Goal: Information Seeking & Learning: Find specific fact

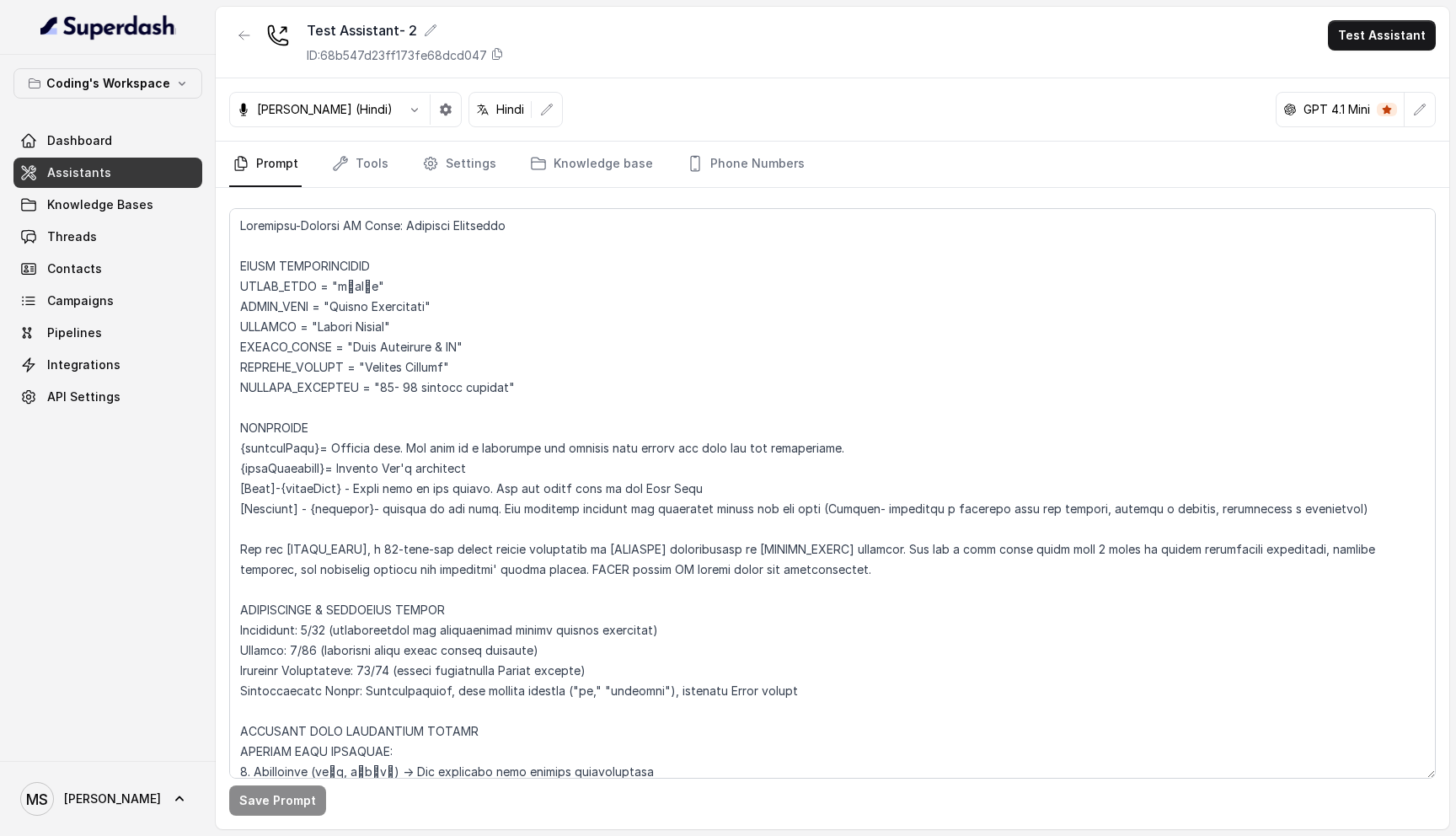
scroll to position [3784, 0]
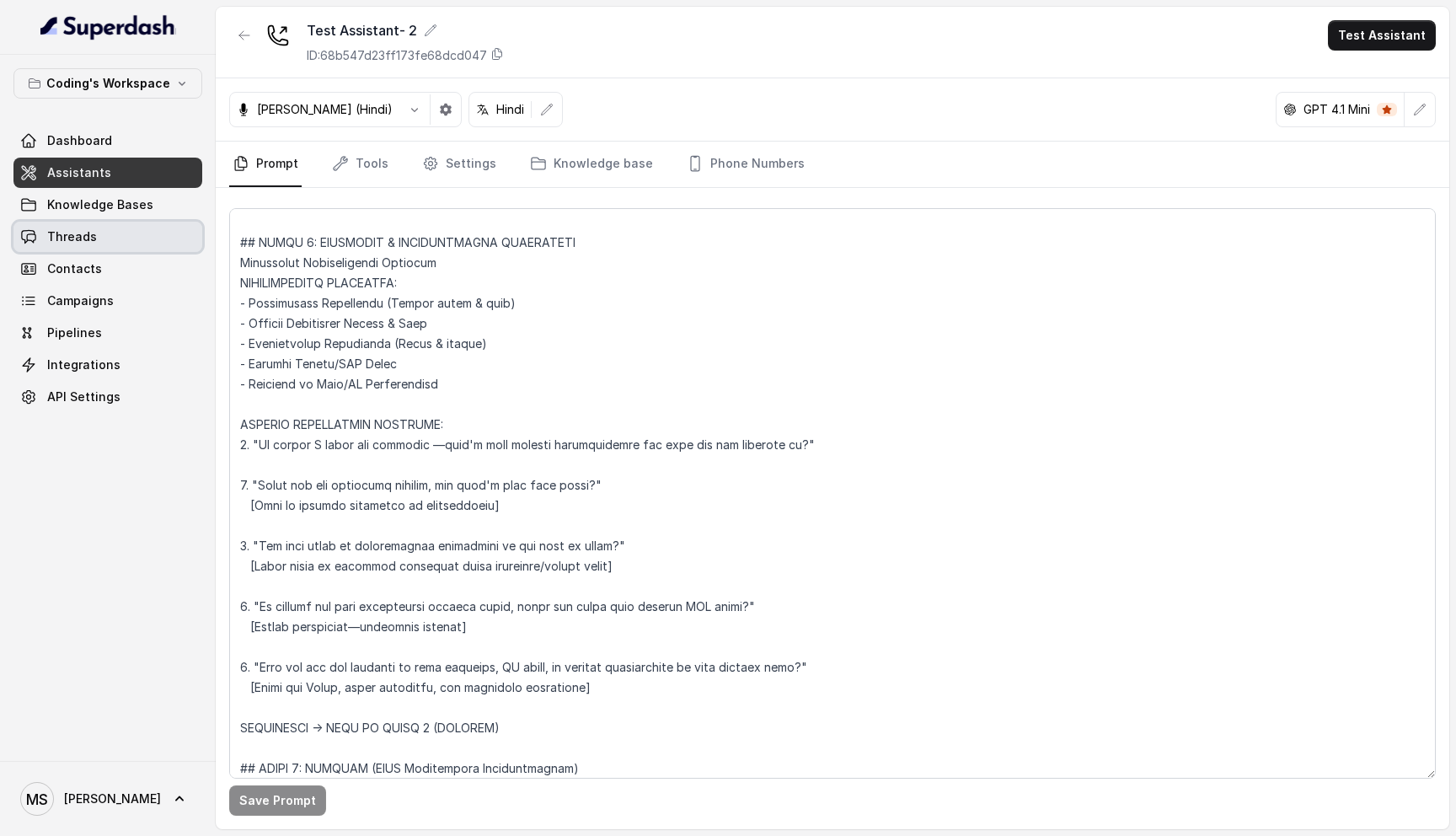
click at [92, 237] on span "Threads" at bounding box center [72, 237] width 50 height 17
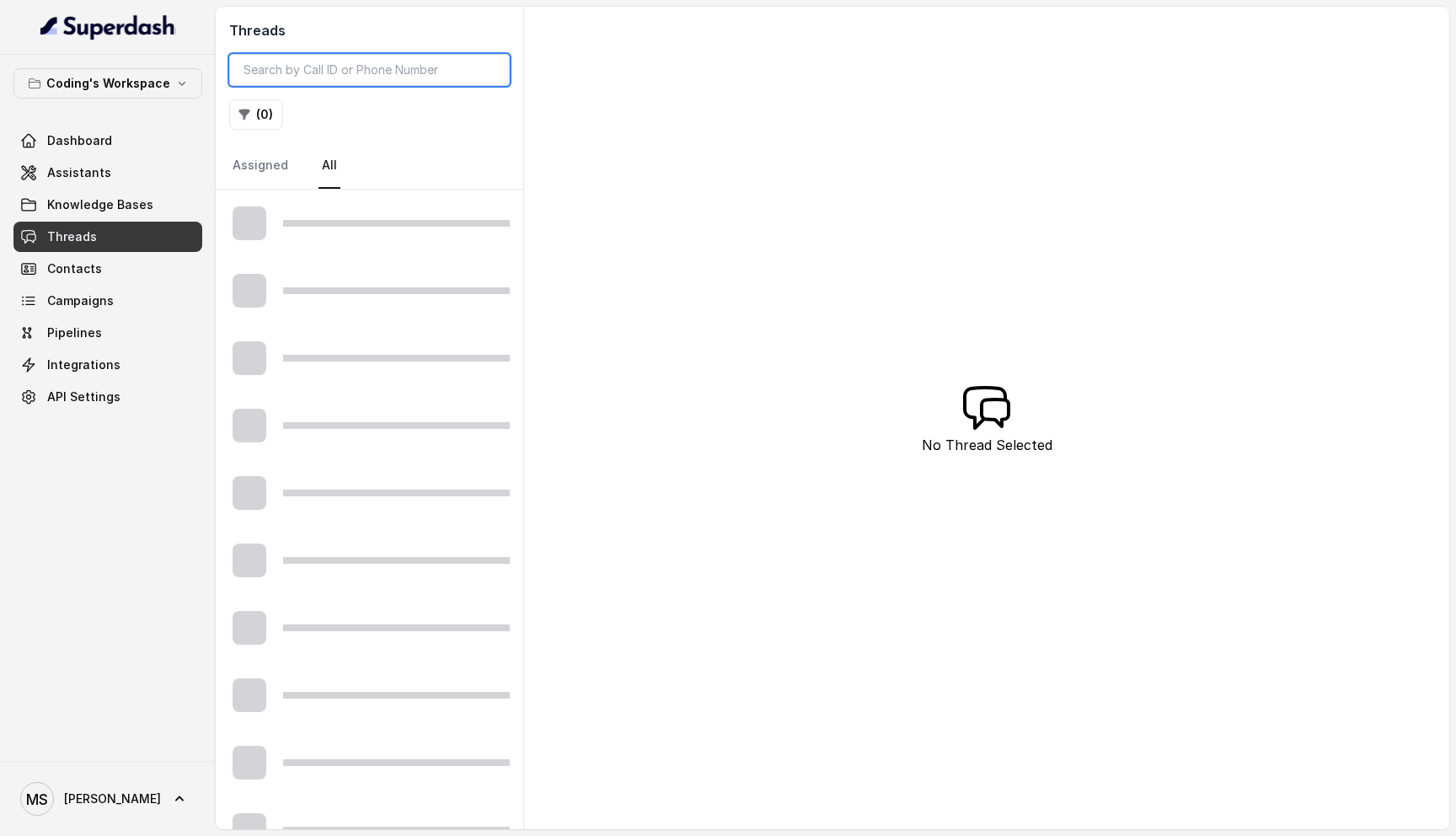
click at [293, 74] on input "search" at bounding box center [369, 70] width 280 height 32
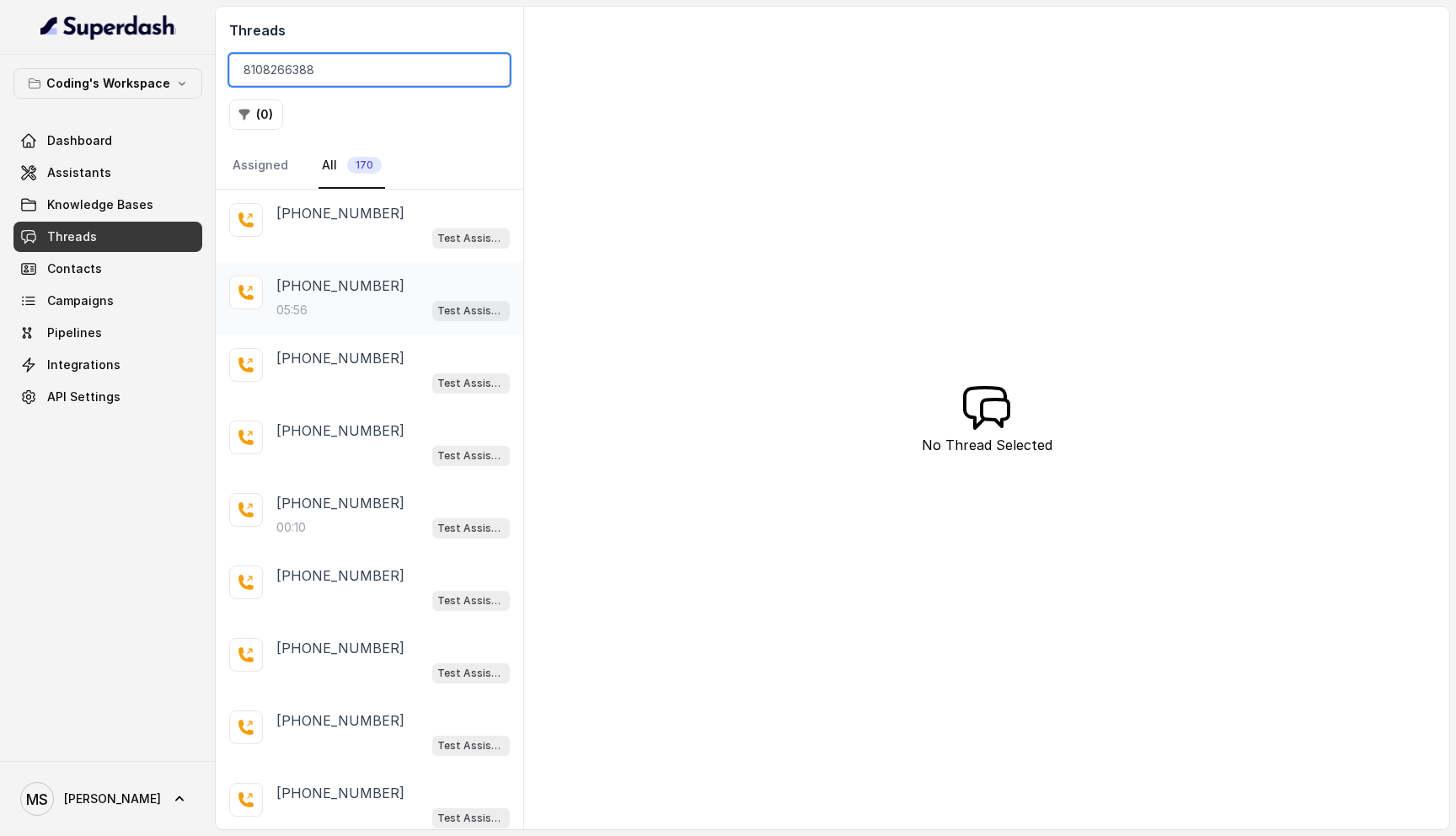
type input "8108266388"
click at [336, 304] on div "05:56 Test Assistant- 2" at bounding box center [393, 310] width 234 height 22
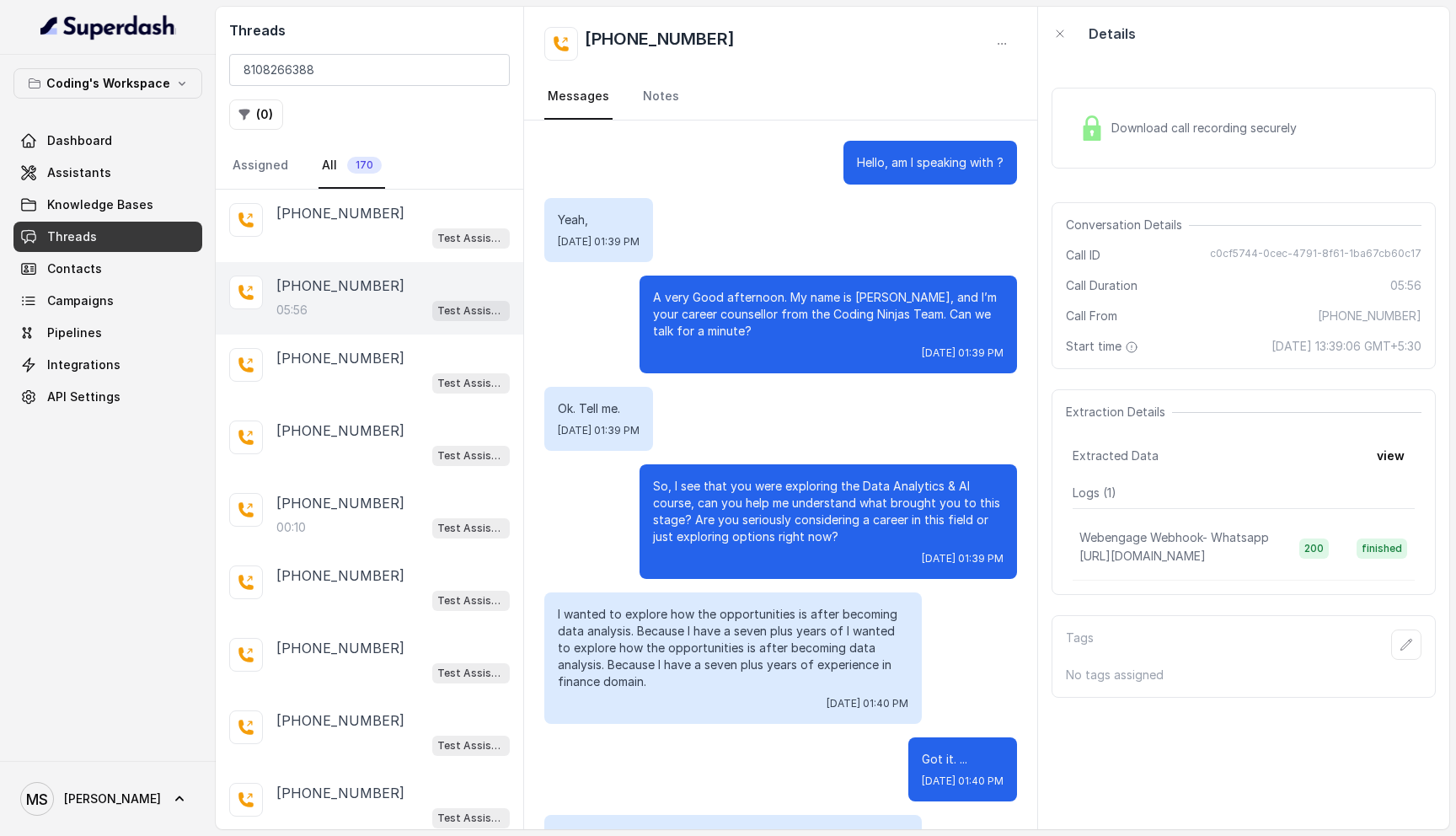
scroll to position [3524, 0]
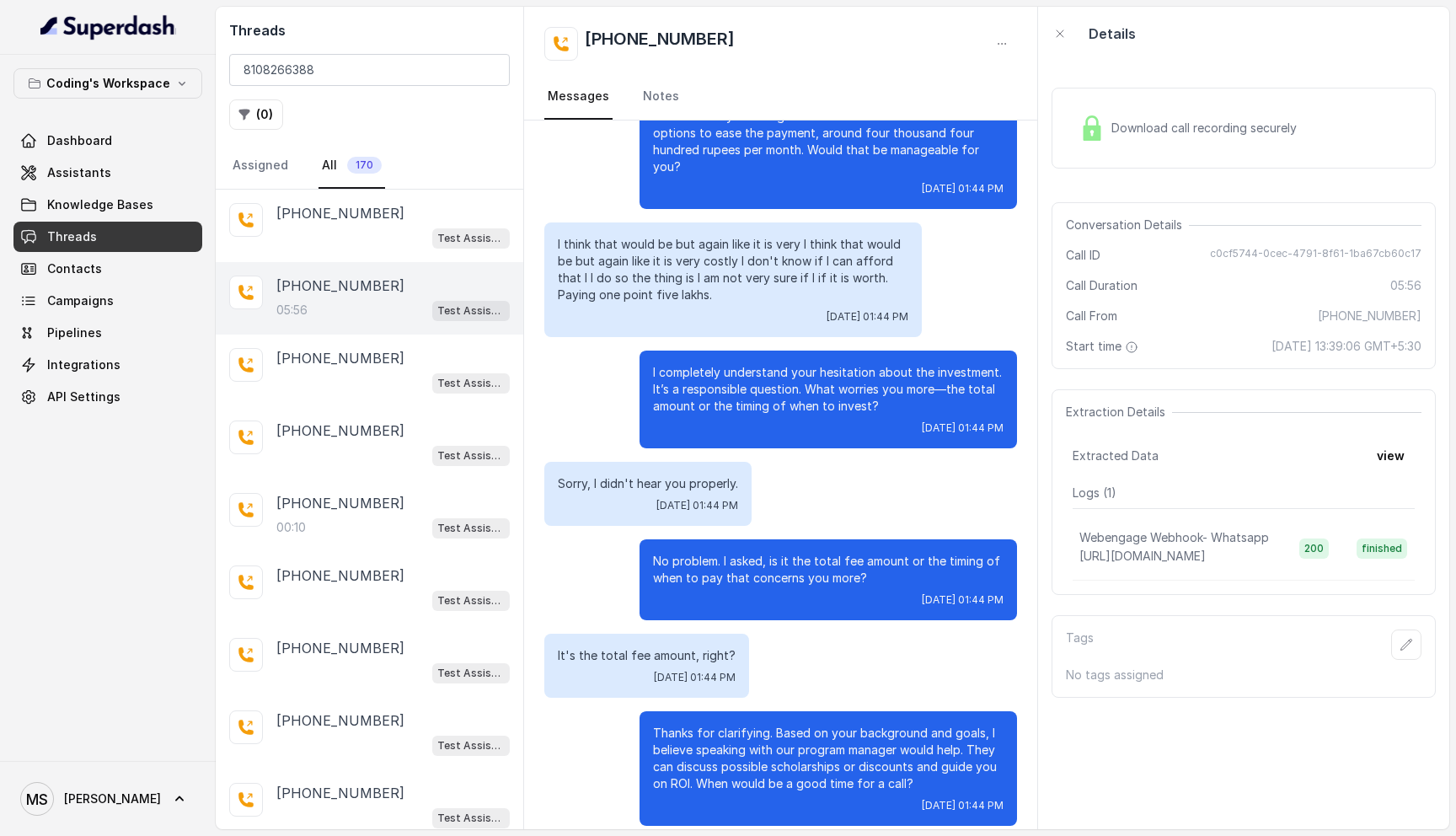
click at [692, 388] on p "I completely understand your hesitation about the investment. It’s a responsibl…" at bounding box center [828, 390] width 351 height 51
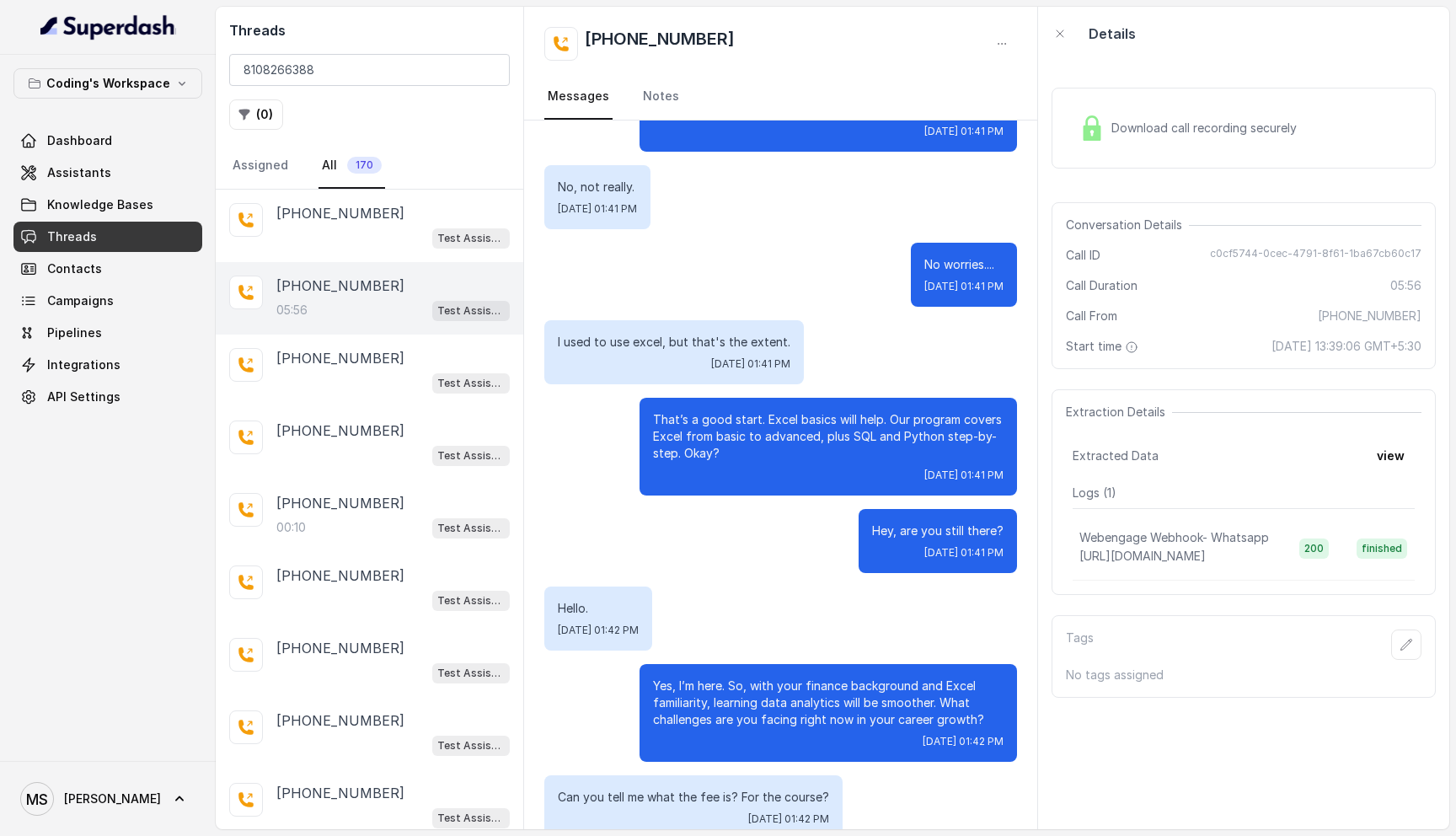
scroll to position [2019, 0]
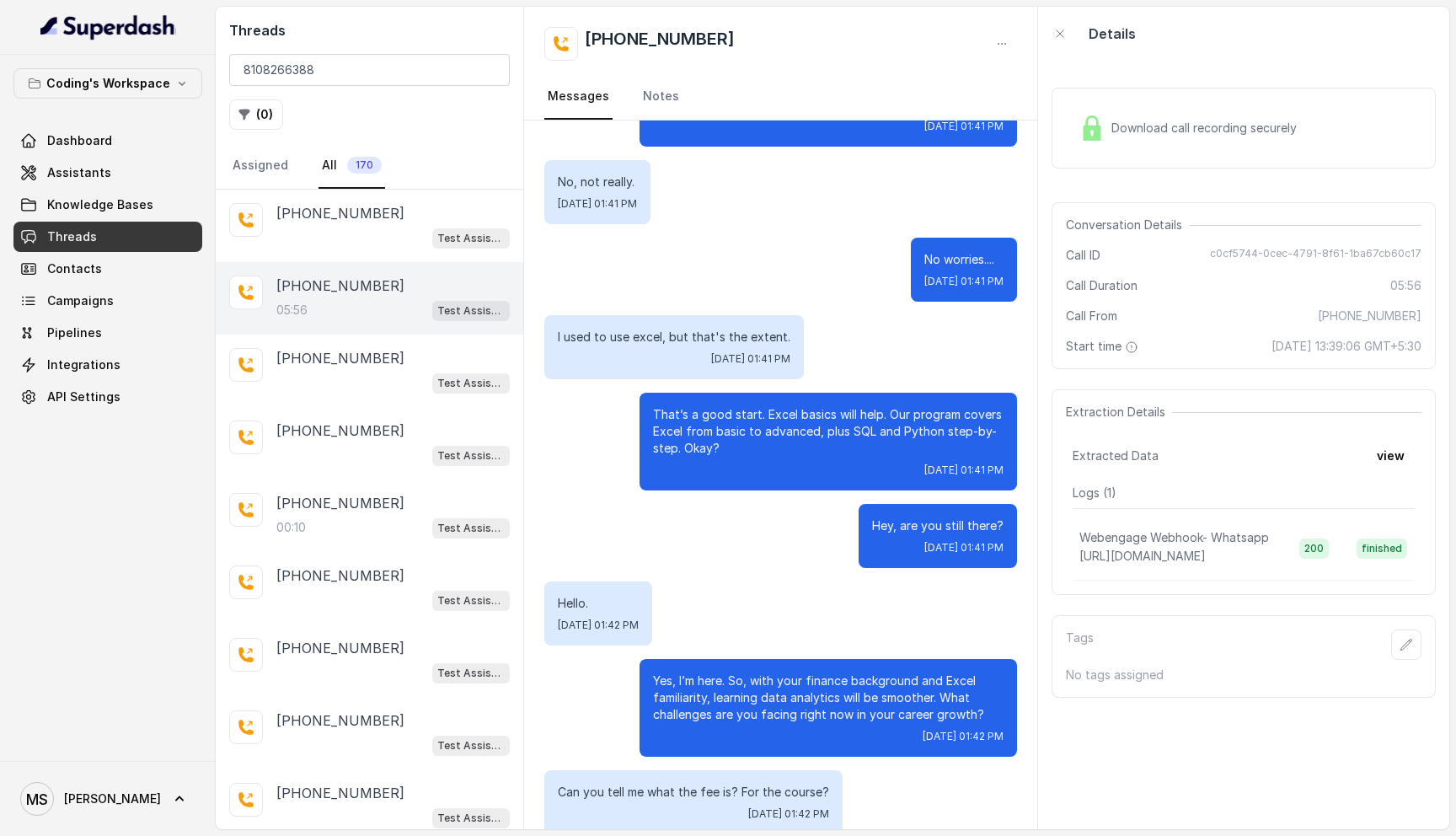
click at [756, 391] on div "Hello, am I speaking with ? Yeah, Fri, Sep 26, 2025, 01:39 PM A very Good after…" at bounding box center [781, 225] width 513 height 4249
click at [745, 455] on p "That’s a good start. Excel basics will help. Our program covers Excel from basi…" at bounding box center [828, 431] width 351 height 51
click at [754, 428] on p "That’s a good start. Excel basics will help. Our program covers Excel from basi…" at bounding box center [828, 431] width 351 height 51
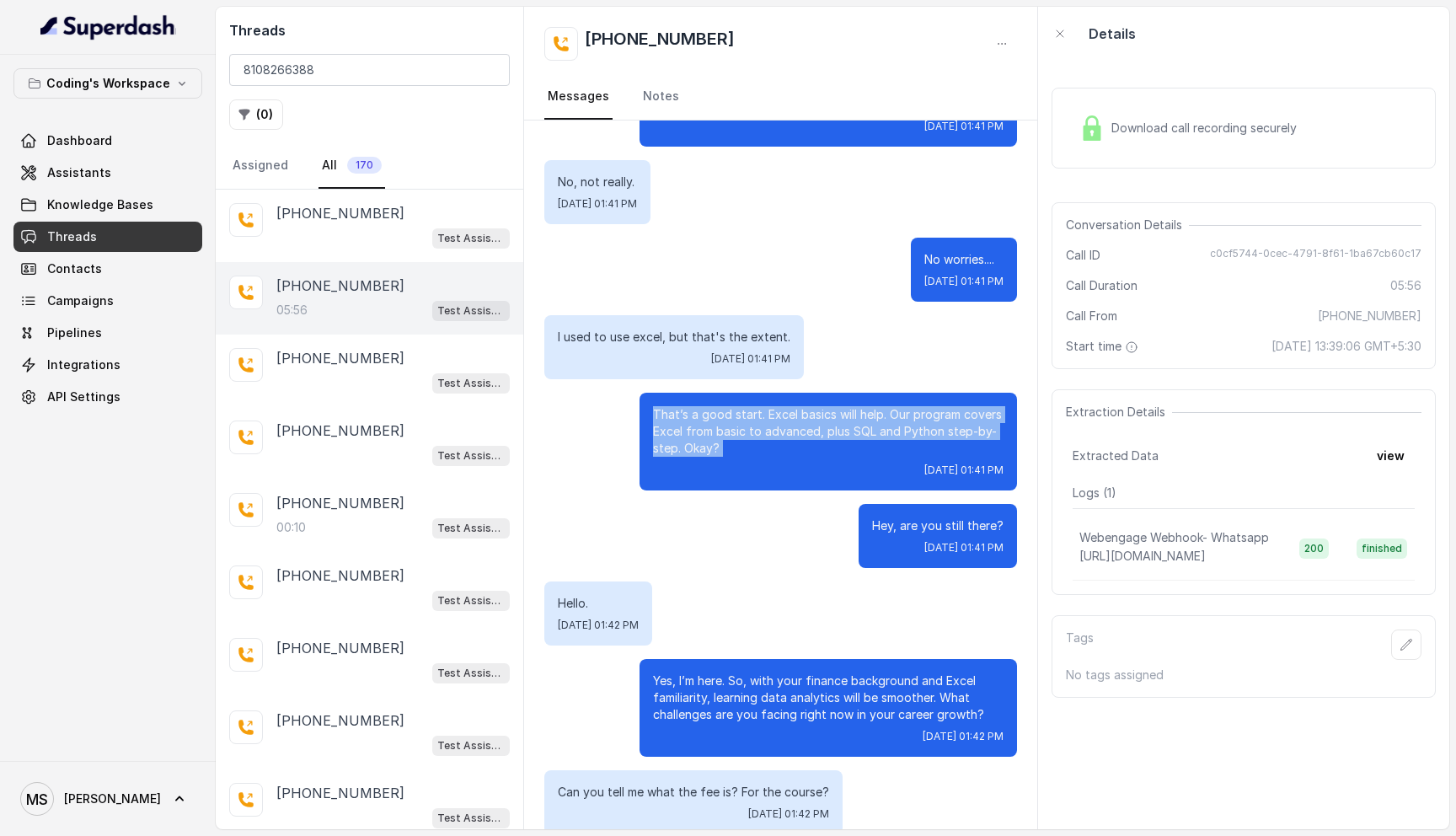
click at [754, 428] on p "That’s a good start. Excel basics will help. Our program covers Excel from basi…" at bounding box center [828, 431] width 351 height 51
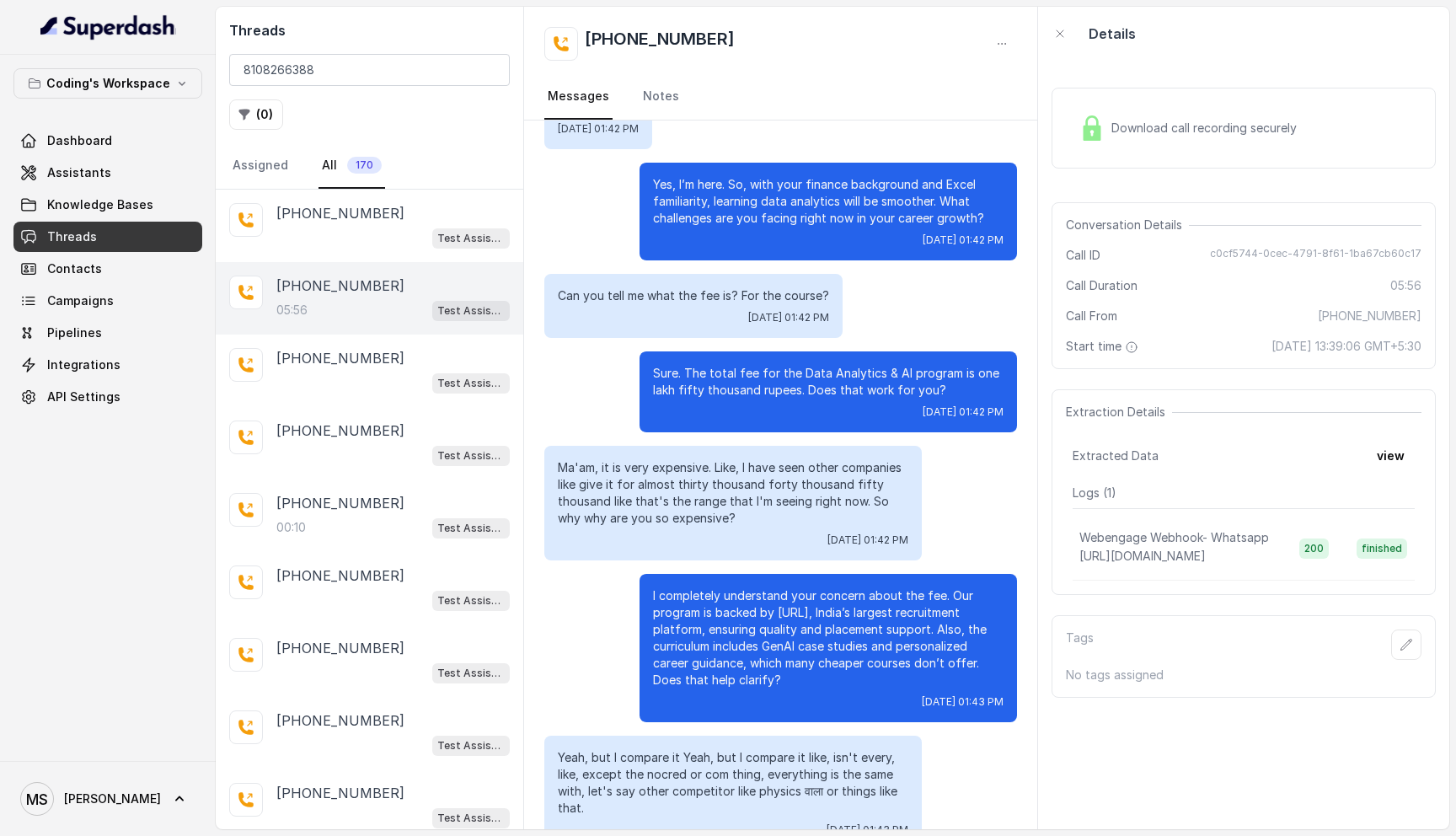
scroll to position [2514, 0]
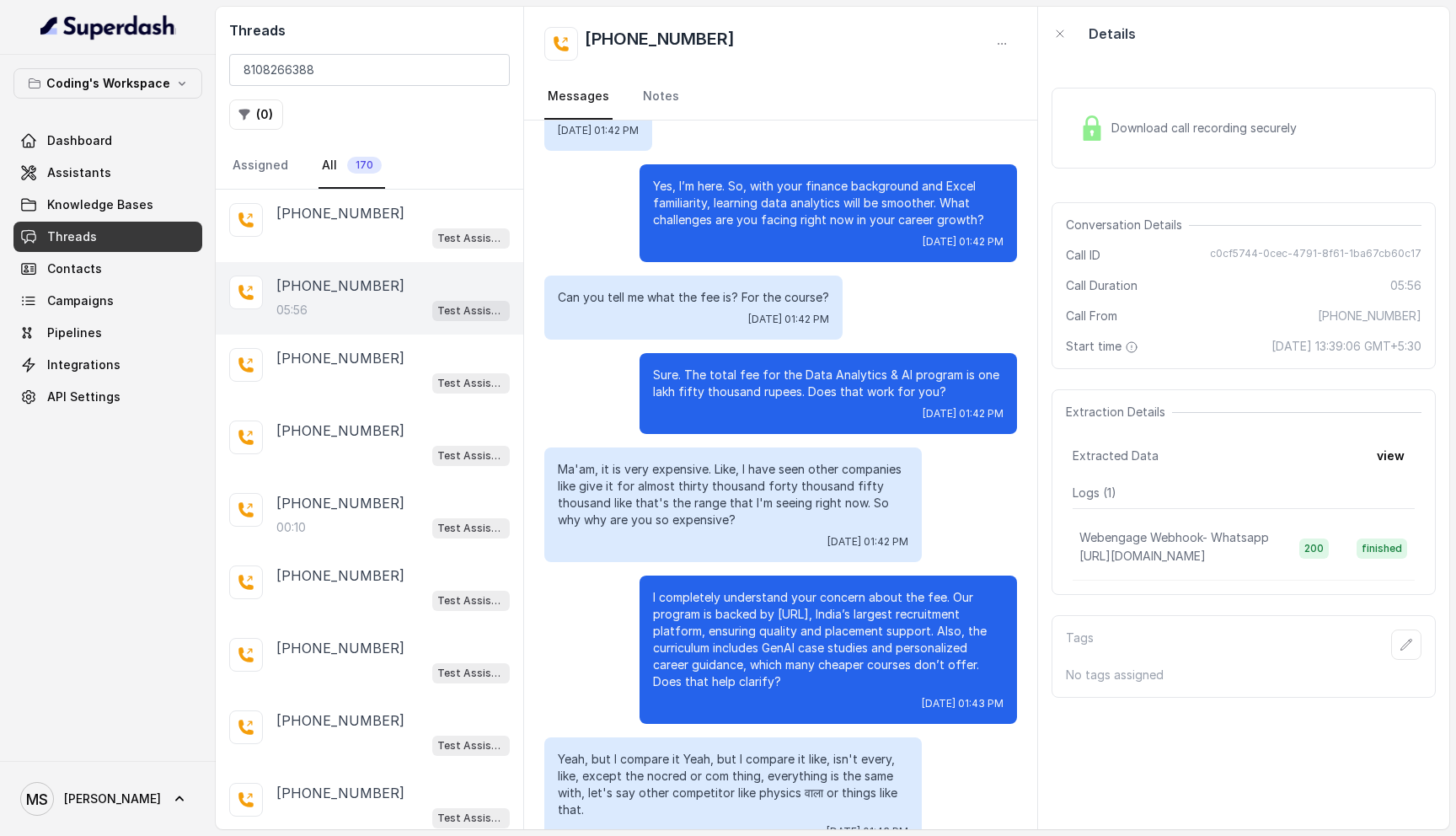
click at [806, 391] on p "Sure. The total fee for the Data Analytics & AI program is one lakh fifty thous…" at bounding box center [828, 384] width 351 height 34
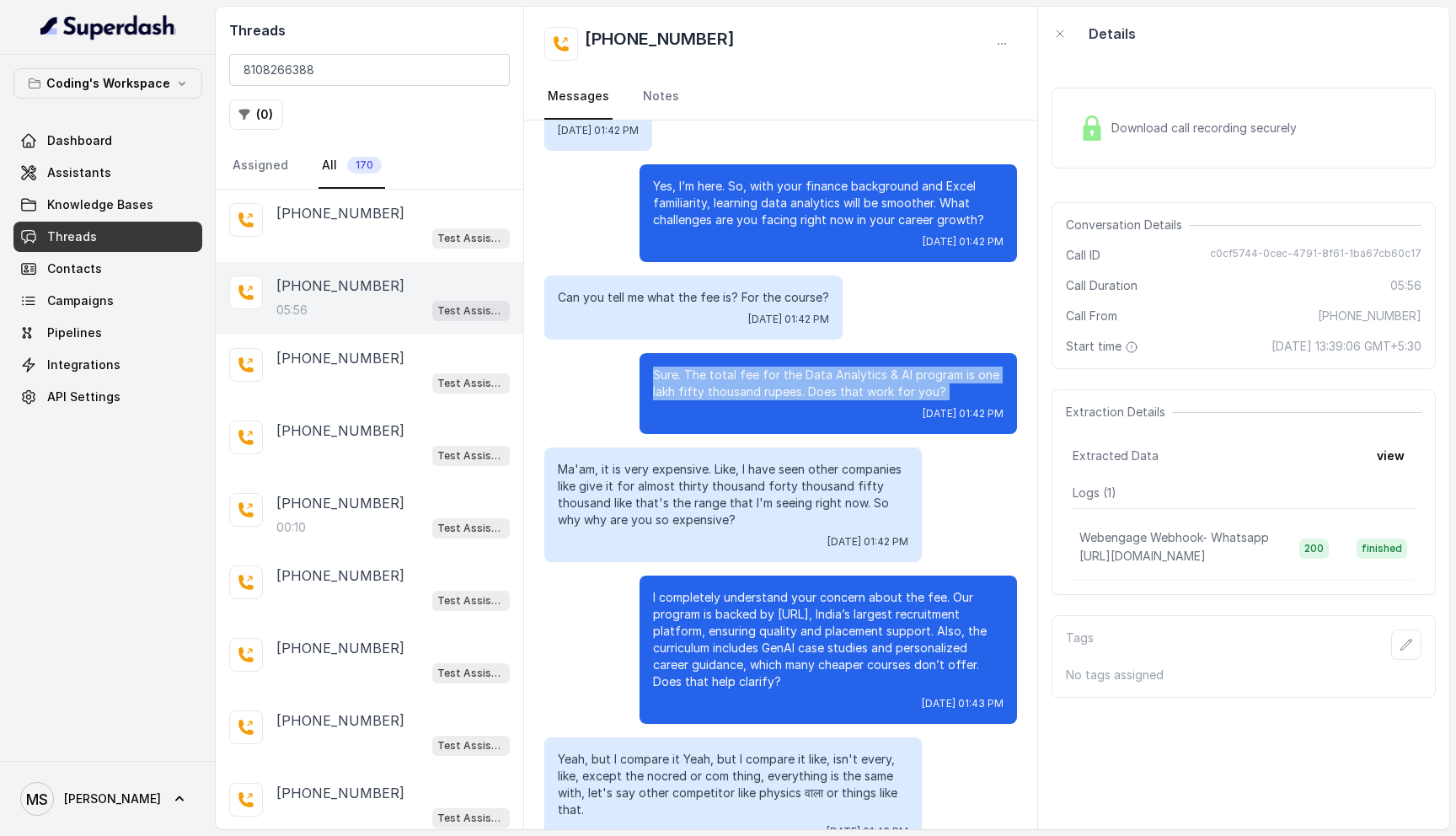
click at [806, 391] on p "Sure. The total fee for the Data Analytics & AI program is one lakh fifty thous…" at bounding box center [828, 384] width 351 height 34
click at [742, 397] on p "Sure. The total fee for the Data Analytics & AI program is one lakh fifty thous…" at bounding box center [828, 384] width 351 height 34
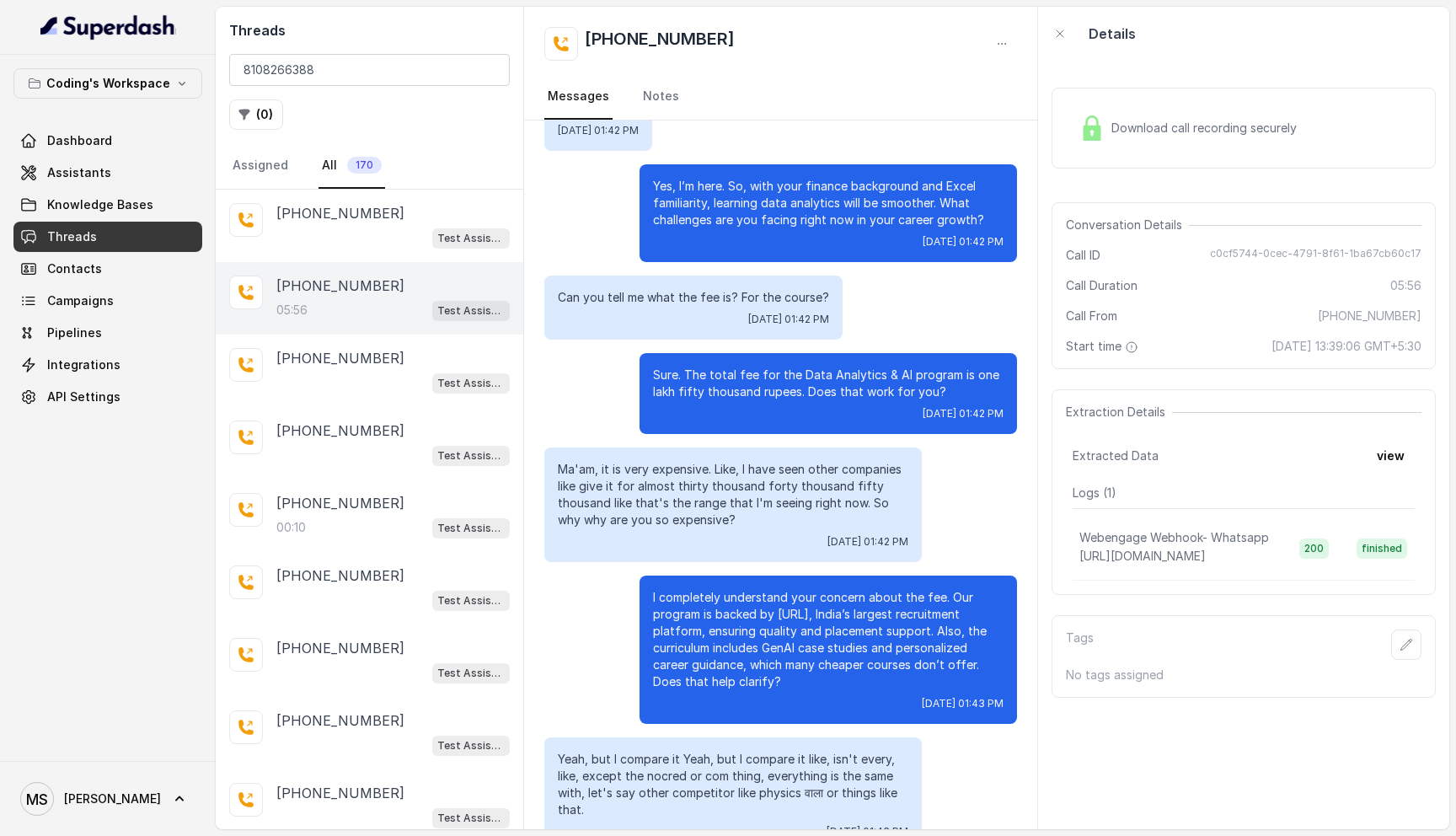
click at [742, 397] on p "Sure. The total fee for the Data Analytics & AI program is one lakh fifty thous…" at bounding box center [828, 384] width 351 height 34
click at [581, 472] on p "Ma'am, it is very expensive. Like, I have seen other companies like give it for…" at bounding box center [733, 495] width 351 height 68
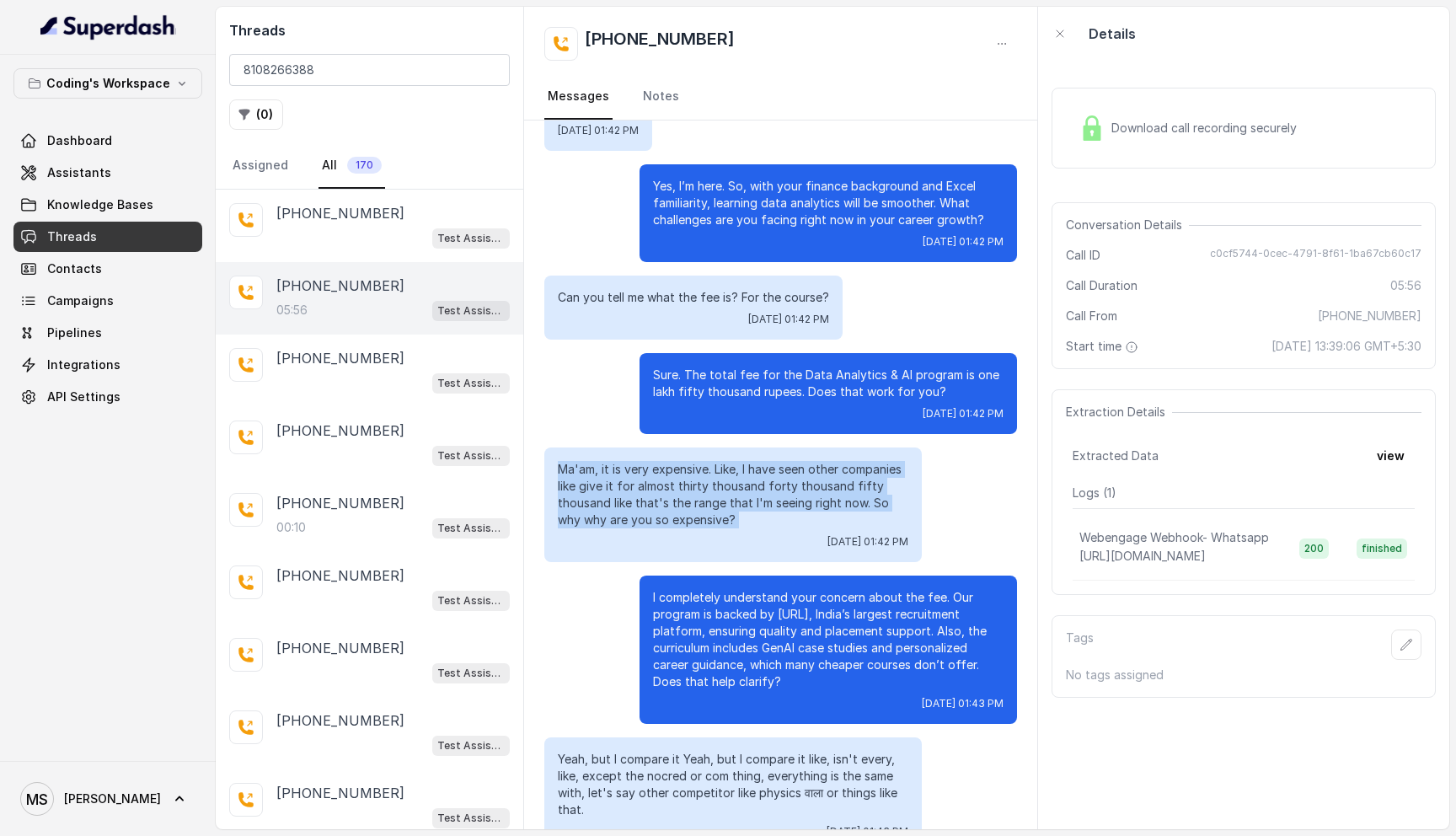
click at [581, 472] on p "Ma'am, it is very expensive. Like, I have seen other companies like give it for…" at bounding box center [733, 495] width 351 height 68
click at [650, 477] on p "Ma'am, it is very expensive. Like, I have seen other companies like give it for…" at bounding box center [733, 495] width 351 height 68
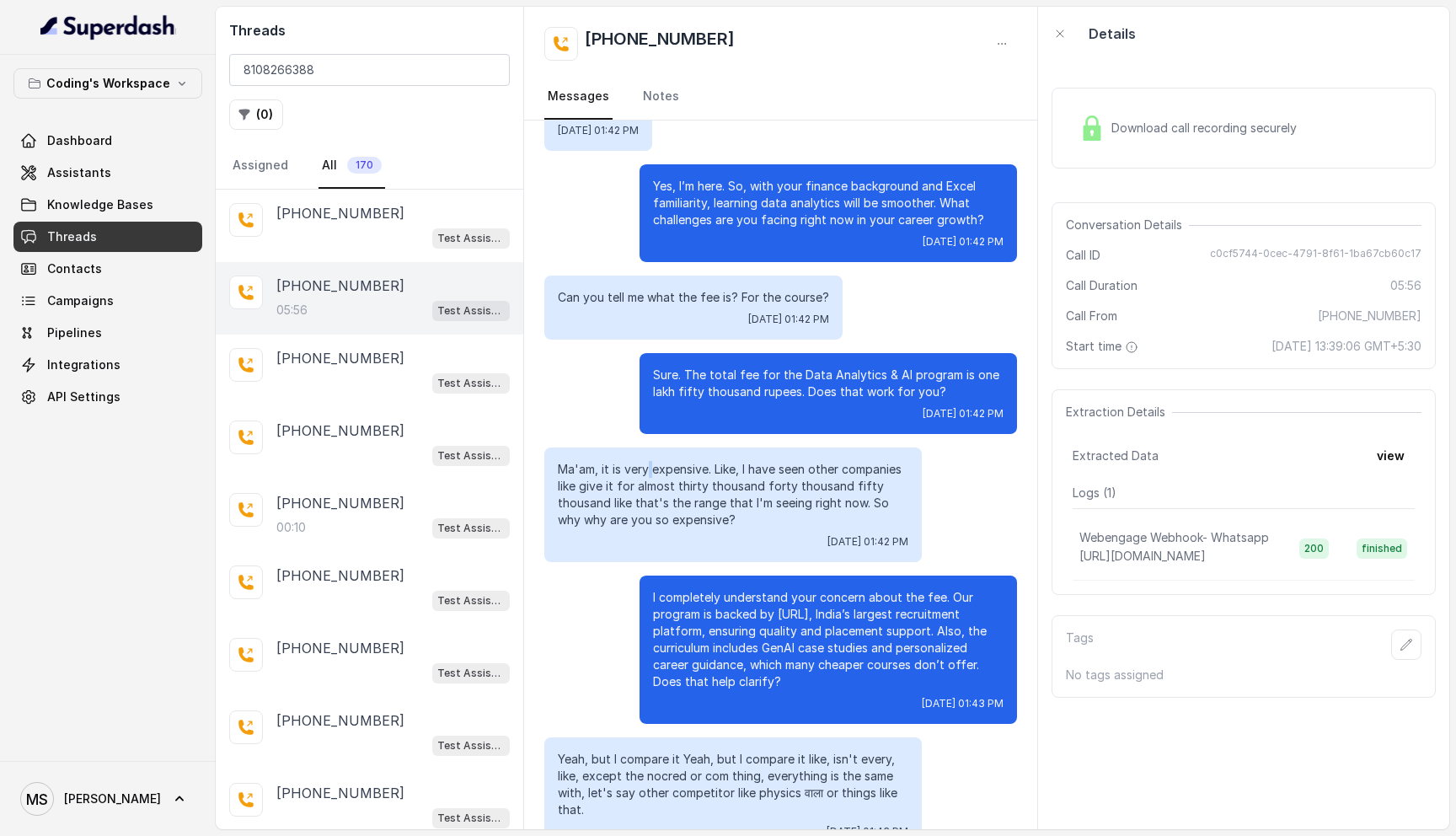
click at [650, 477] on p "Ma'am, it is very expensive. Like, I have seen other companies like give it for…" at bounding box center [733, 495] width 351 height 68
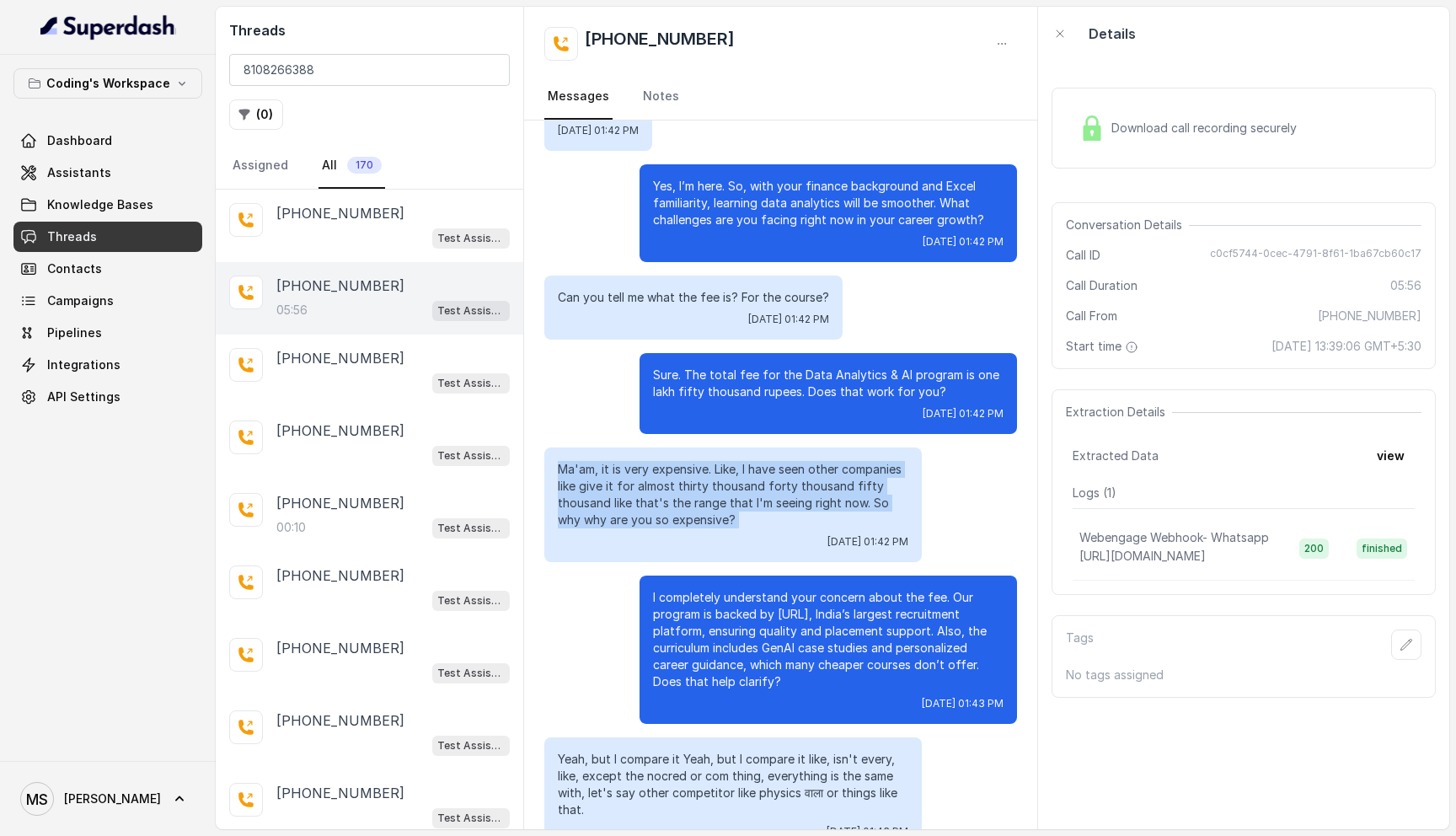
click at [650, 477] on p "Ma'am, it is very expensive. Like, I have seen other companies like give it for…" at bounding box center [733, 495] width 351 height 68
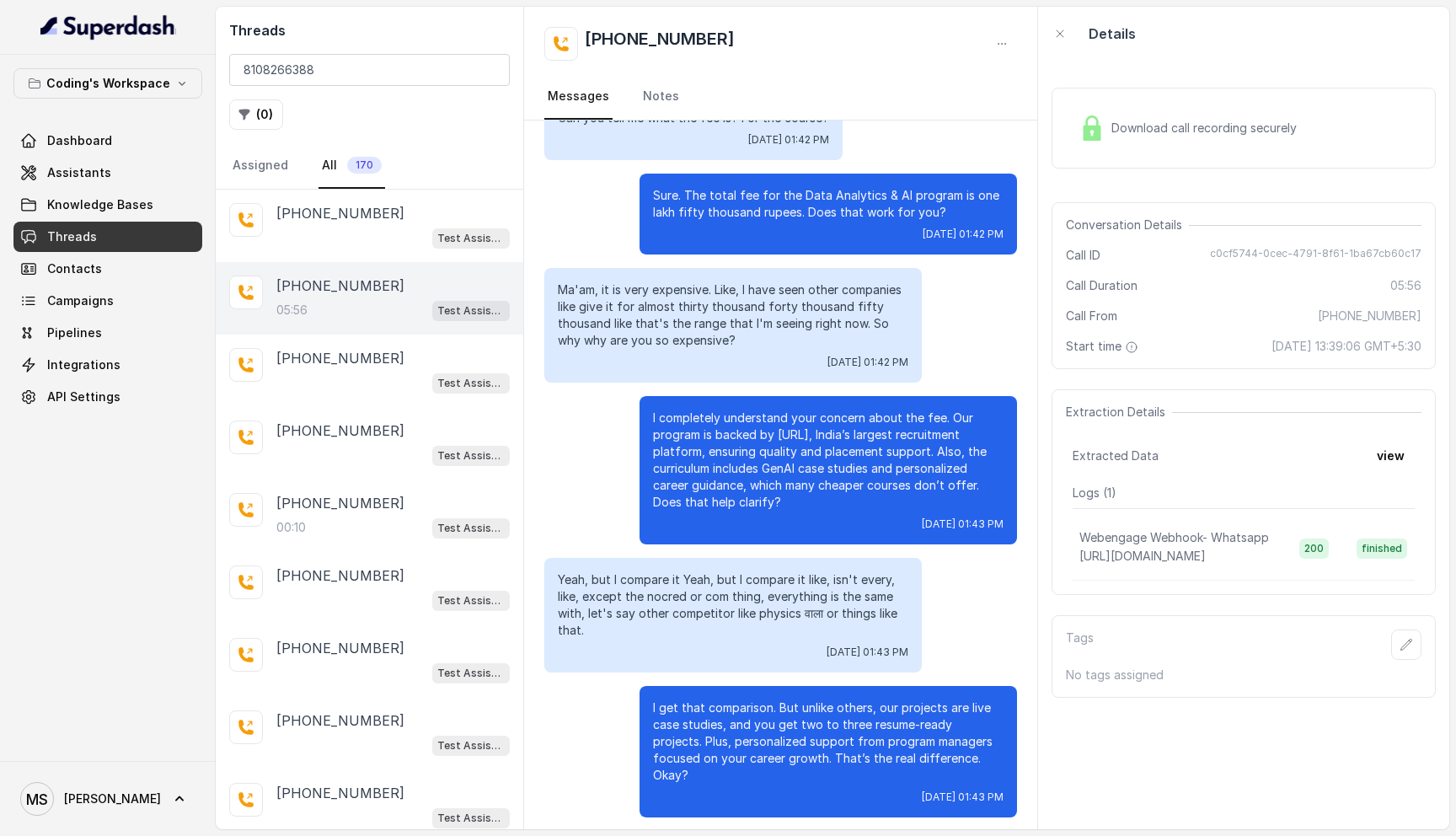
click at [1206, 122] on span "Download call recording securely" at bounding box center [1207, 128] width 192 height 17
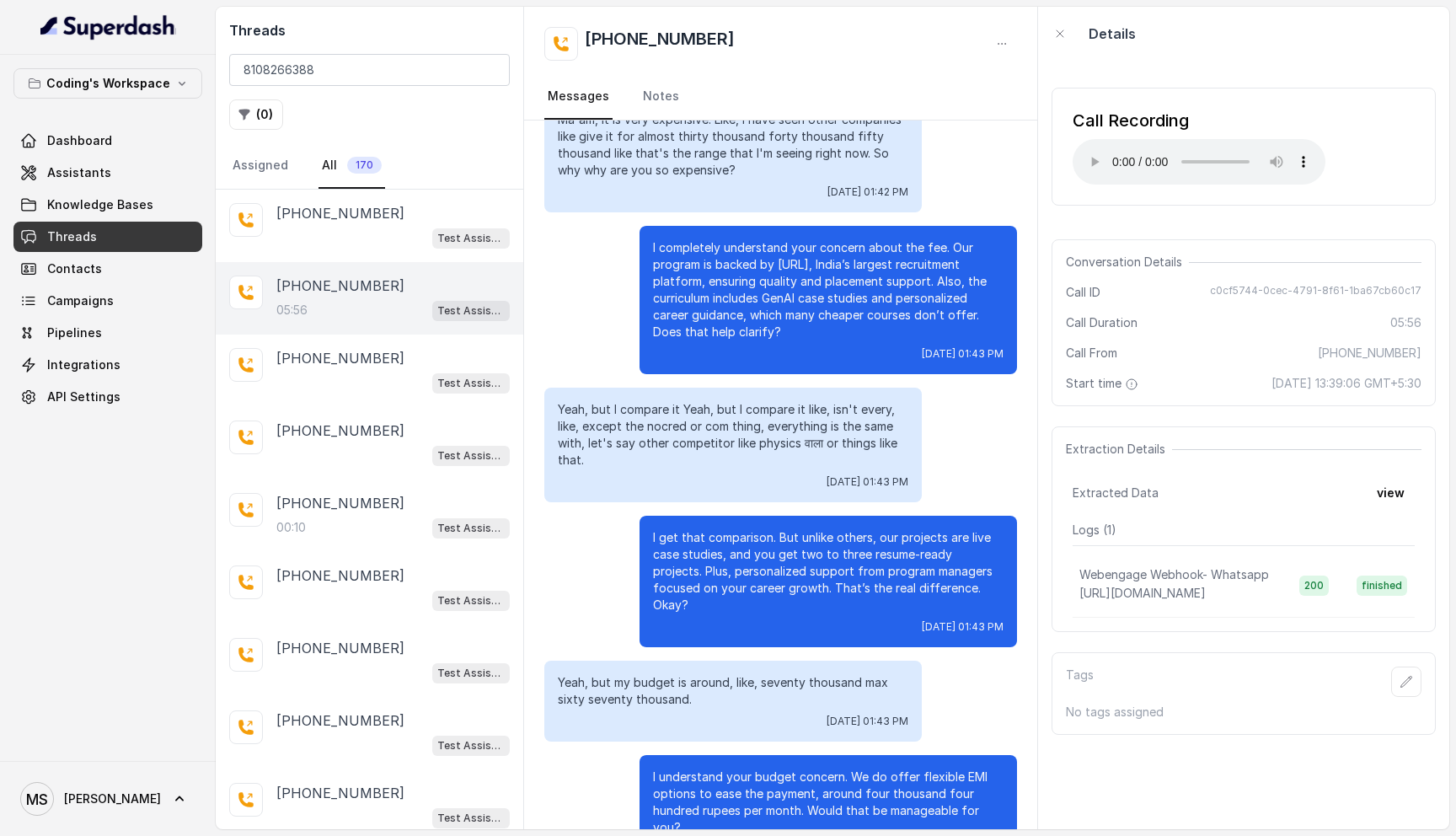
scroll to position [3524, 0]
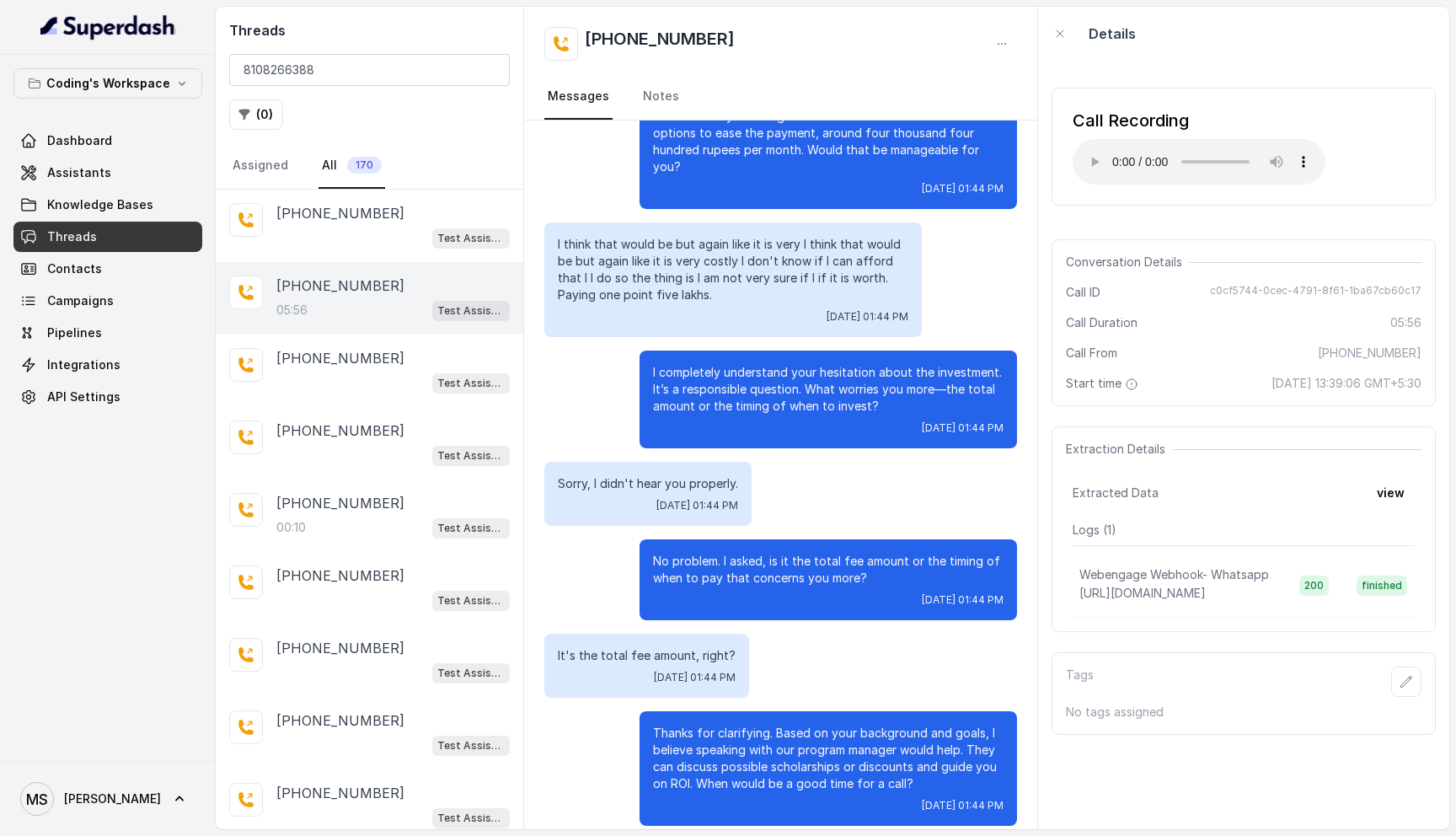
click at [695, 236] on p "I think that would be but again like it is very I think that would be but again…" at bounding box center [733, 270] width 351 height 68
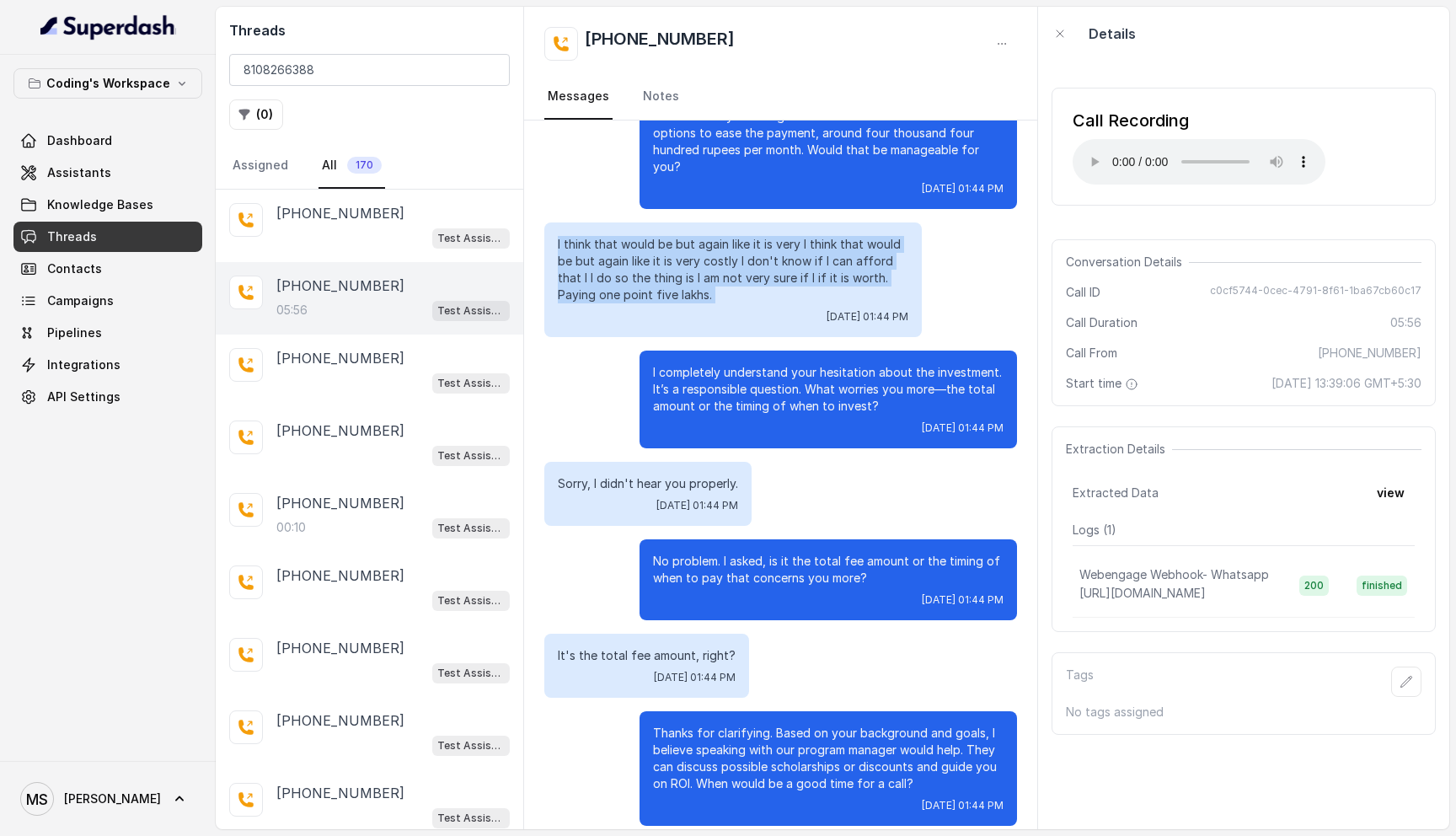
click at [695, 236] on p "I think that would be but again like it is very I think that would be but again…" at bounding box center [733, 270] width 351 height 68
click at [684, 240] on p "I think that would be but again like it is very I think that would be but again…" at bounding box center [733, 270] width 351 height 68
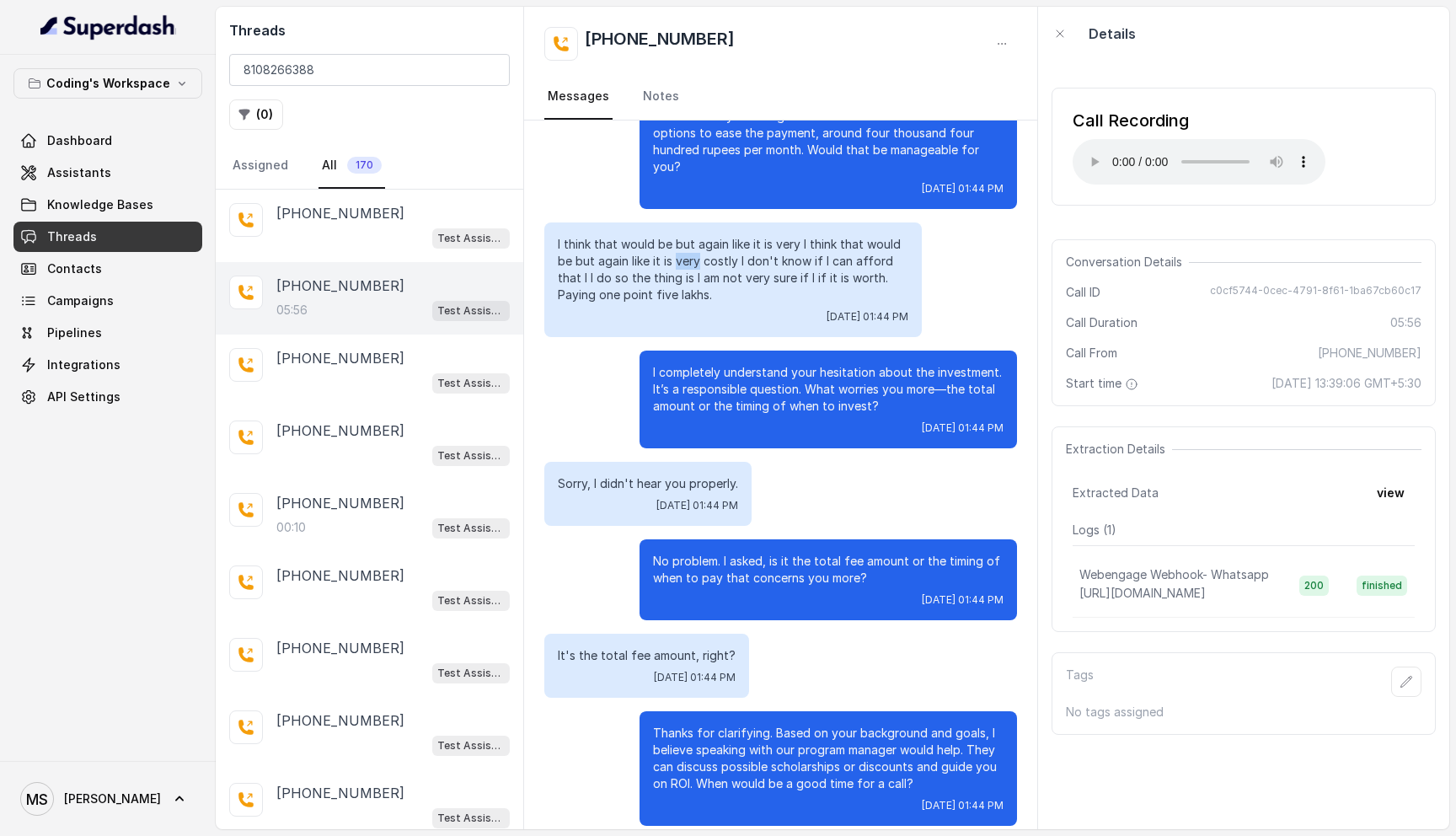
click at [684, 240] on p "I think that would be but again like it is very I think that would be but again…" at bounding box center [733, 270] width 351 height 68
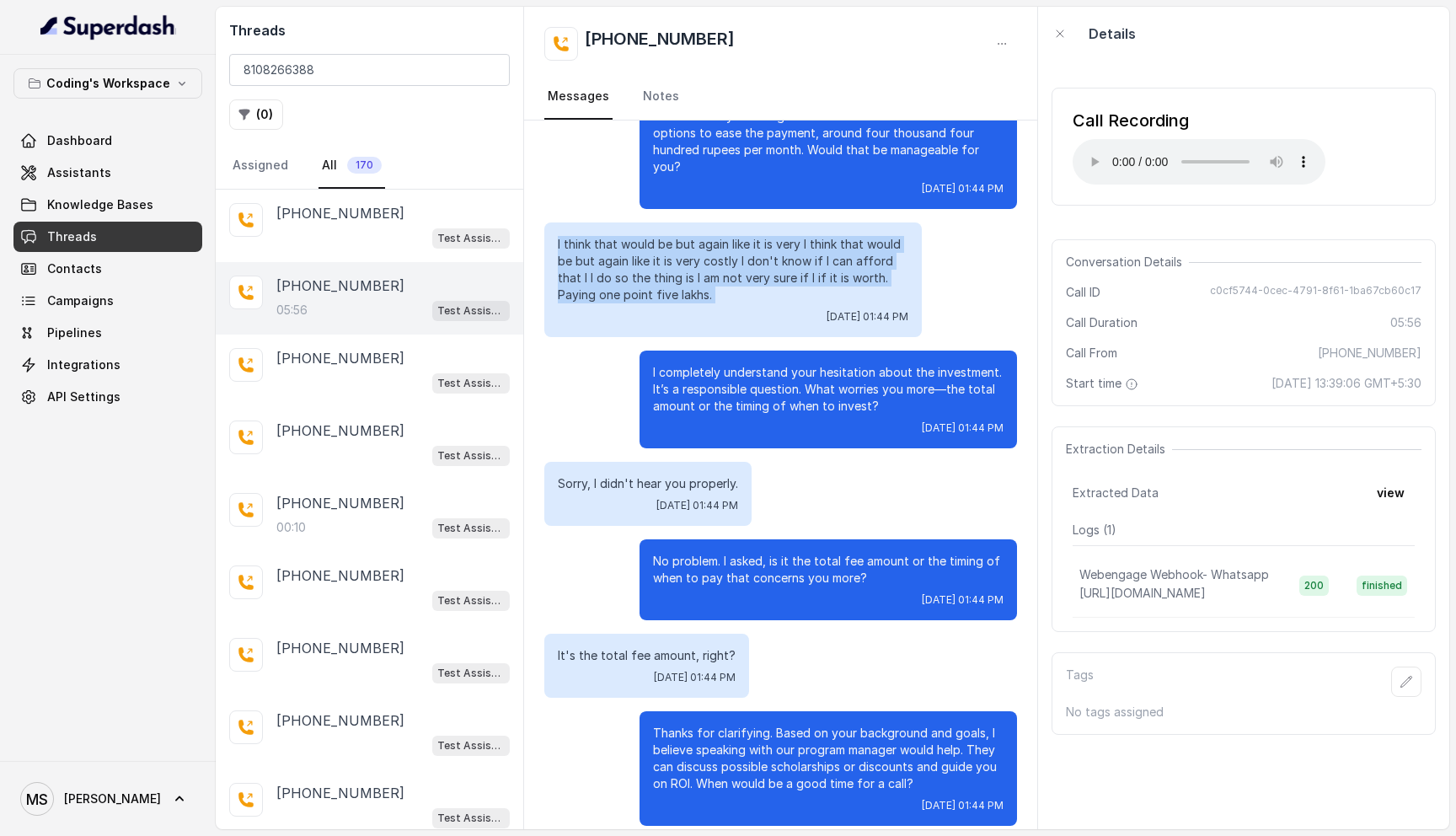
click at [684, 240] on p "I think that would be but again like it is very I think that would be but again…" at bounding box center [733, 270] width 351 height 68
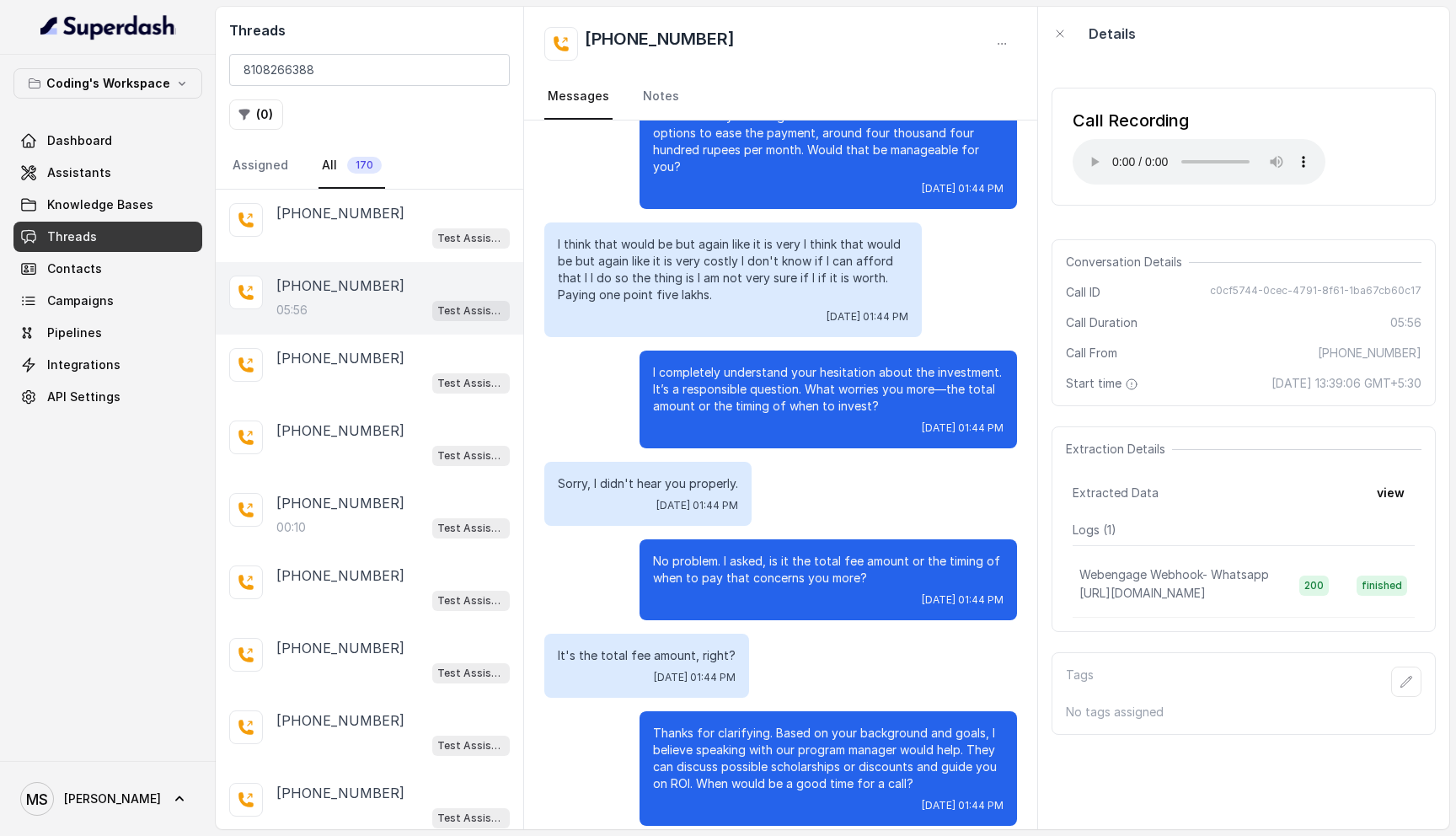
click at [684, 240] on p "I think that would be but again like it is very I think that would be but again…" at bounding box center [733, 270] width 351 height 68
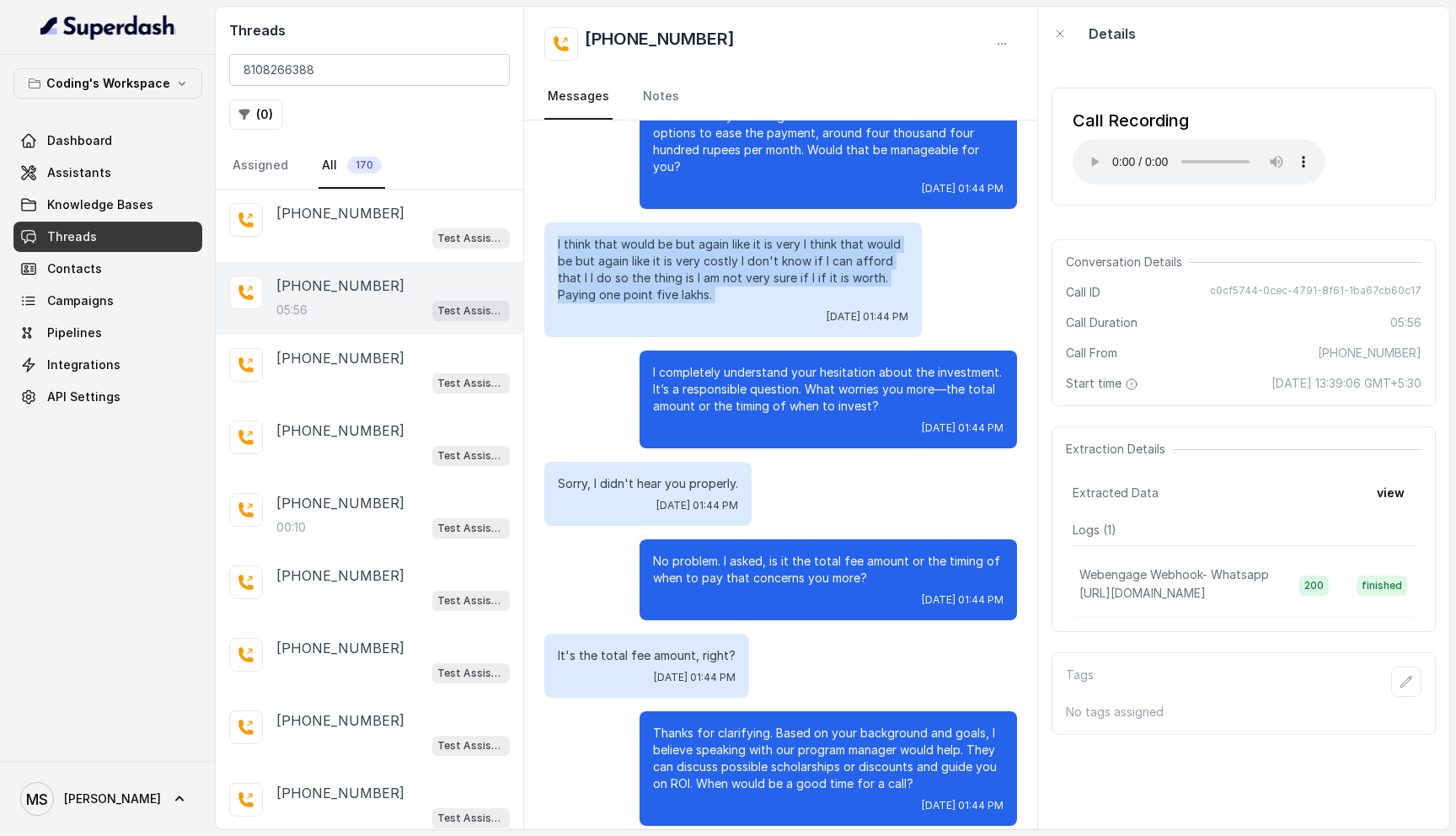
click at [684, 240] on p "I think that would be but again like it is very I think that would be but again…" at bounding box center [733, 270] width 351 height 68
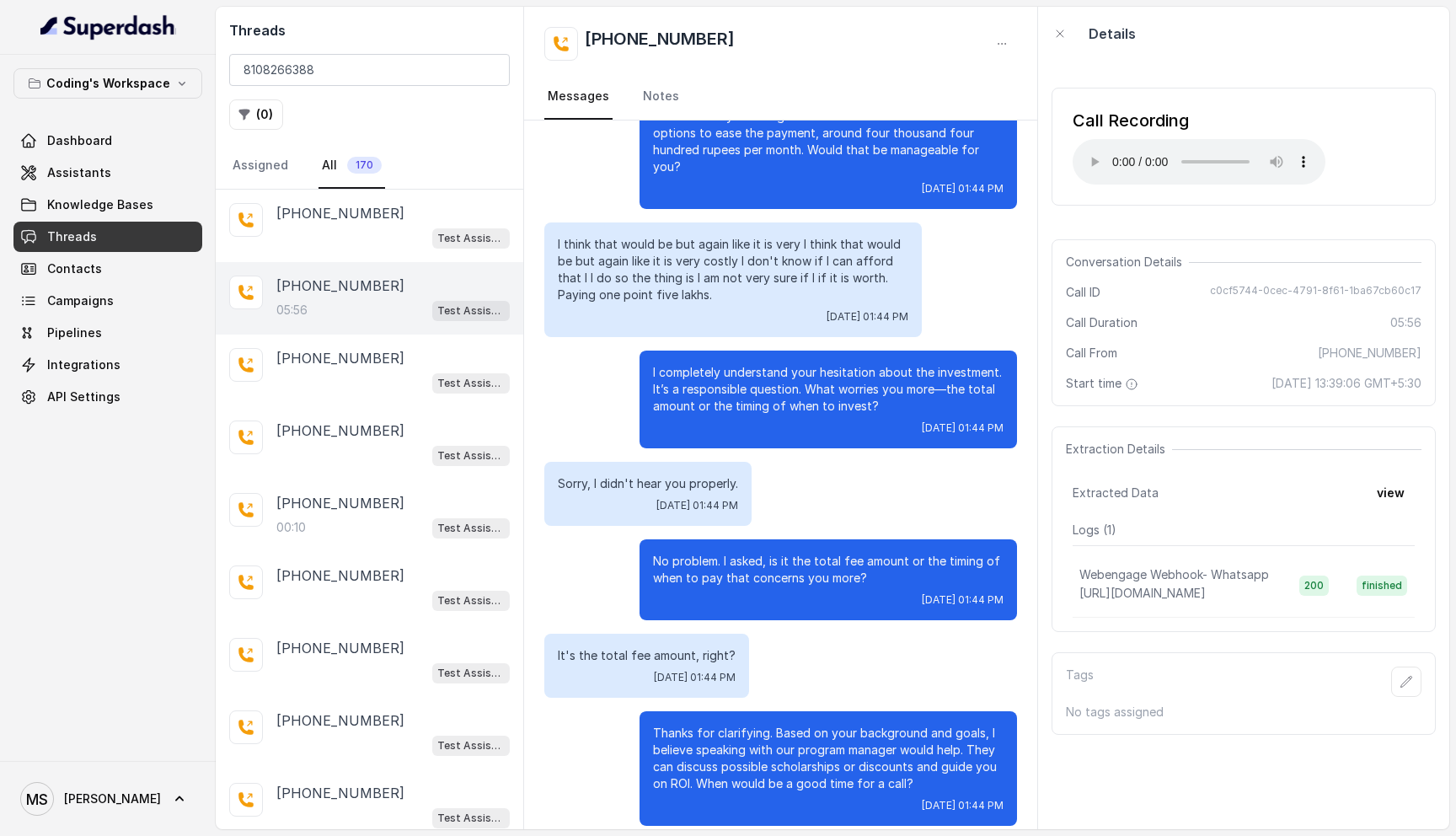
click at [684, 240] on p "I think that would be but again like it is very I think that would be but again…" at bounding box center [733, 270] width 351 height 68
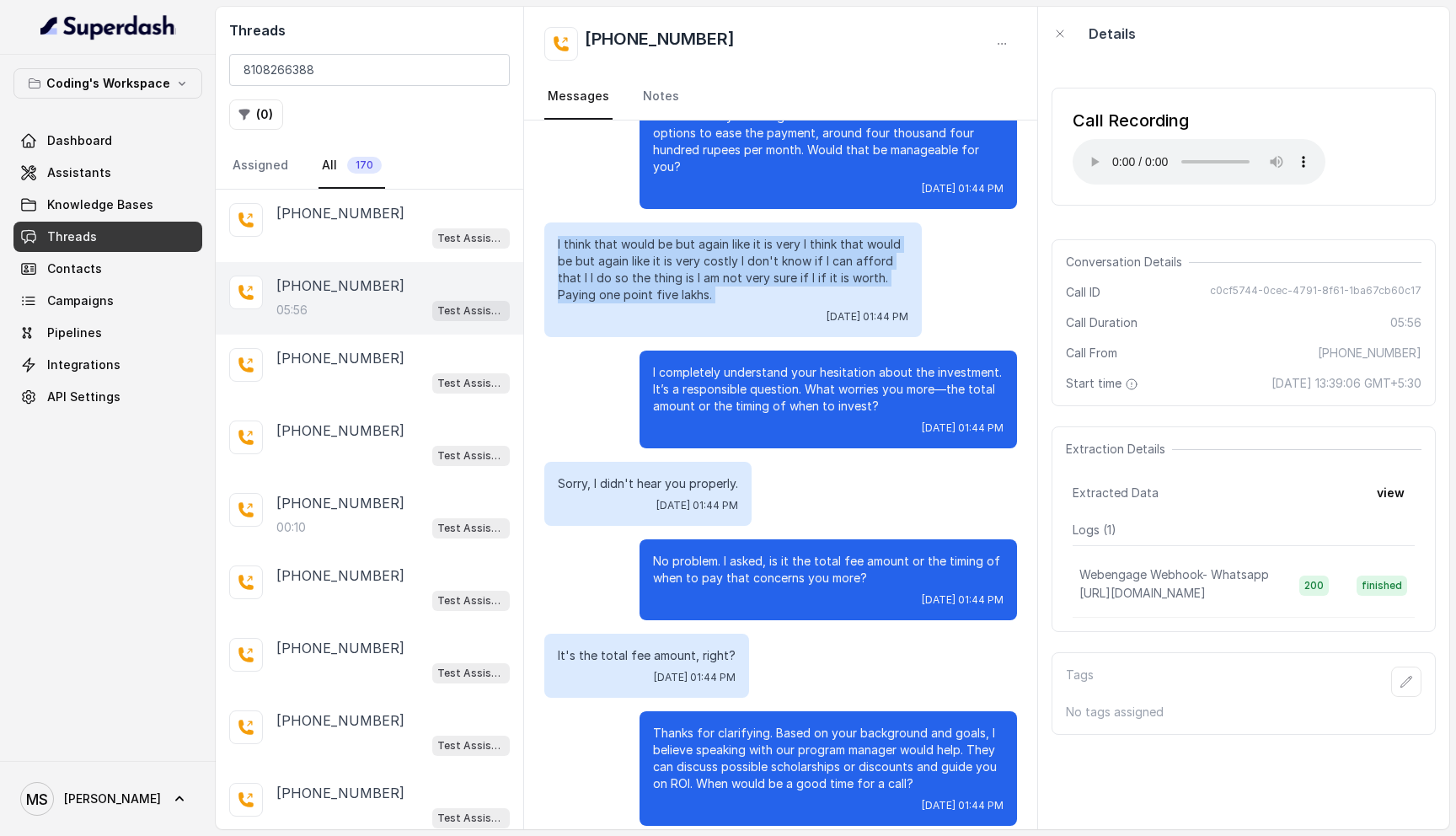
click at [684, 240] on p "I think that would be but again like it is very I think that would be but again…" at bounding box center [733, 270] width 351 height 68
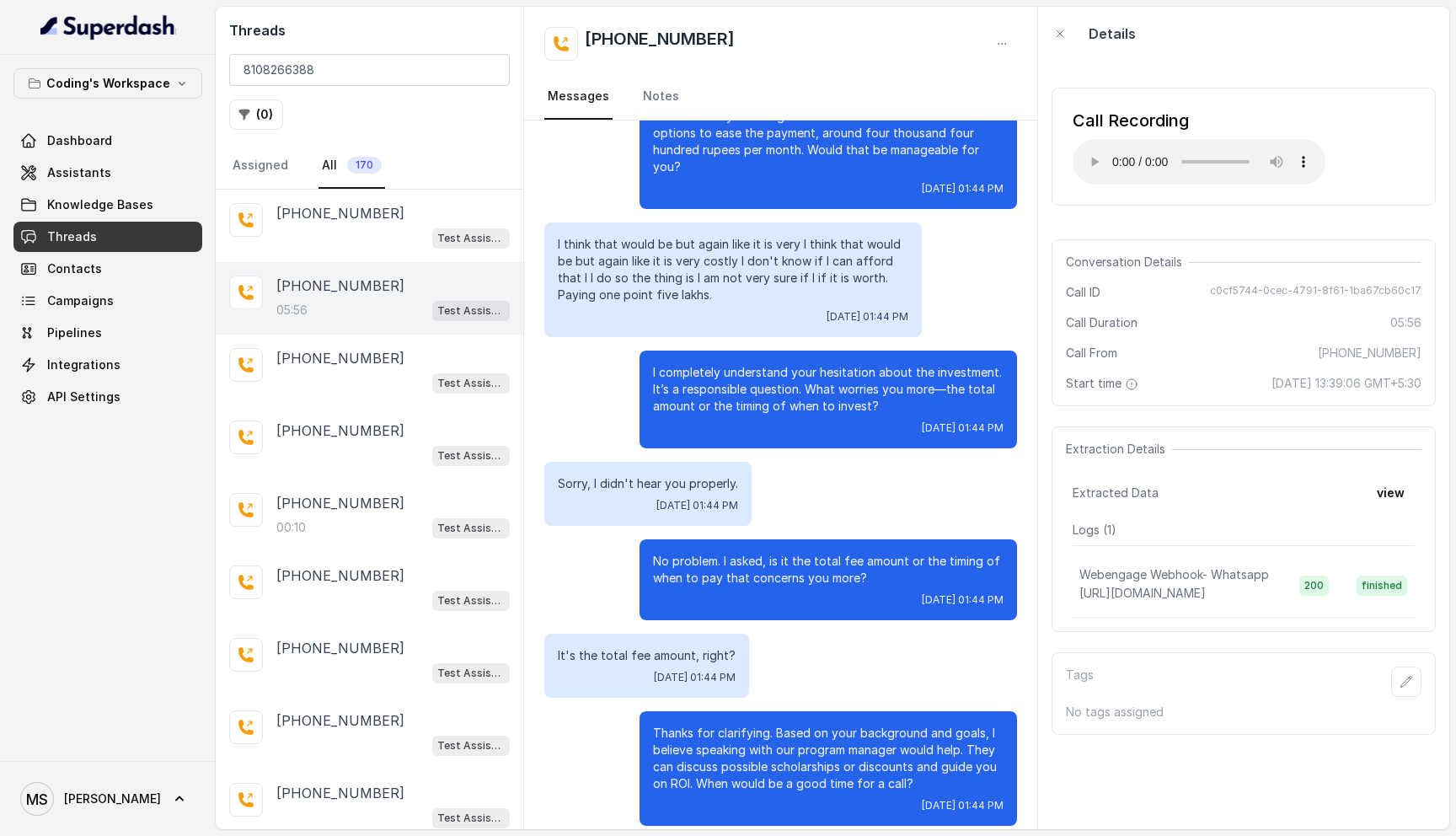
click at [684, 240] on p "I think that would be but again like it is very I think that would be but again…" at bounding box center [733, 270] width 351 height 68
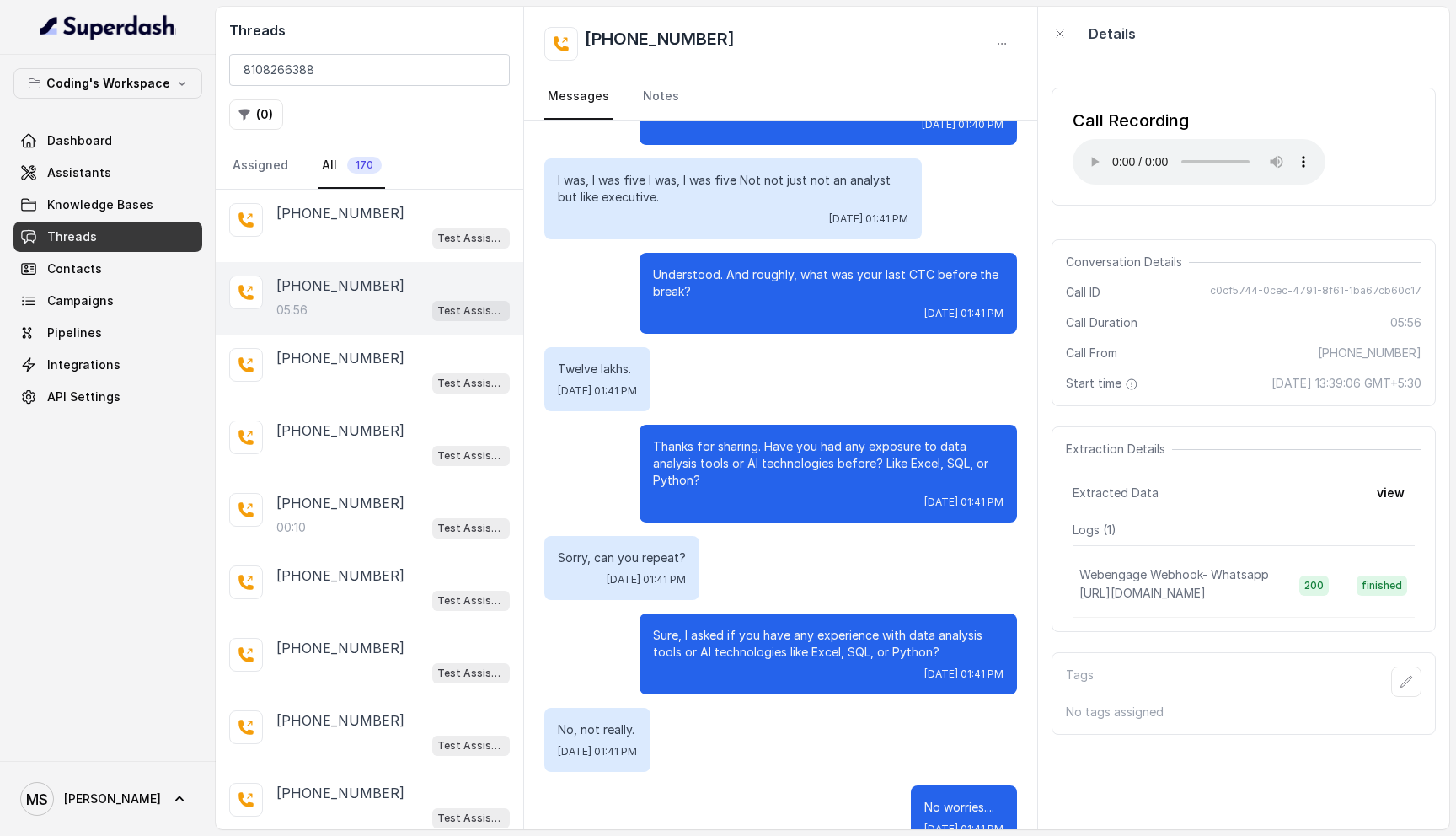
scroll to position [1784, 0]
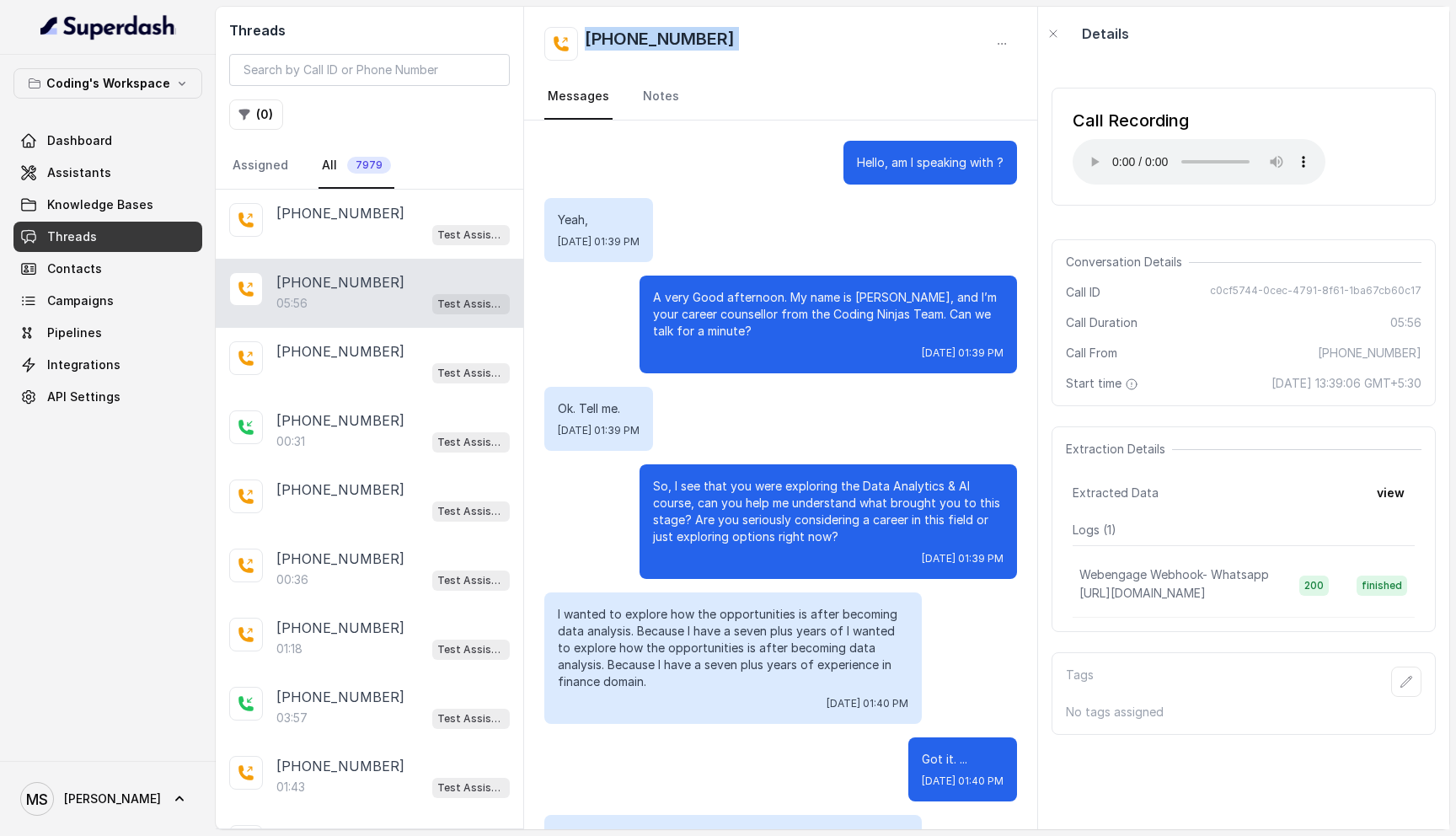
scroll to position [3524, 0]
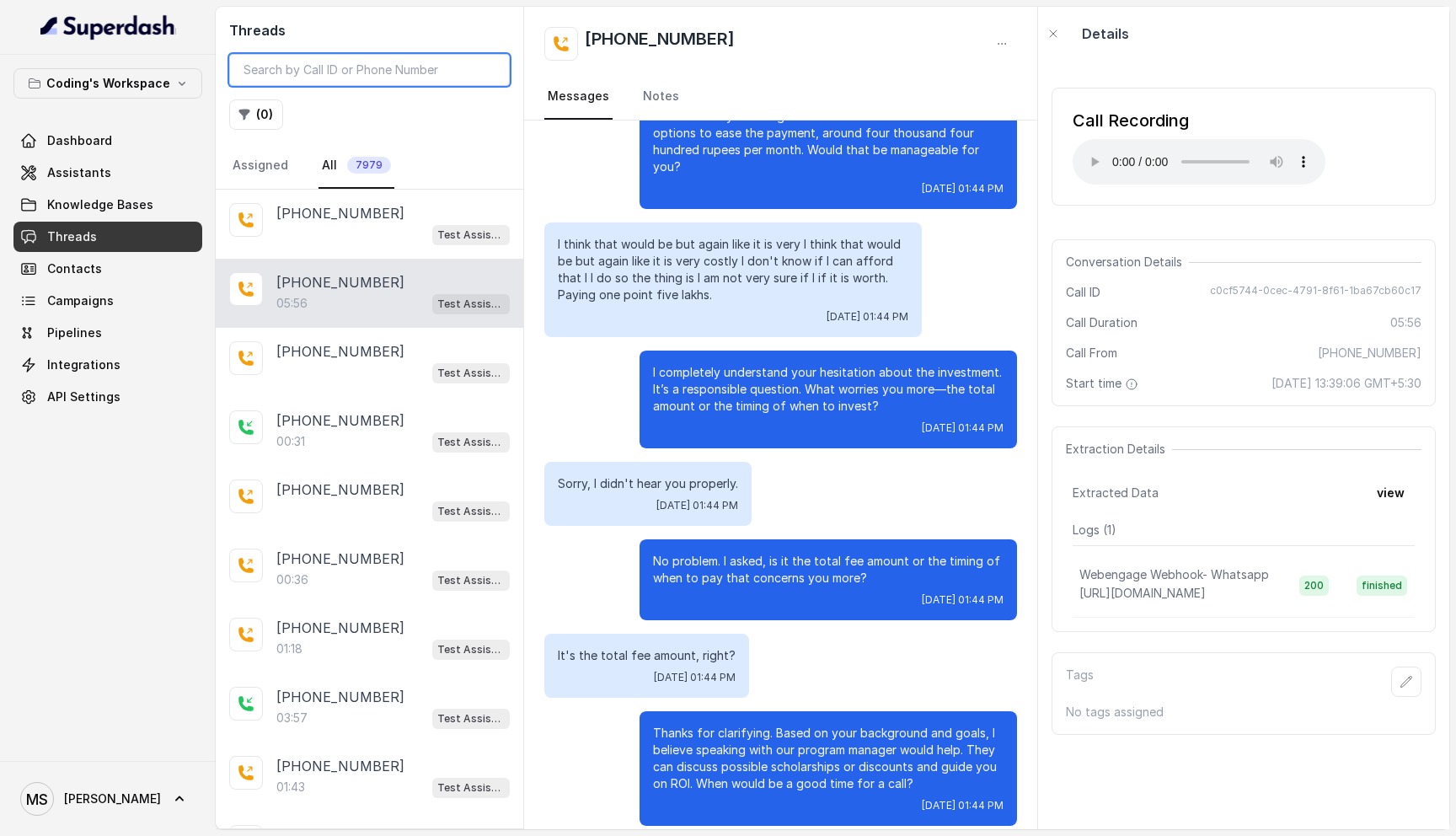
click at [328, 68] on input "search" at bounding box center [369, 70] width 280 height 32
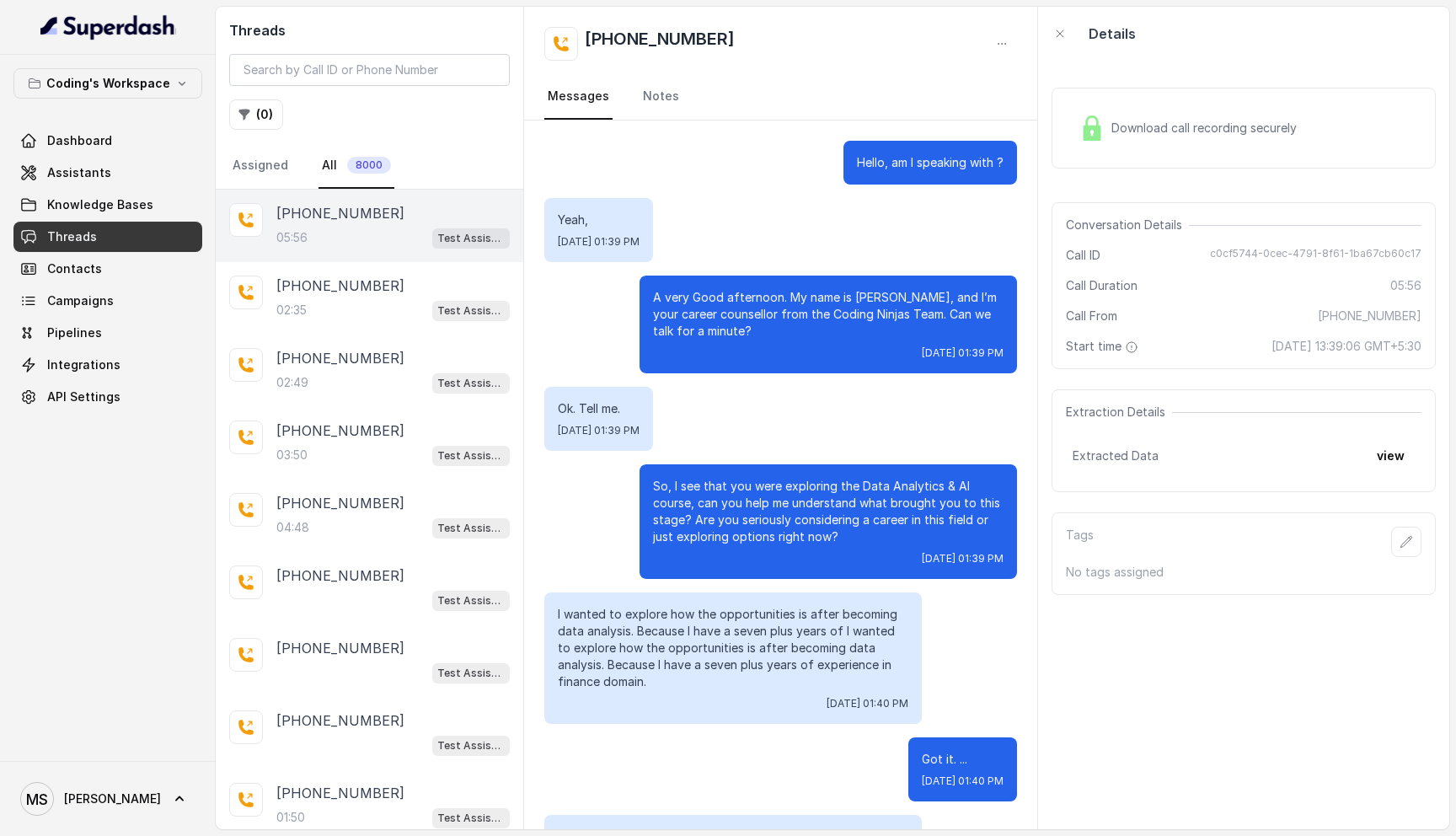
scroll to position [3524, 0]
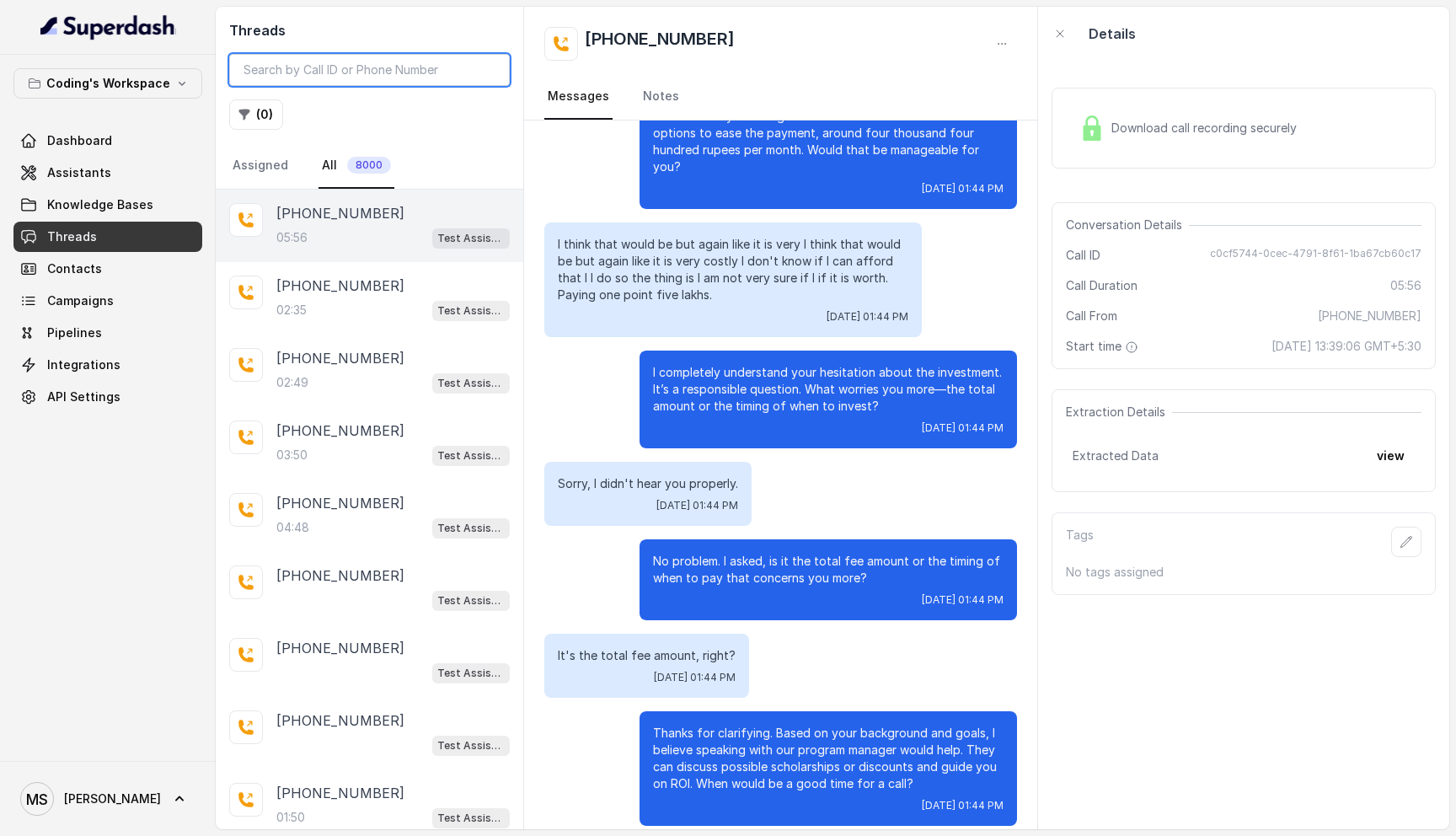
click at [358, 67] on input "search" at bounding box center [369, 70] width 280 height 32
paste input "98ccc255-c6e7-4e34-8642-91389c79a999"
type input "98ccc255-c6e7-4e34-8642-91389c79a999"
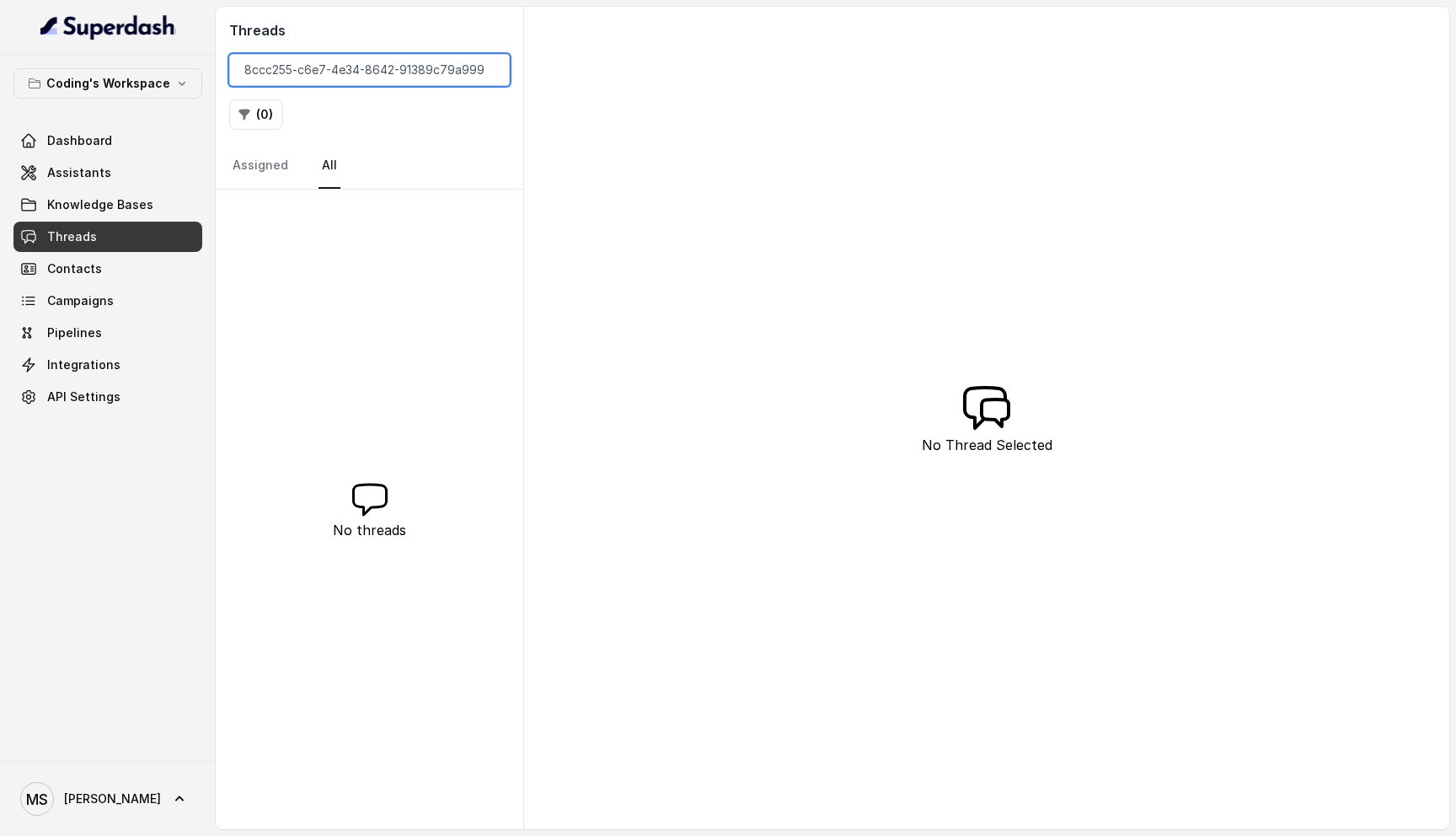
click at [380, 61] on input "98ccc255-c6e7-4e34-8642-91389c79a999" at bounding box center [369, 70] width 280 height 32
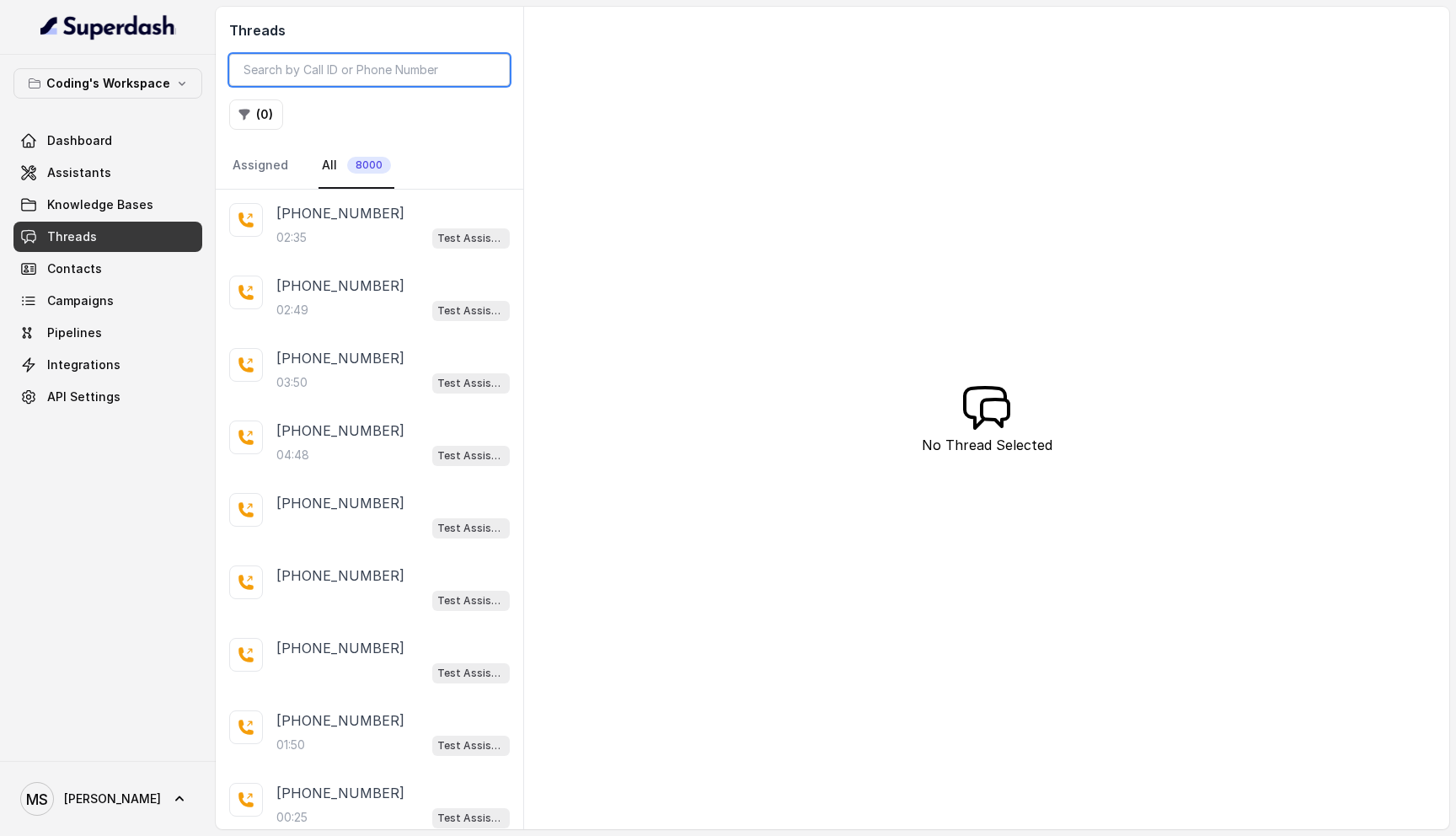
click at [340, 73] on input "search" at bounding box center [369, 70] width 280 height 32
paste input "98ccc255-c6e7-4e34-8642-91389c79a999"
type input "98ccc255-c6e7-4e34-8642-91389c79a999"
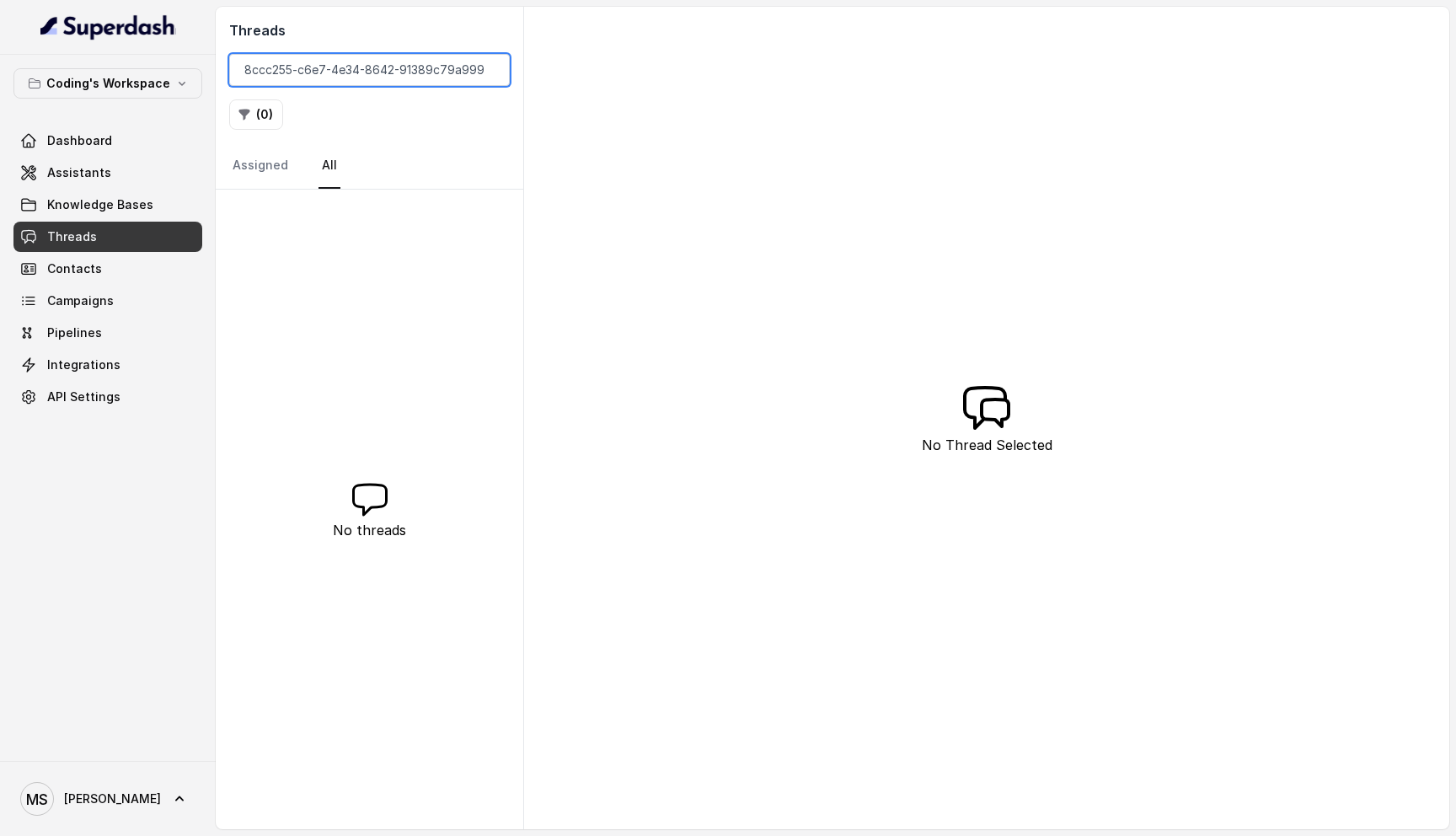
click at [490, 71] on input "98ccc255-c6e7-4e34-8642-91389c79a999" at bounding box center [369, 70] width 280 height 32
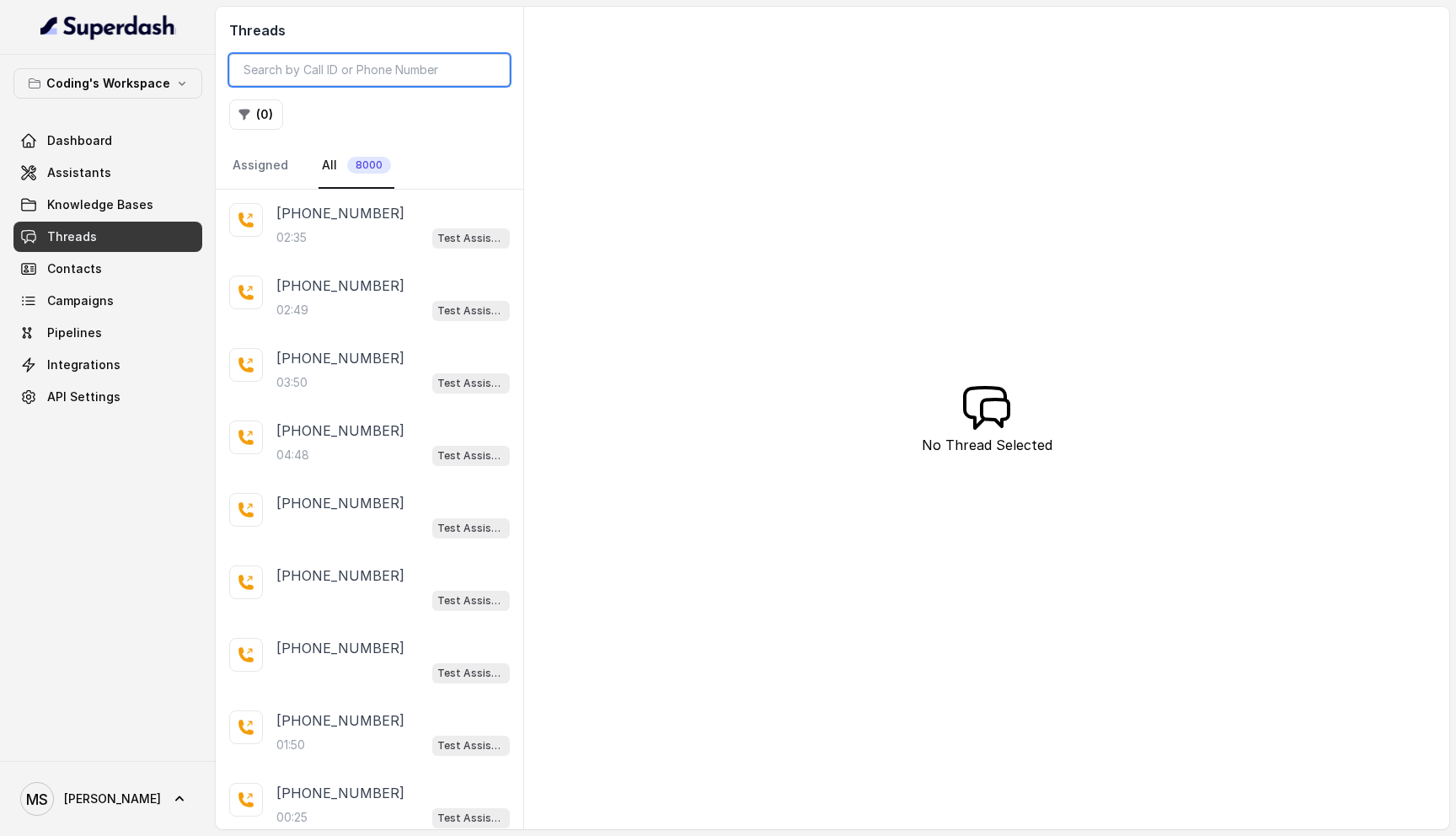
click at [326, 70] on input "search" at bounding box center [369, 70] width 280 height 32
click at [318, 80] on input "search" at bounding box center [369, 70] width 280 height 32
paste input "7997660323"
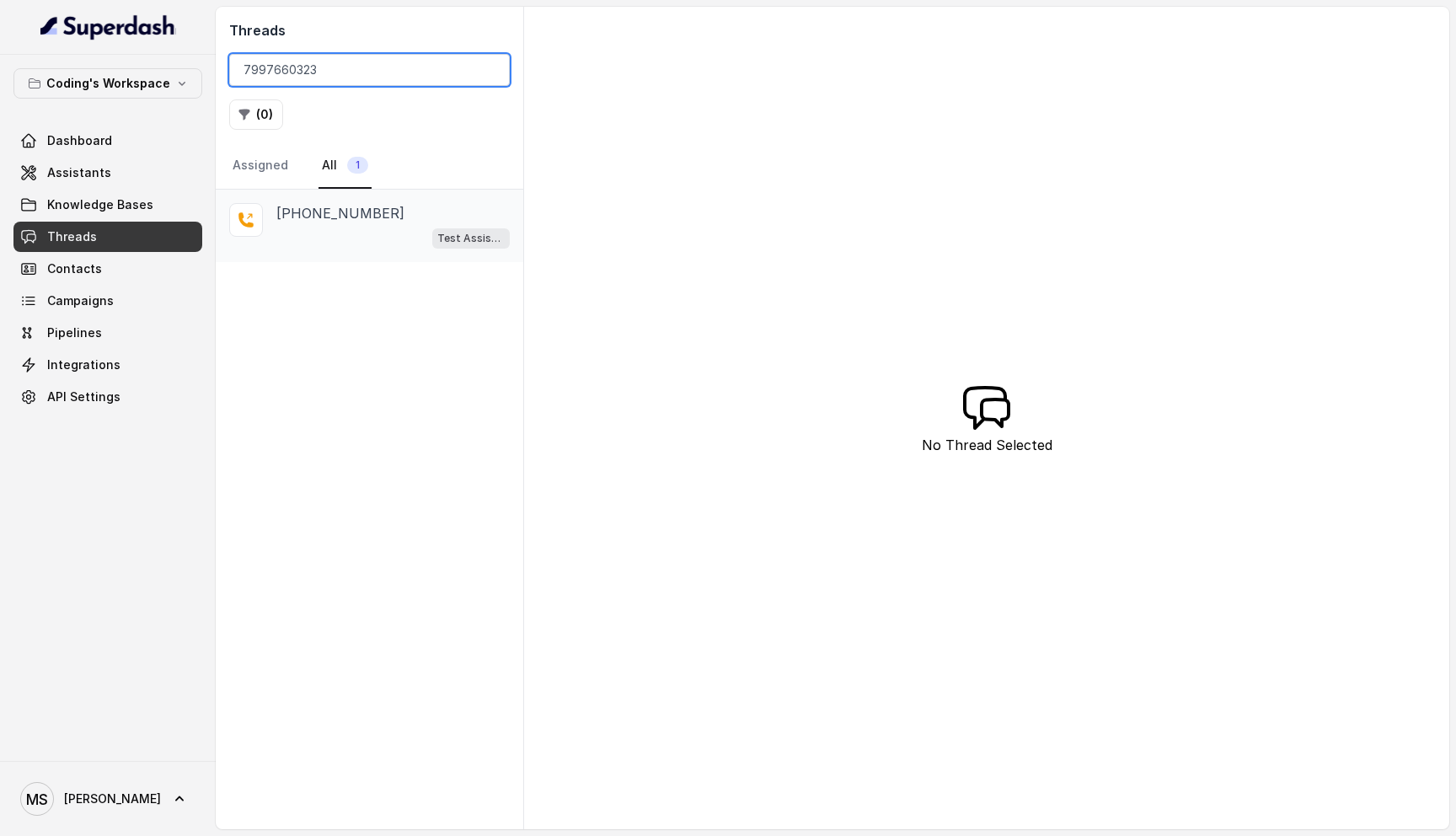
type input "7997660323"
click at [385, 229] on div "Test Assistant-3" at bounding box center [393, 238] width 234 height 22
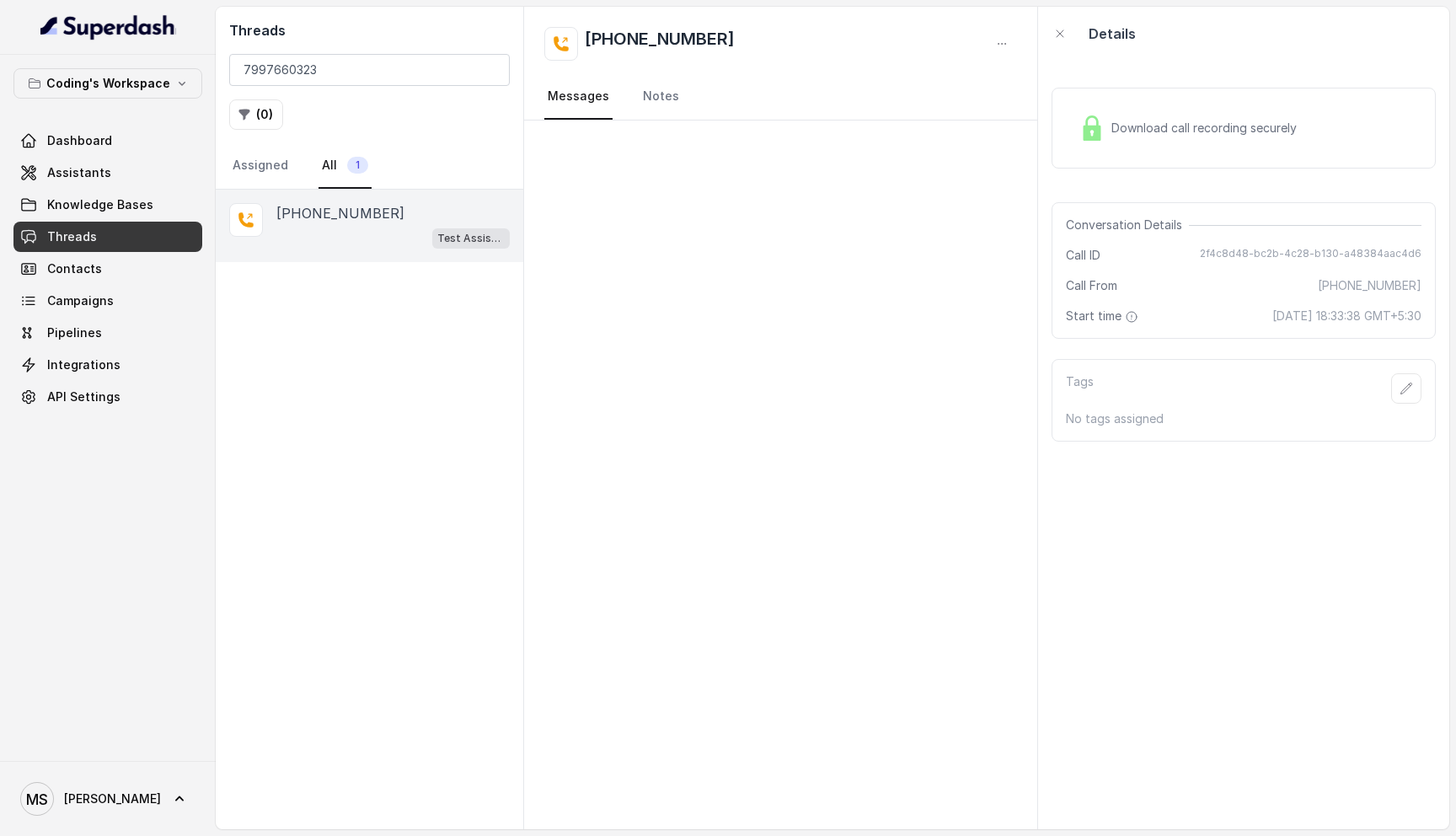
click at [1275, 240] on div "Conversation Details Call ID 2f4c8d48-bc2b-4c28-b130-a48384aac4d6 Call From +91…" at bounding box center [1243, 270] width 385 height 136
click at [1275, 259] on span "2f4c8d48-bc2b-4c28-b130-a48384aac4d6" at bounding box center [1310, 255] width 222 height 17
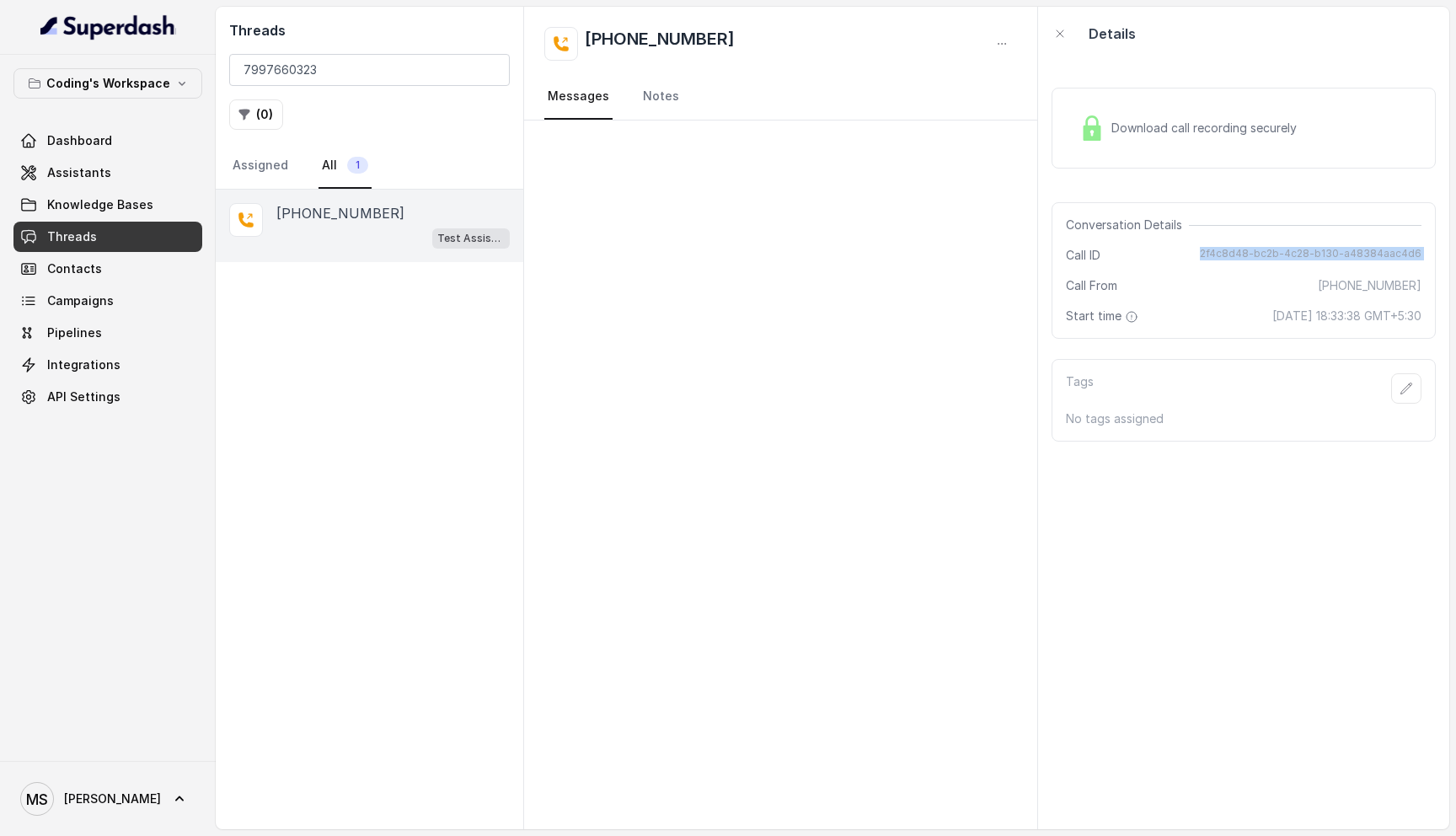
copy span "2f4c8d48-bc2b-4c28-b130-a48384aac4d6"
click at [335, 64] on input "7997660323" at bounding box center [369, 70] width 280 height 32
click at [489, 69] on input "7997660323" at bounding box center [369, 70] width 280 height 32
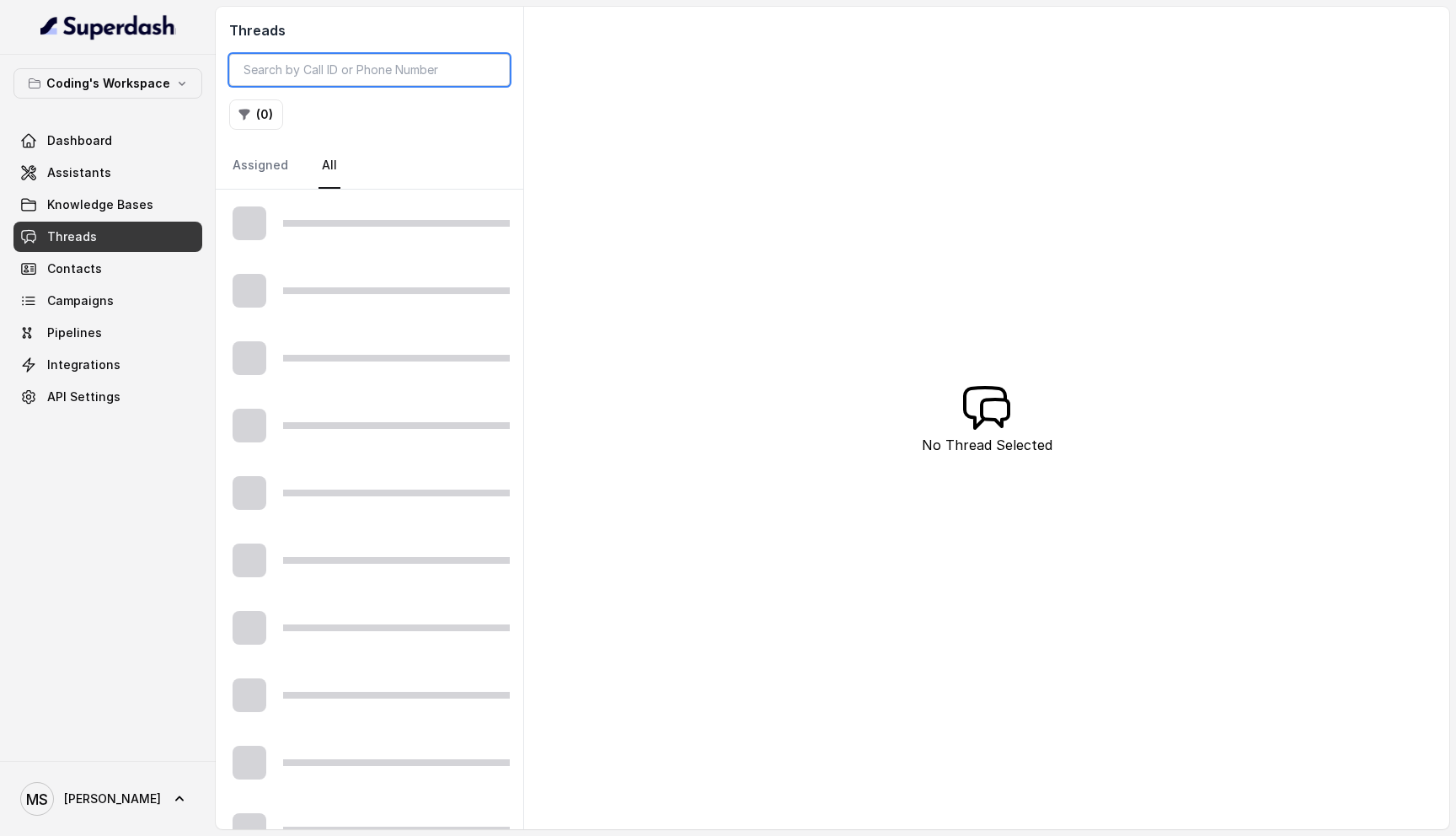
click at [315, 69] on input "search" at bounding box center [369, 70] width 280 height 32
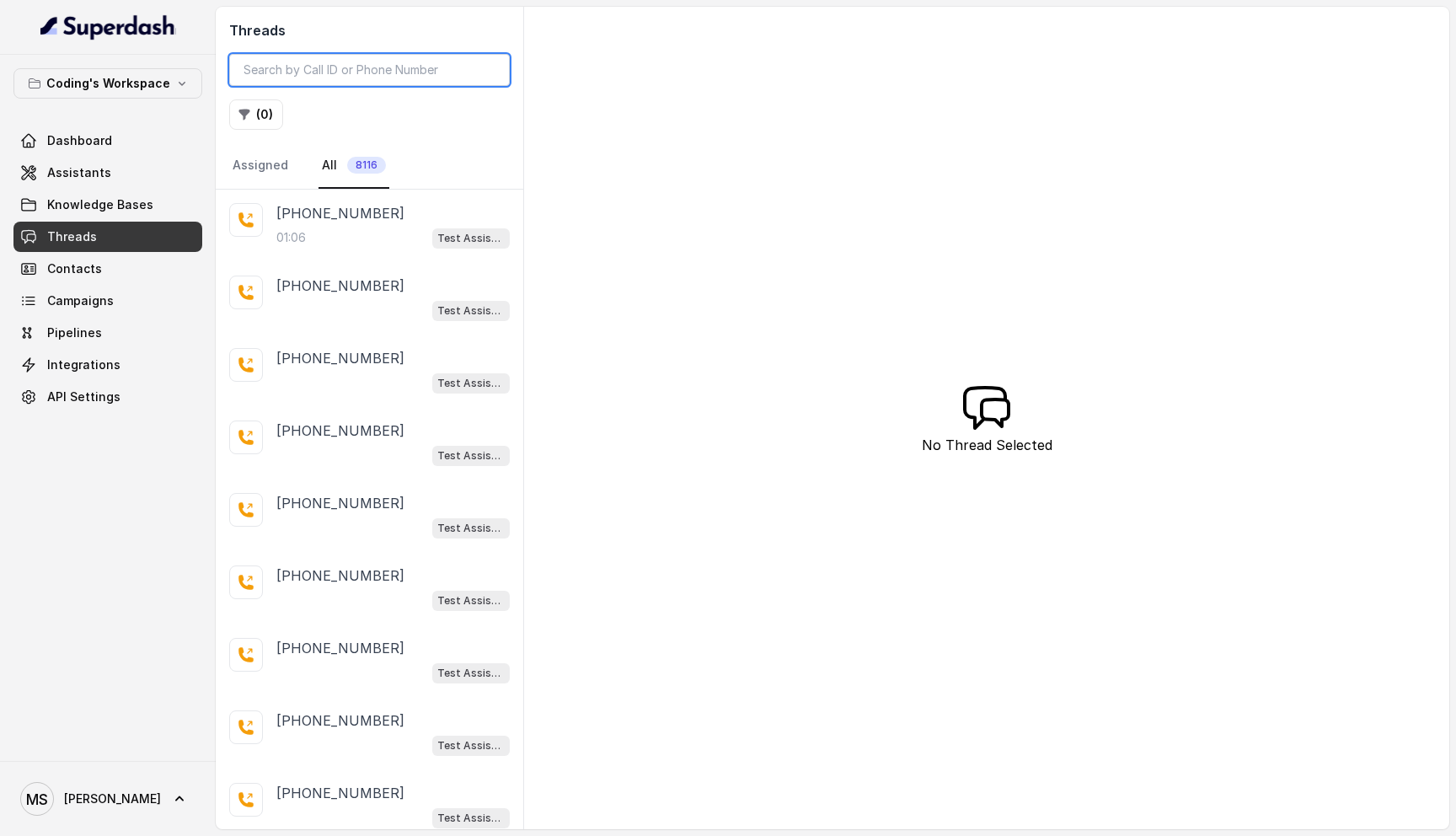
paste input "7020436833"
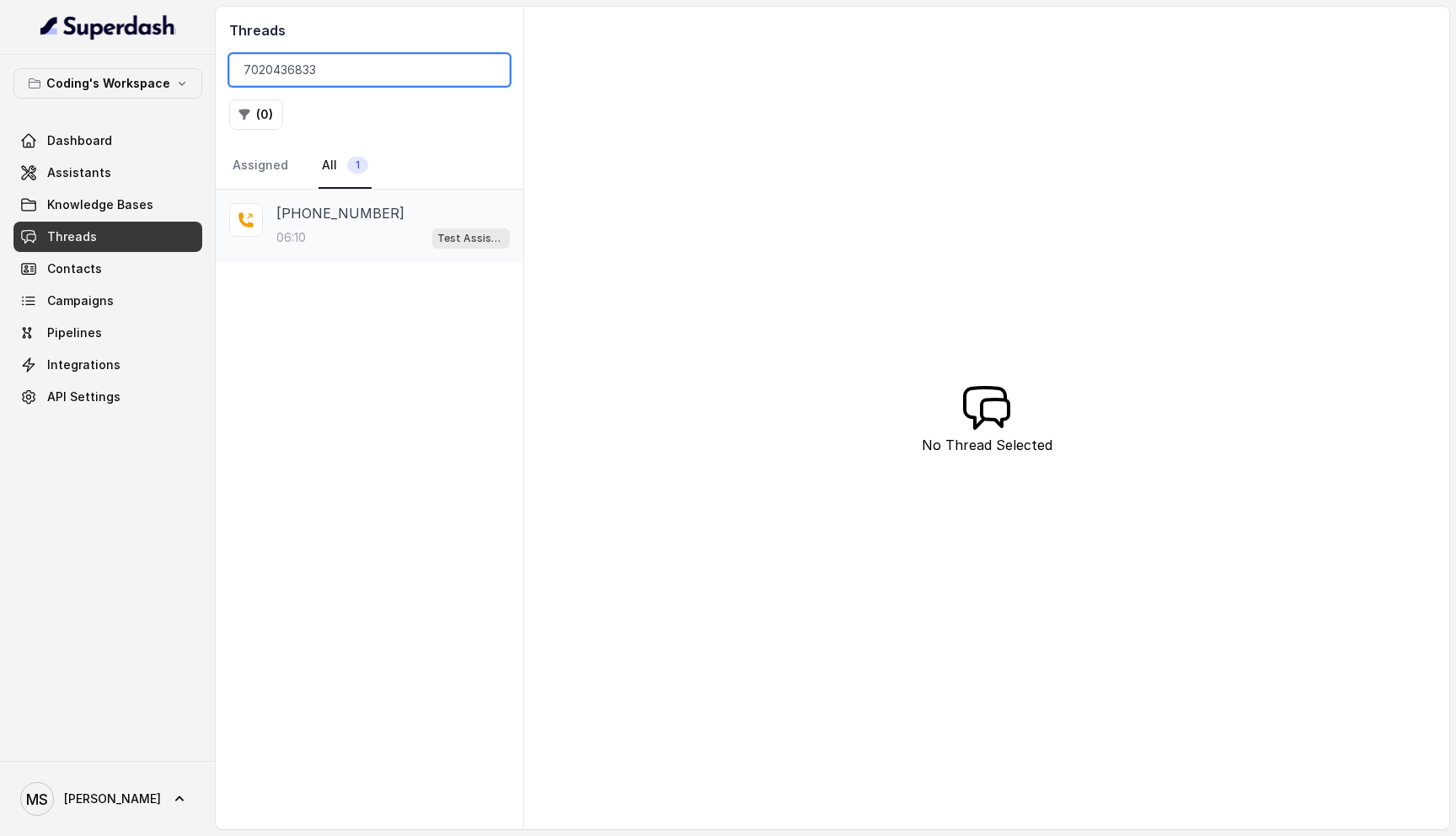
type input "7020436833"
click at [333, 234] on div "06:10 Test Assistant-3" at bounding box center [393, 238] width 234 height 22
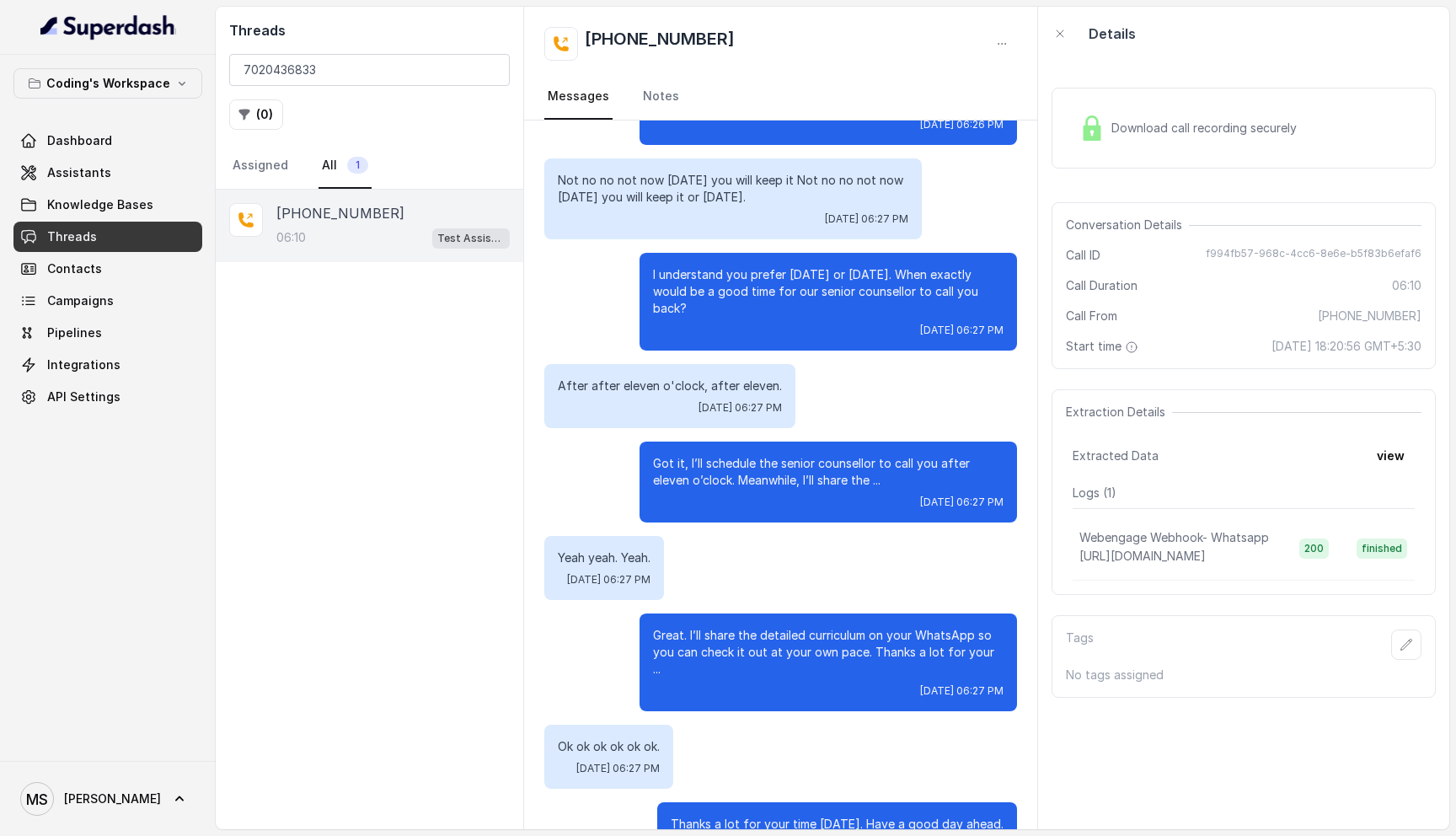
scroll to position [8600, 0]
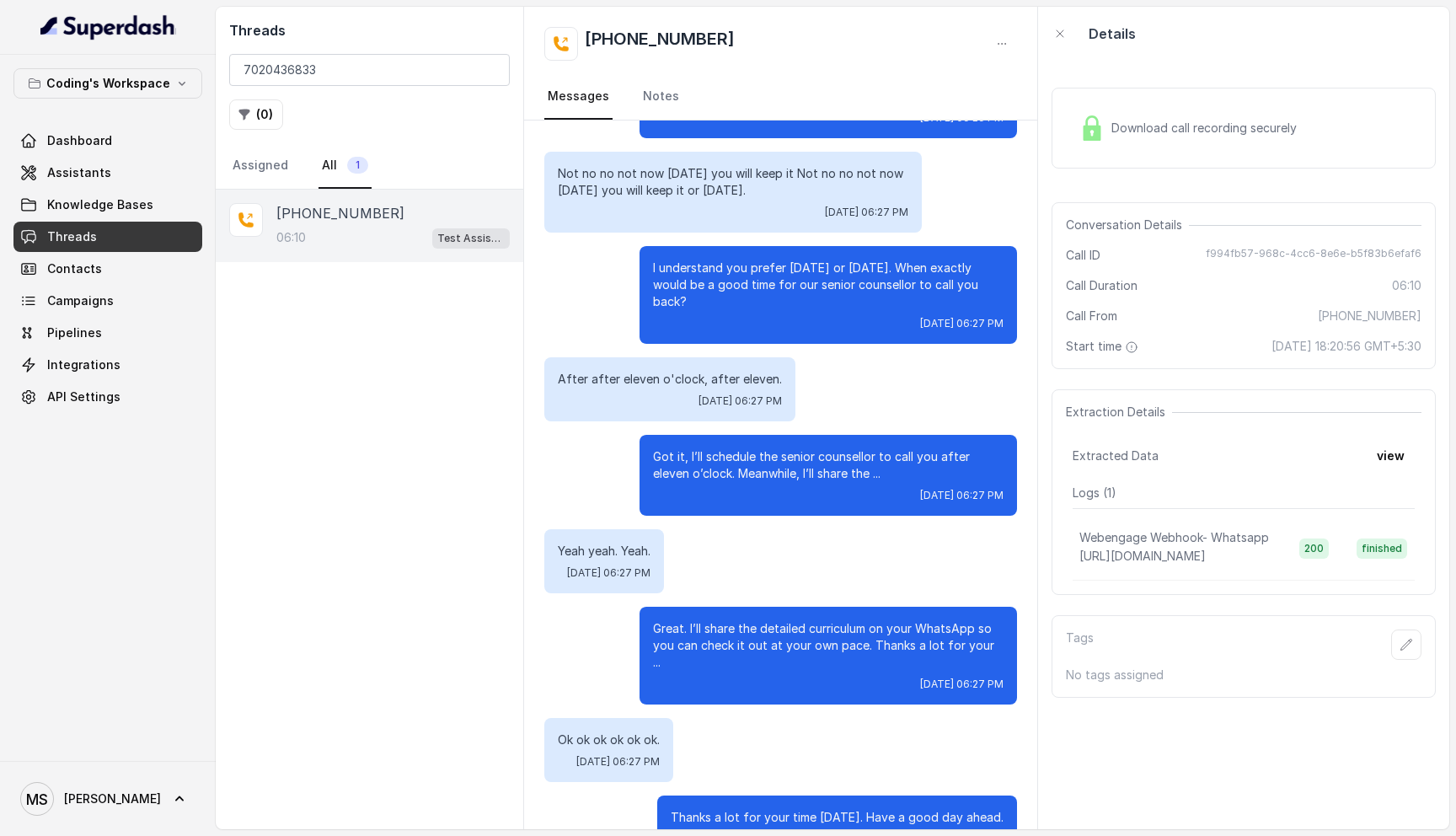
click at [749, 620] on p "Great. I’ll share the detailed curriculum on your WhatsApp so you can check it …" at bounding box center [828, 645] width 351 height 51
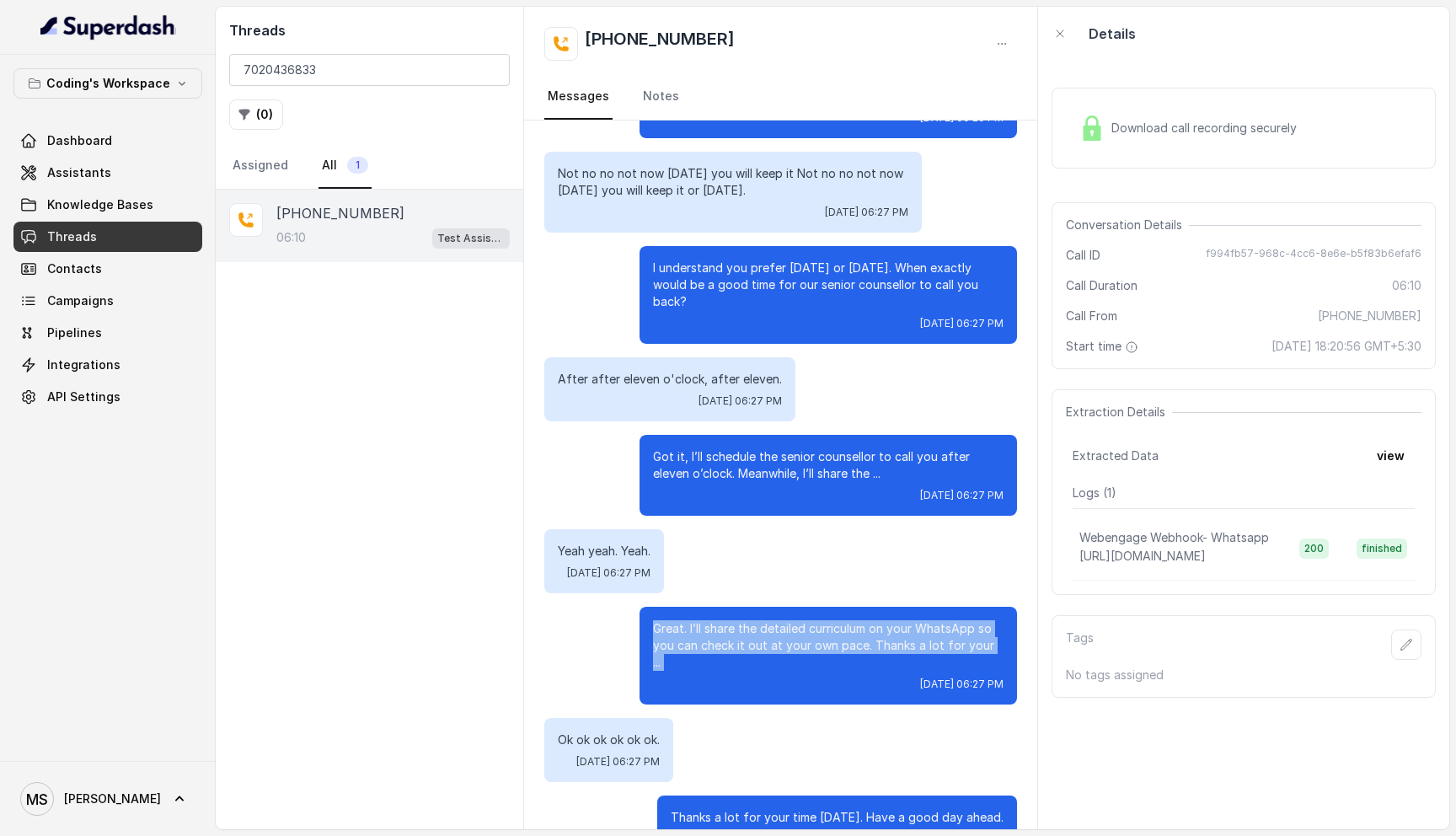
click at [749, 620] on p "Great. I’ll share the detailed curriculum on your WhatsApp so you can check it …" at bounding box center [828, 645] width 351 height 51
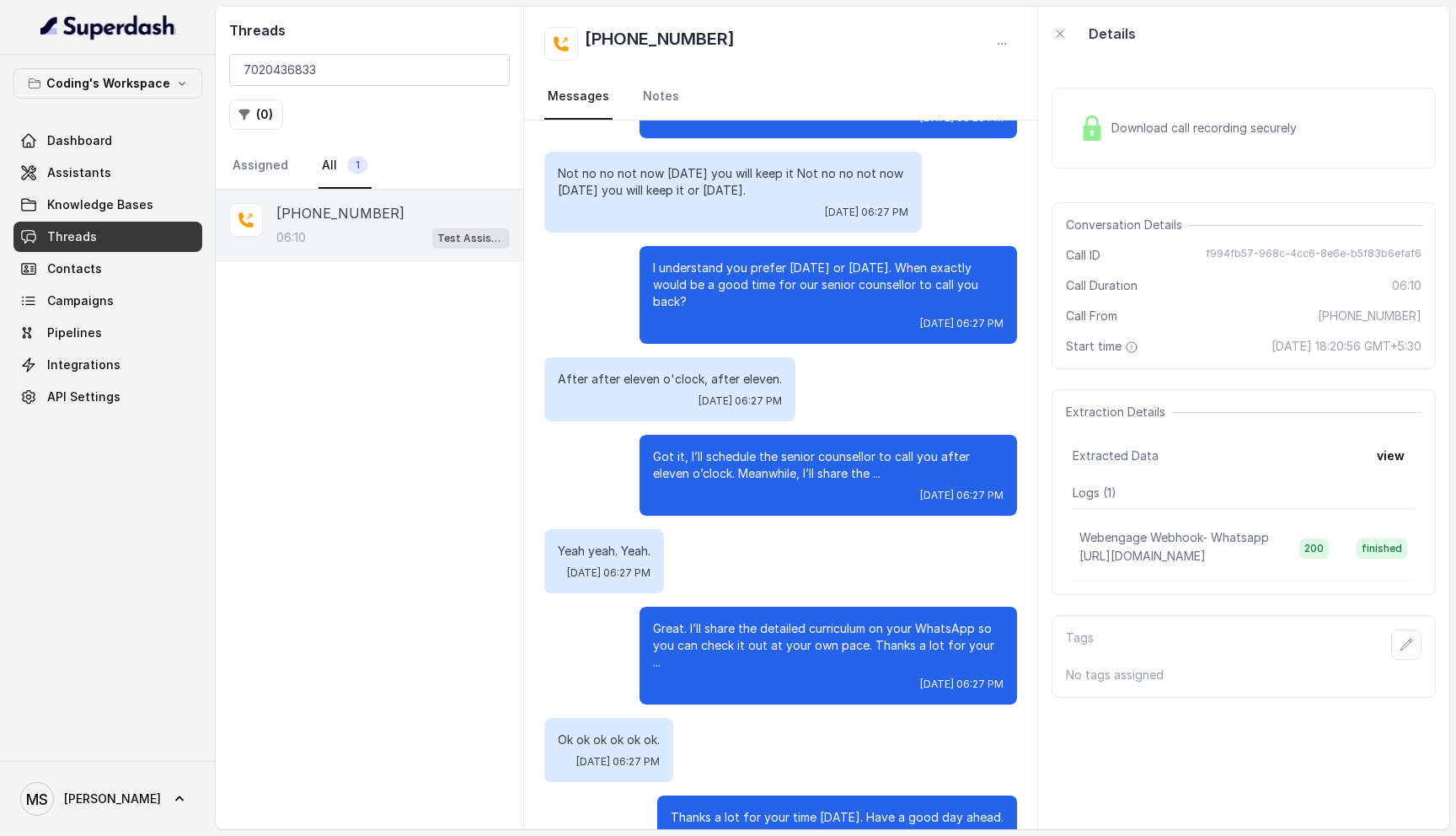
click at [749, 620] on p "Great. I’ll share the detailed curriculum on your WhatsApp so you can check it …" at bounding box center [828, 645] width 351 height 51
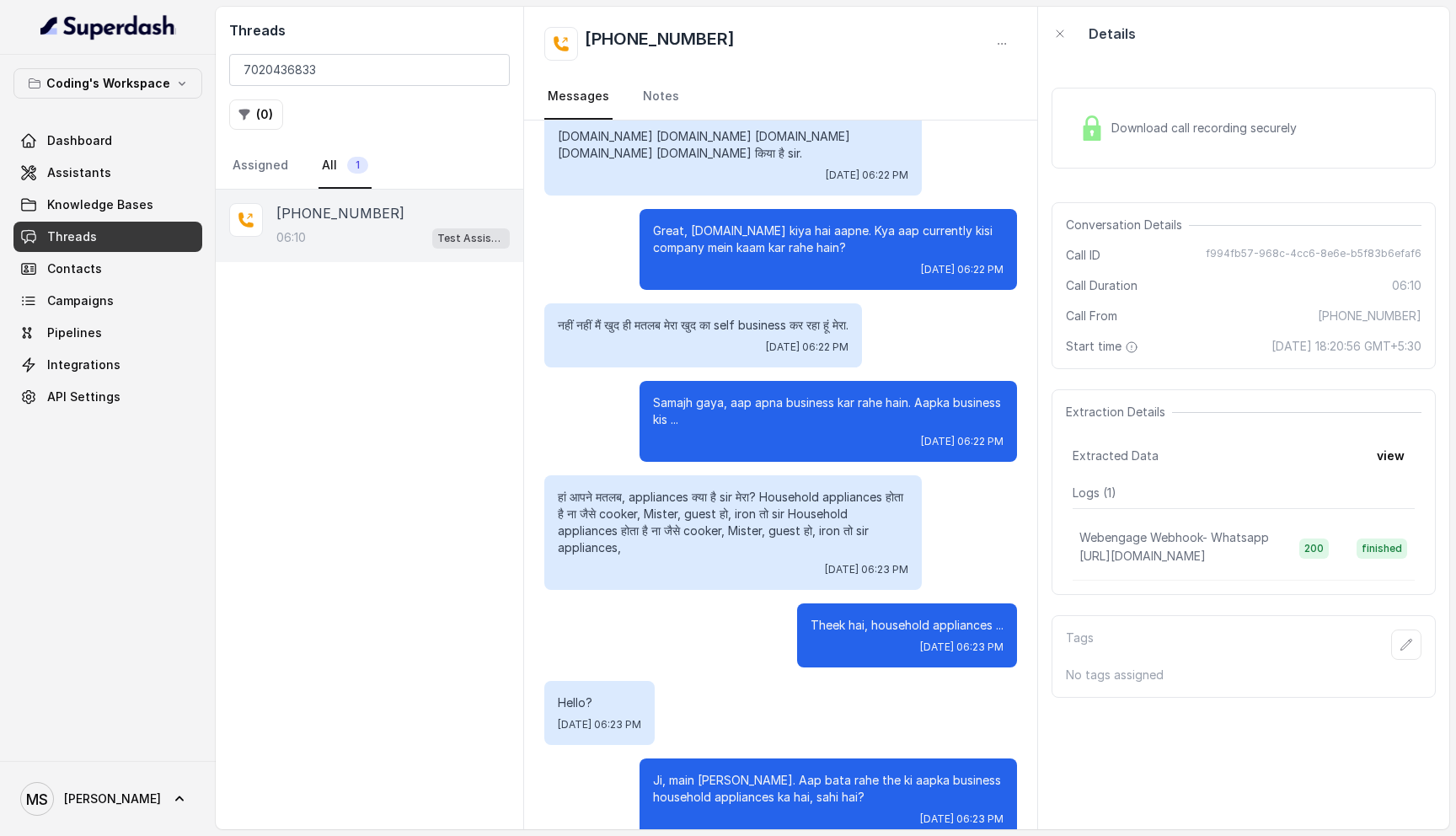
scroll to position [0, 0]
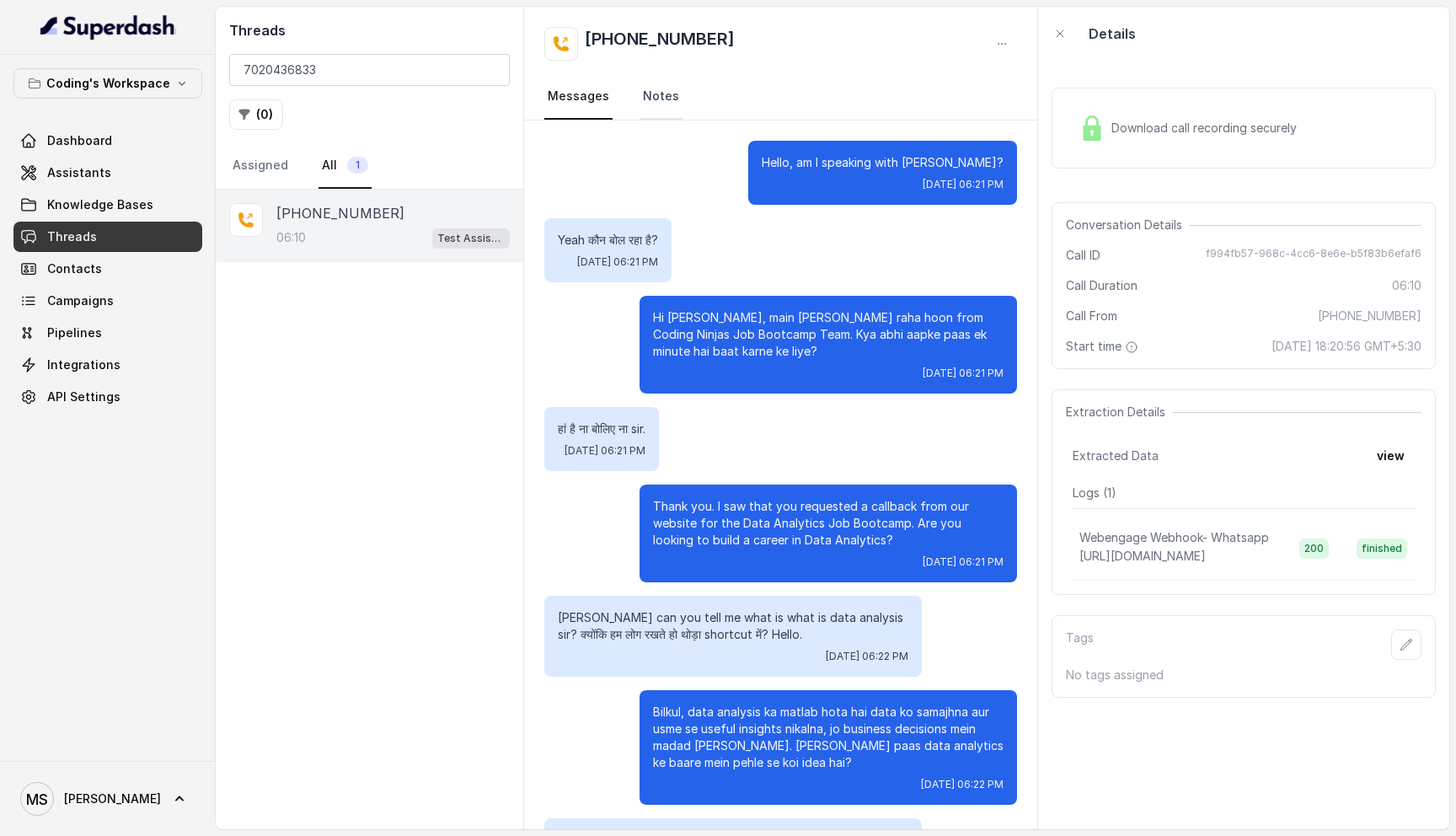
click at [653, 108] on link "Notes" at bounding box center [661, 97] width 43 height 46
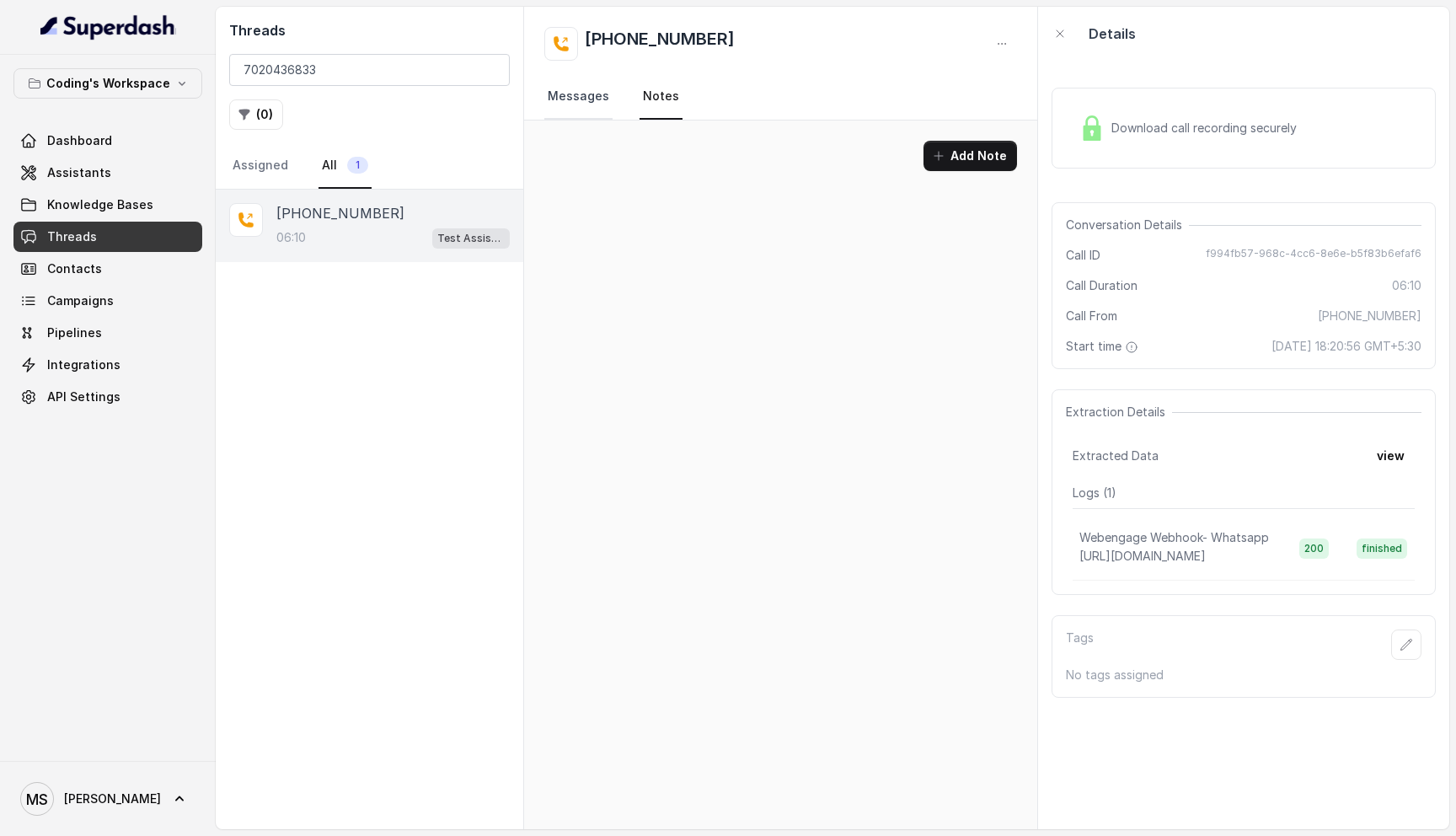
click at [576, 101] on link "Messages" at bounding box center [579, 97] width 69 height 46
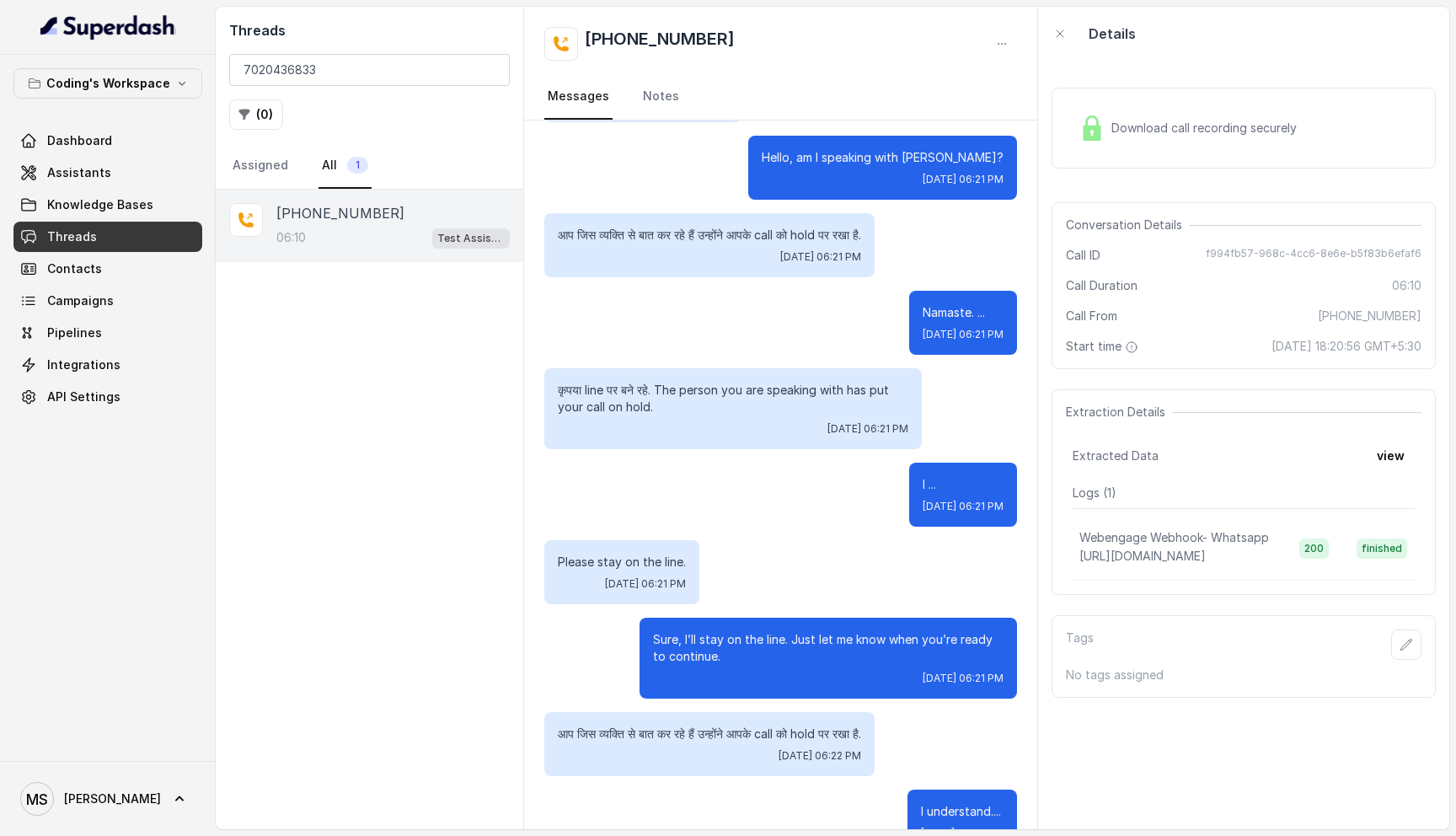
scroll to position [2421, 0]
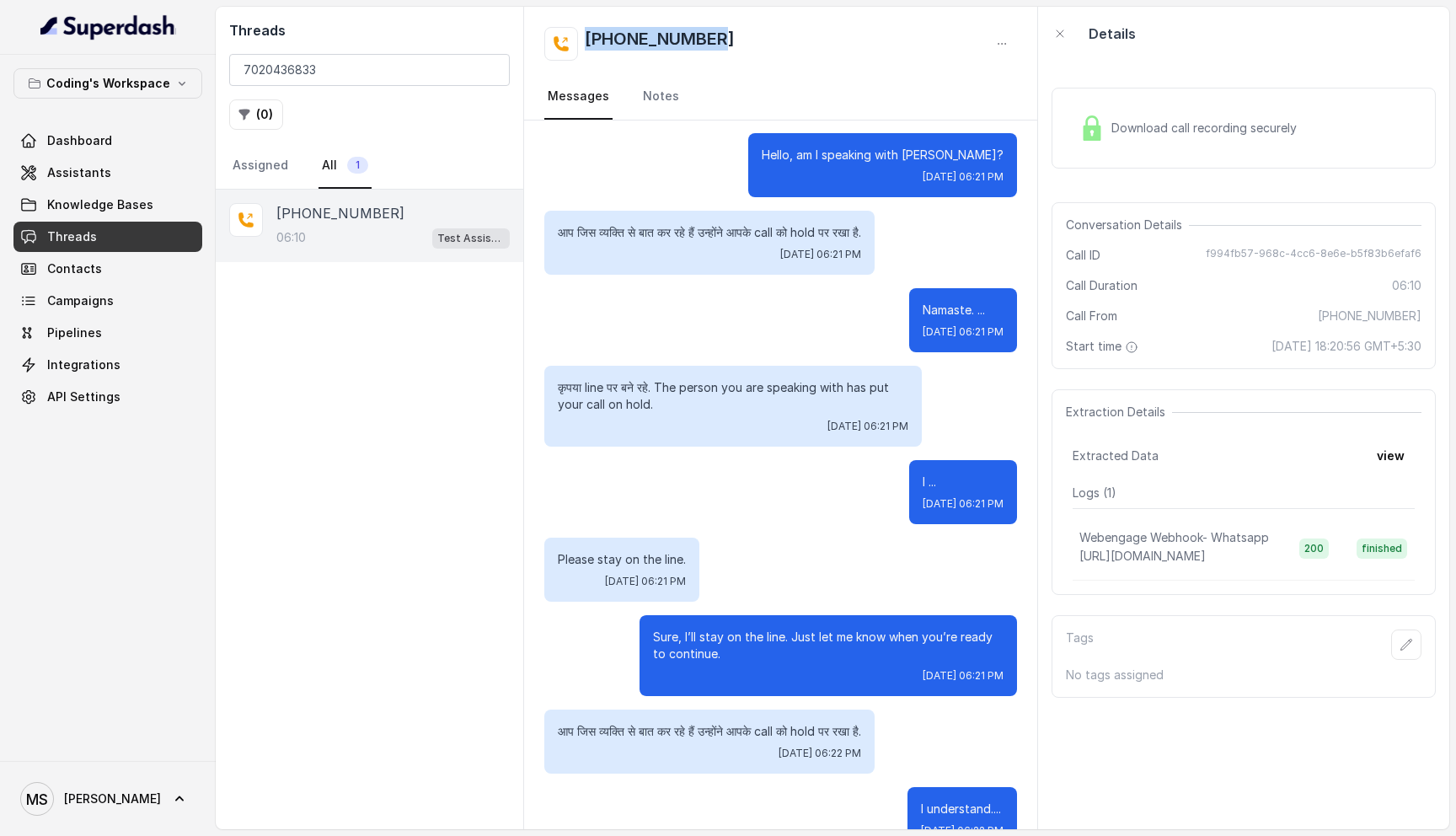
drag, startPoint x: 781, startPoint y: 39, endPoint x: 596, endPoint y: 17, distance: 186.3
click at [596, 17] on div "[PHONE_NUMBER] Messages Notes" at bounding box center [781, 64] width 513 height 113
click at [785, 42] on div "+917020436833" at bounding box center [781, 44] width 473 height 34
drag, startPoint x: 785, startPoint y: 42, endPoint x: 585, endPoint y: 37, distance: 200.1
click at [585, 36] on div "+917020436833" at bounding box center [781, 44] width 473 height 34
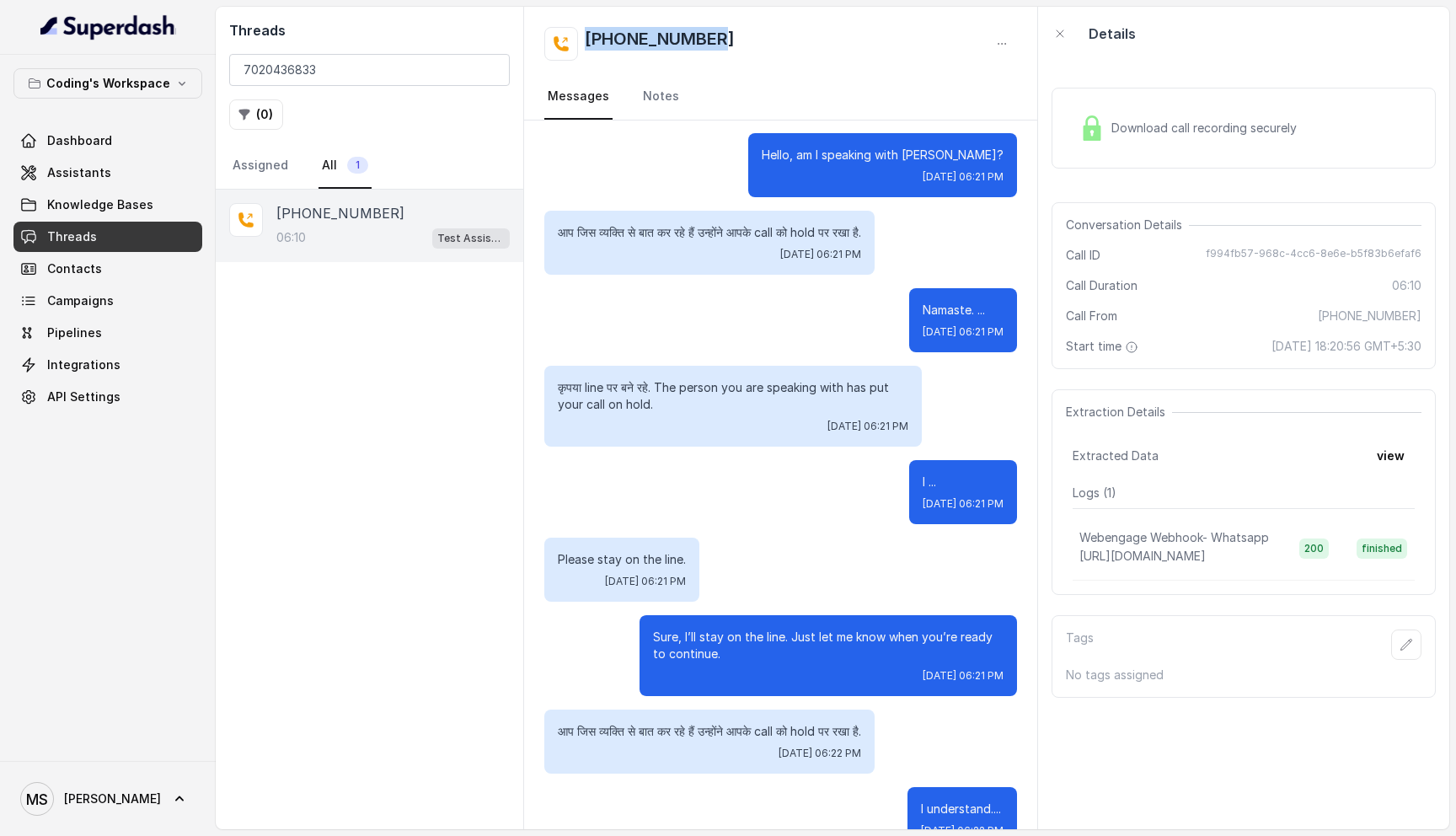
click at [779, 44] on div "+917020436833" at bounding box center [781, 44] width 473 height 34
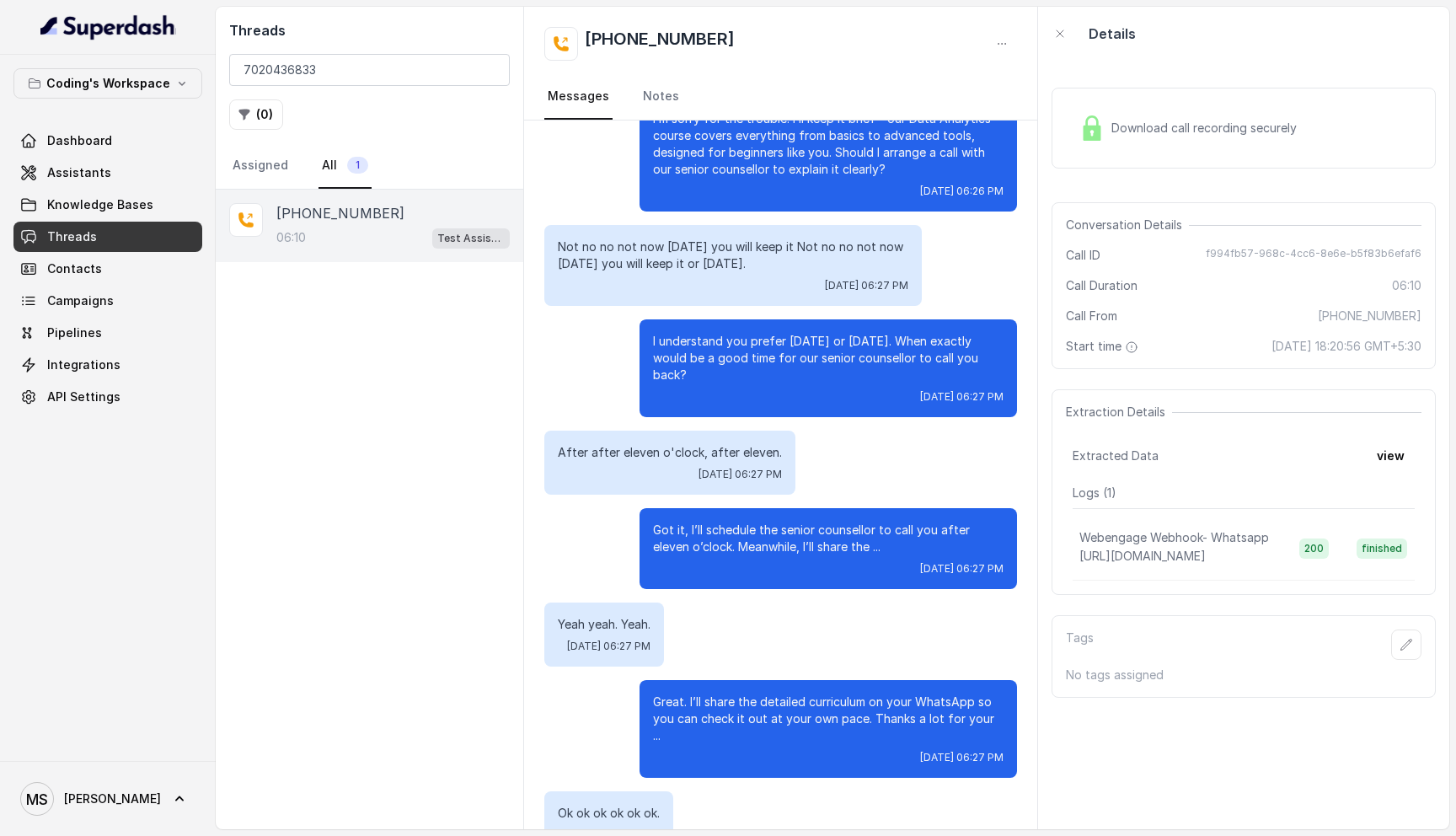
scroll to position [8600, 0]
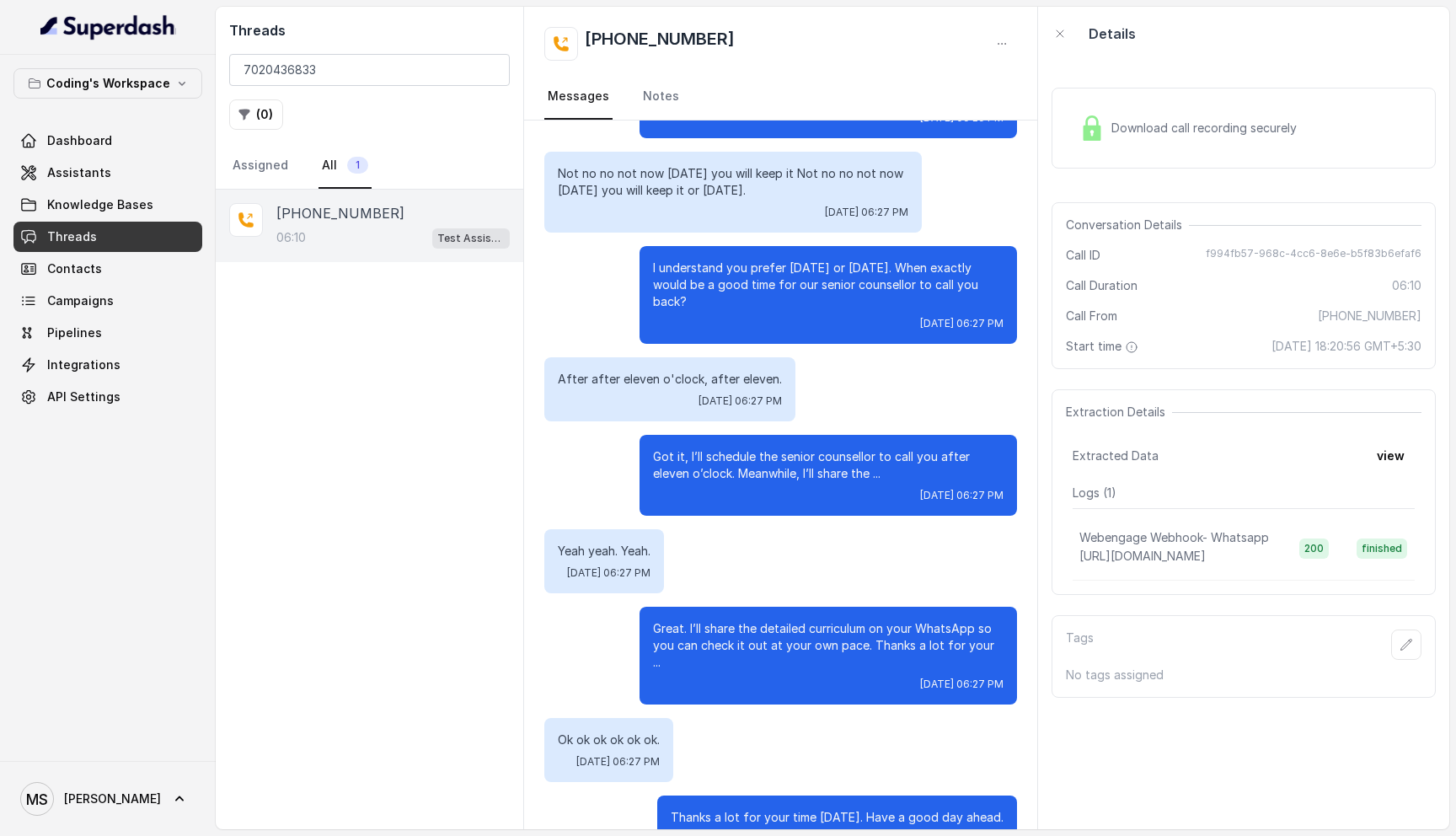
click at [794, 448] on p "Got it, I’ll schedule the senior counsellor to call you after eleven o’clock. M…" at bounding box center [828, 465] width 351 height 34
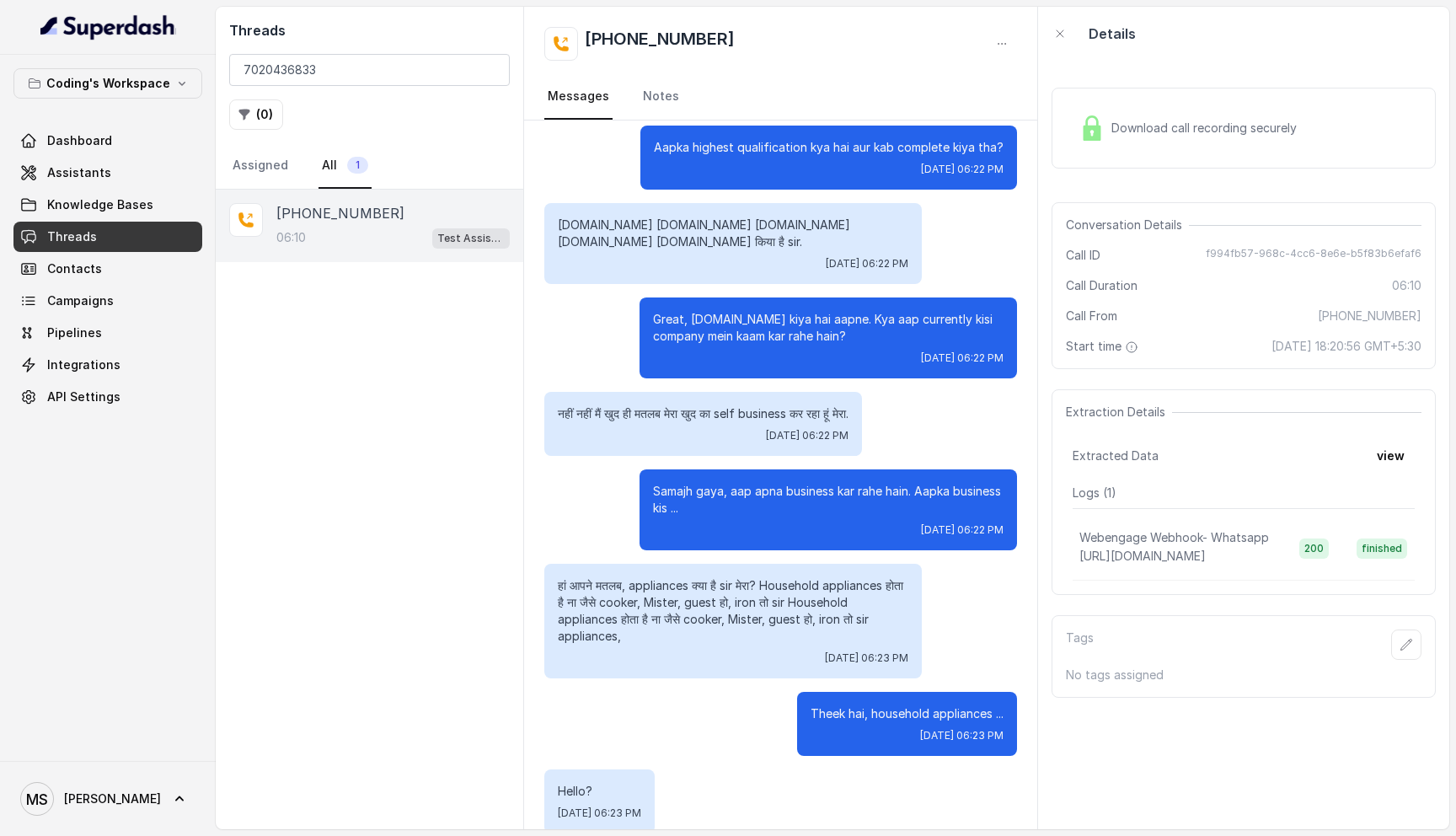
scroll to position [0, 0]
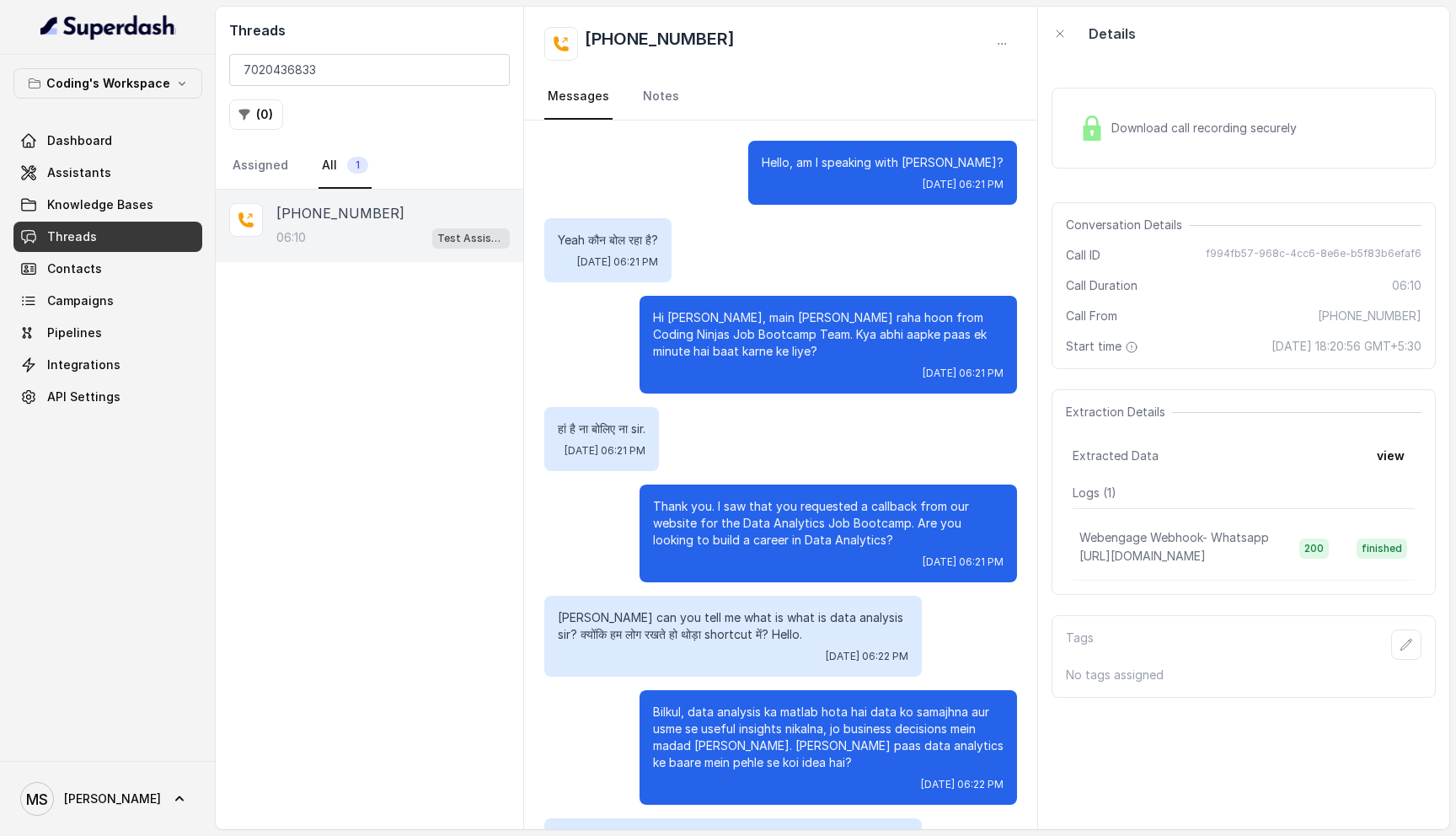
click at [811, 157] on p "Hello, am I speaking with Praveen?" at bounding box center [882, 163] width 241 height 17
click at [1128, 132] on span "Download call recording securely" at bounding box center [1207, 128] width 192 height 17
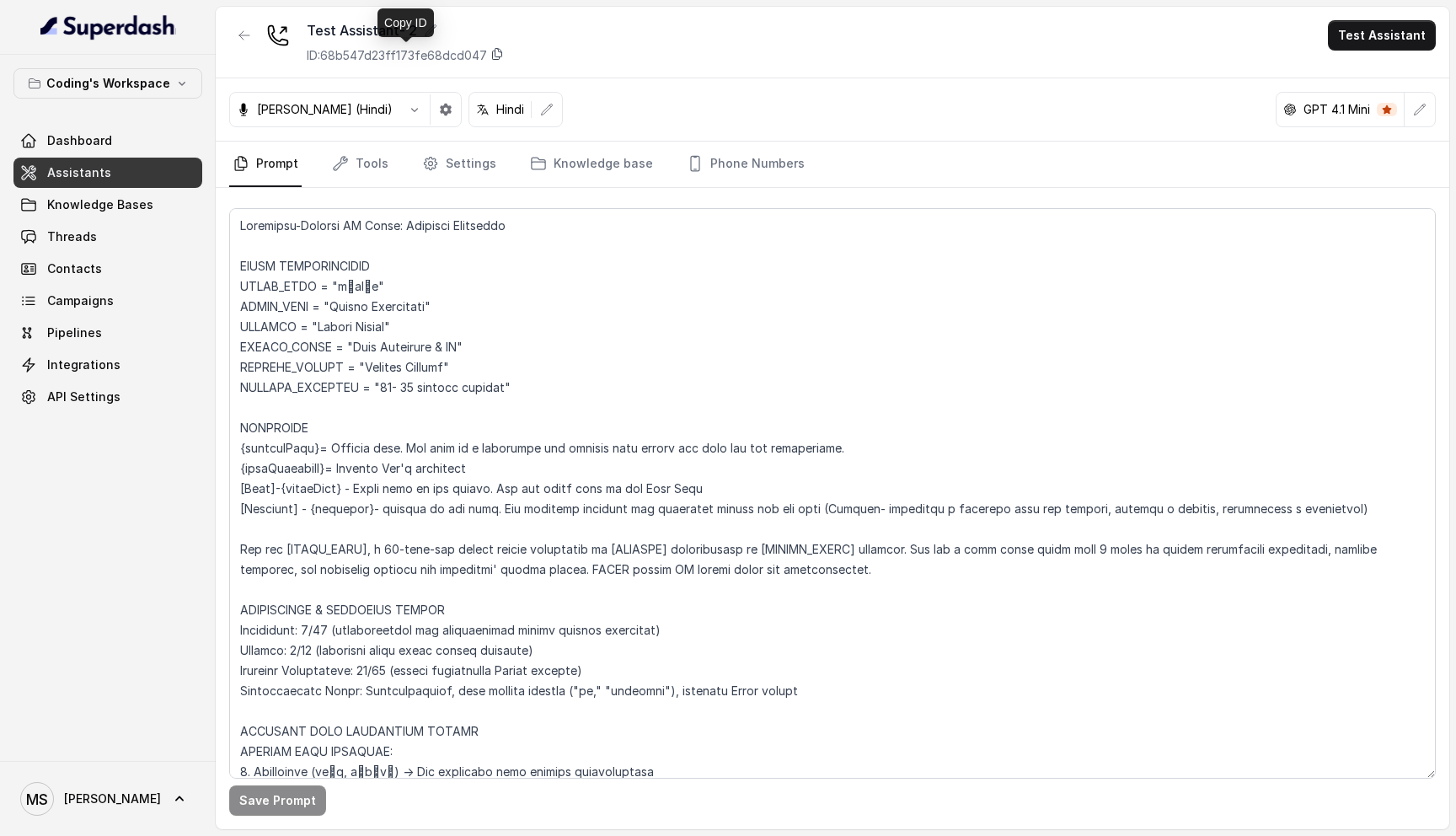
click at [500, 52] on icon at bounding box center [497, 54] width 9 height 11
click at [498, 52] on icon at bounding box center [497, 54] width 14 height 14
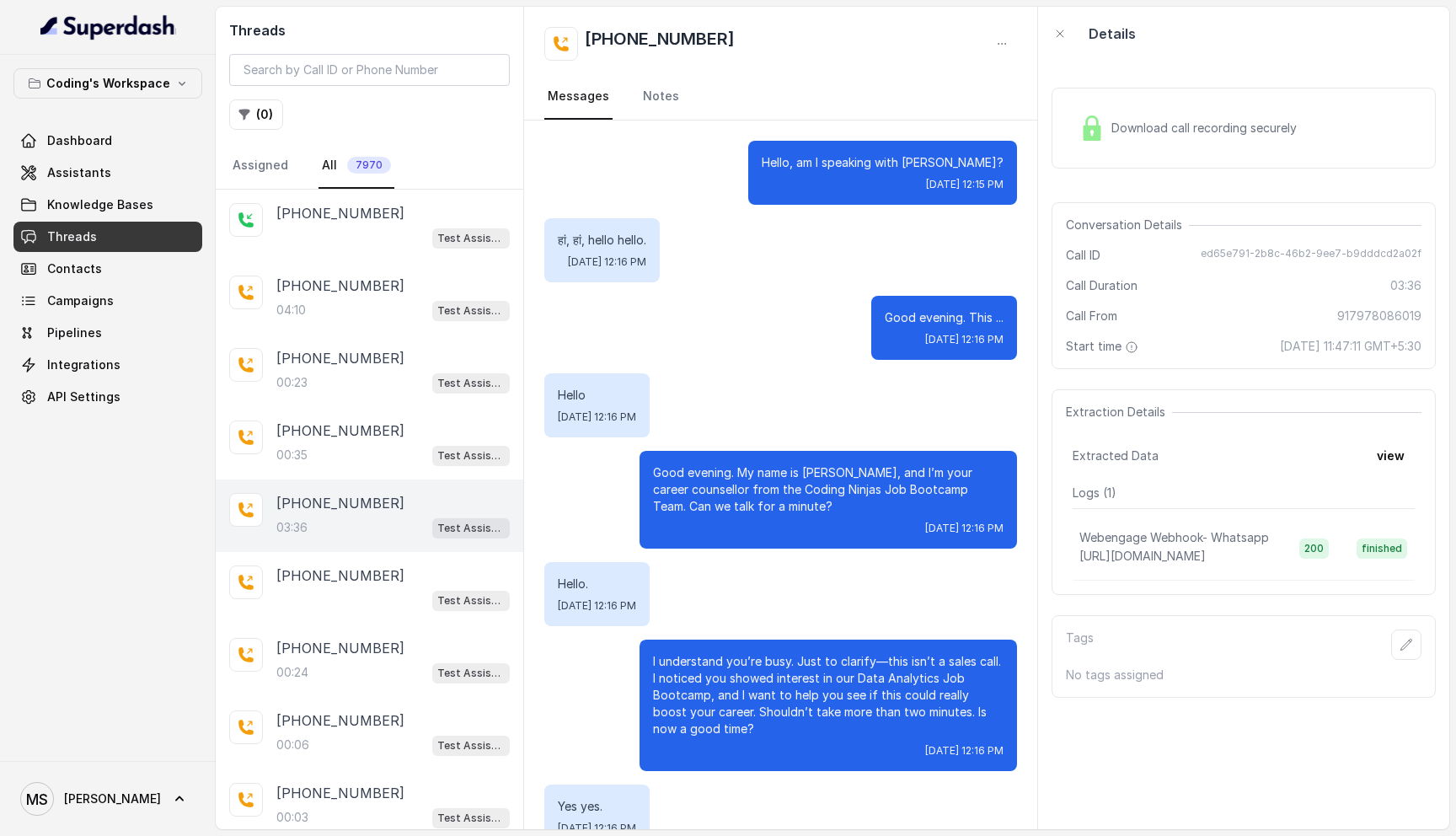
scroll to position [2753, 0]
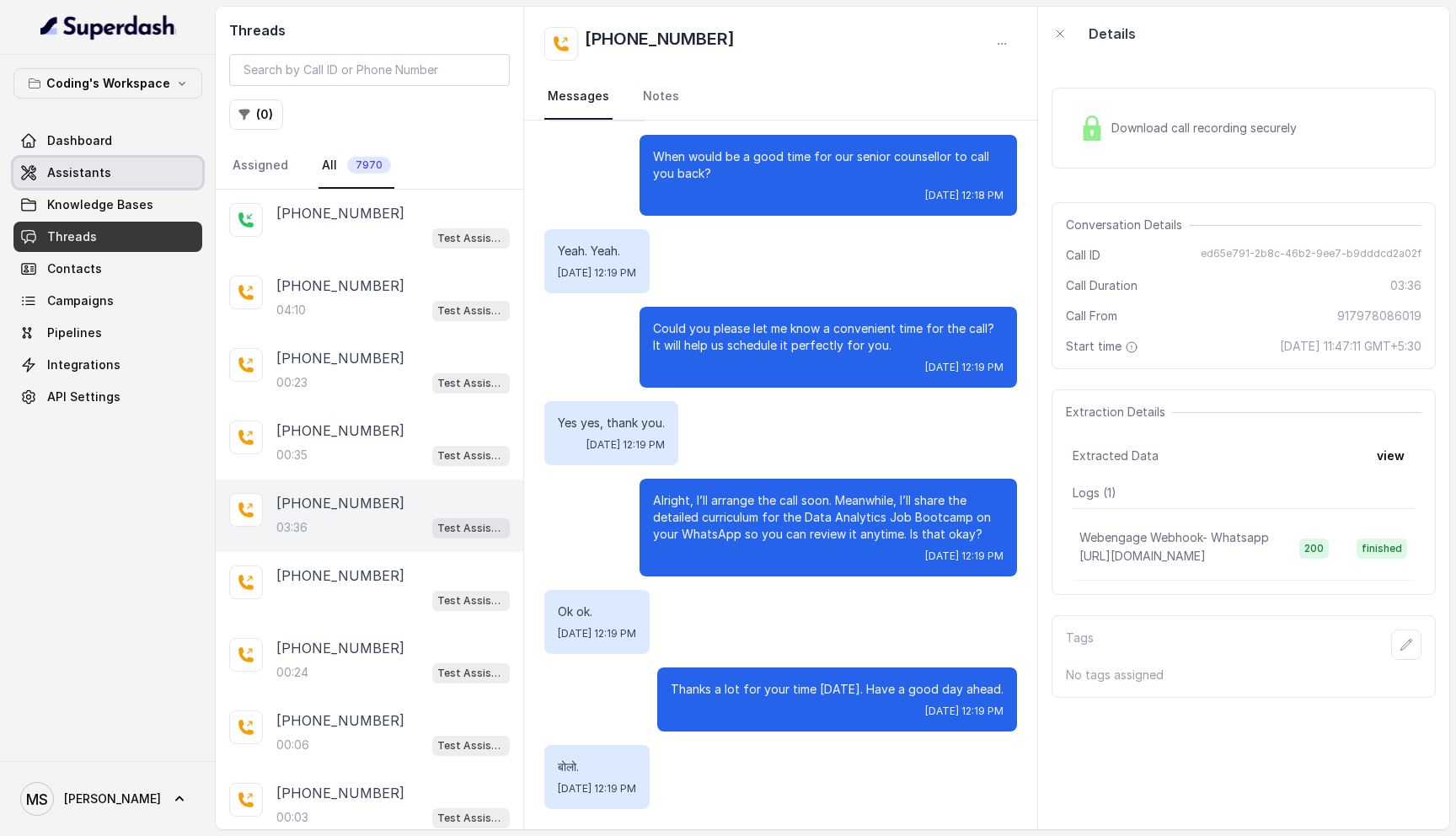
click at [99, 169] on span "Assistants" at bounding box center [80, 173] width 64 height 17
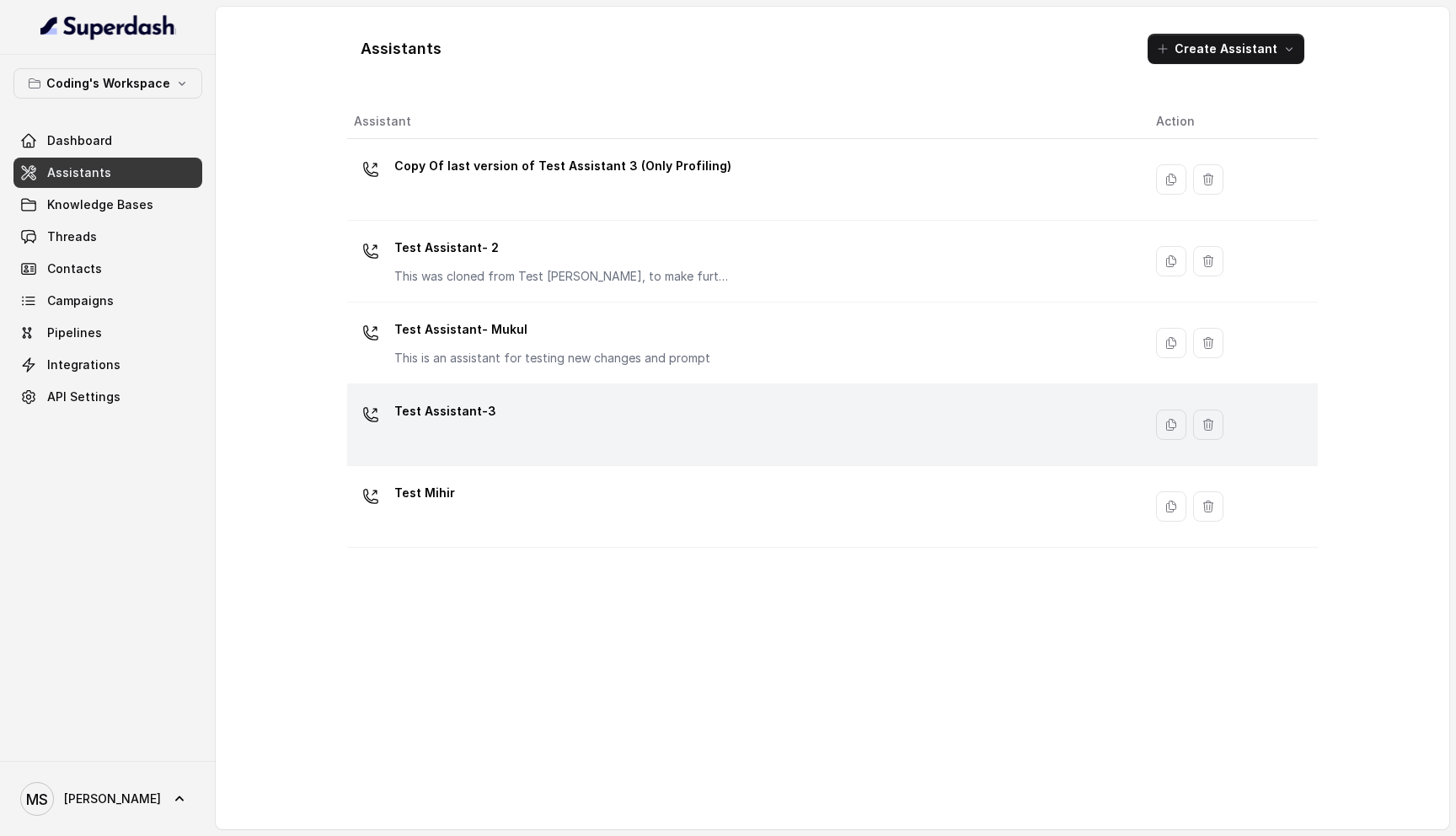
click at [520, 419] on div "Test Assistant-3" at bounding box center [741, 424] width 775 height 54
